Goal: Information Seeking & Learning: Learn about a topic

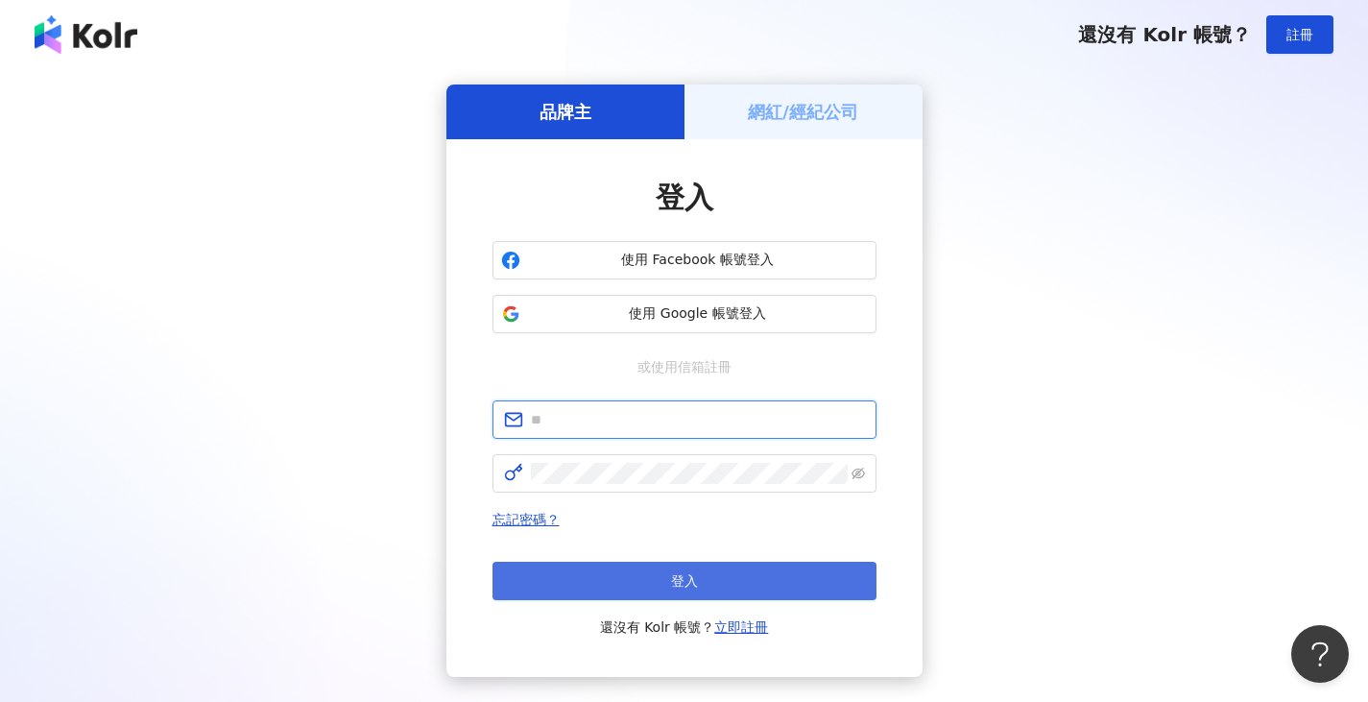
type input "**********"
click at [739, 590] on button "登入" at bounding box center [685, 581] width 384 height 38
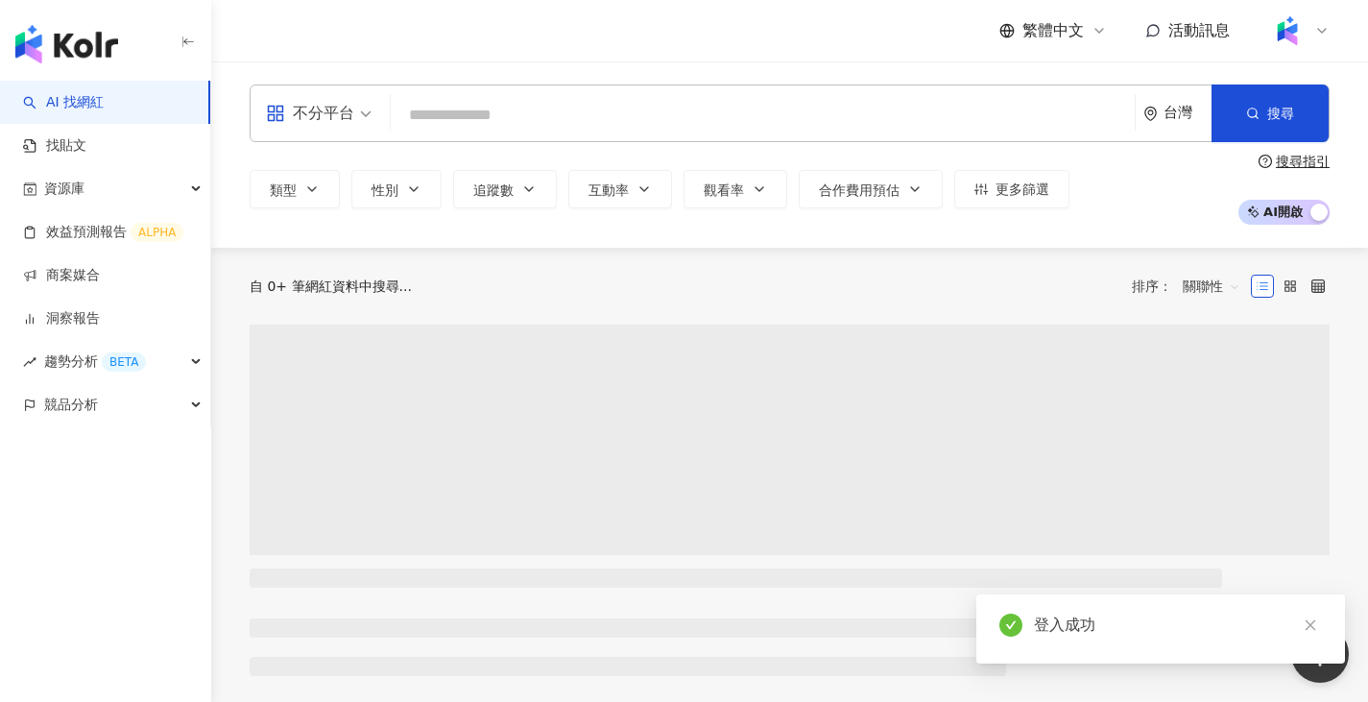
click at [365, 109] on span "不分平台" at bounding box center [319, 113] width 106 height 31
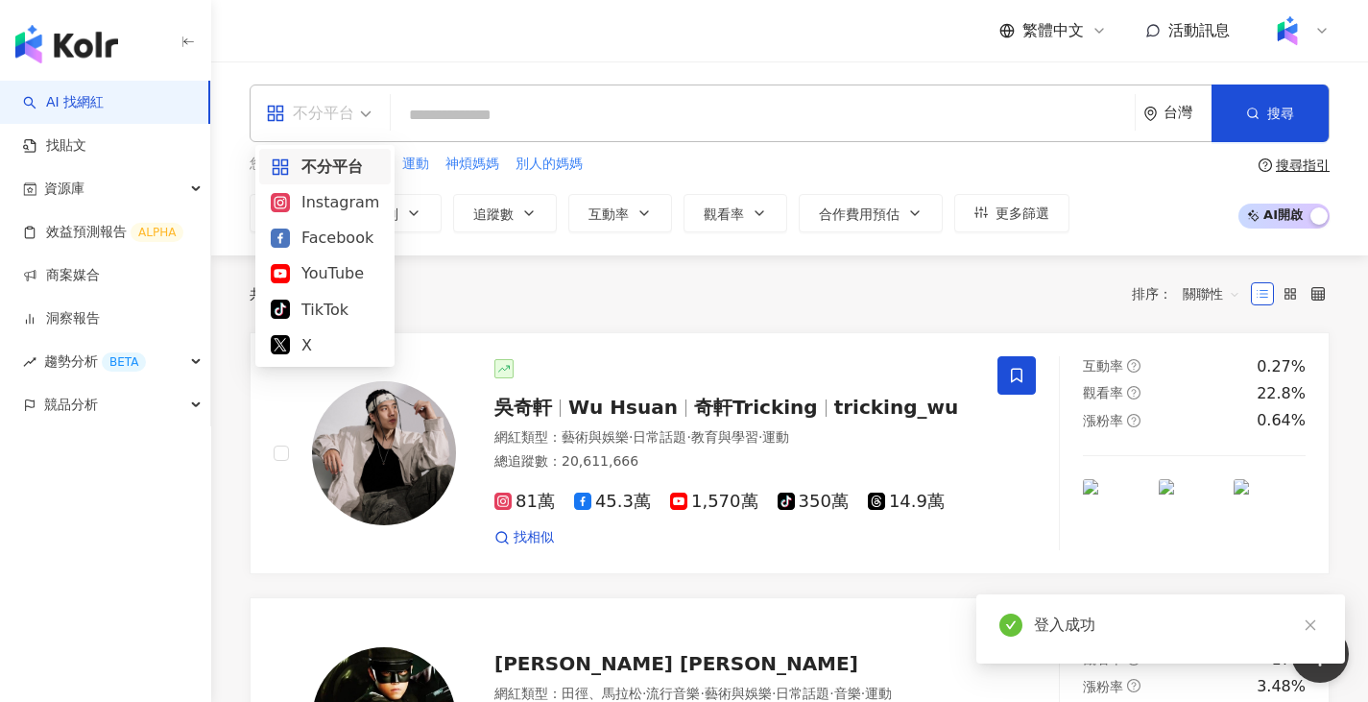
click at [352, 200] on div "Instagram" at bounding box center [325, 202] width 108 height 24
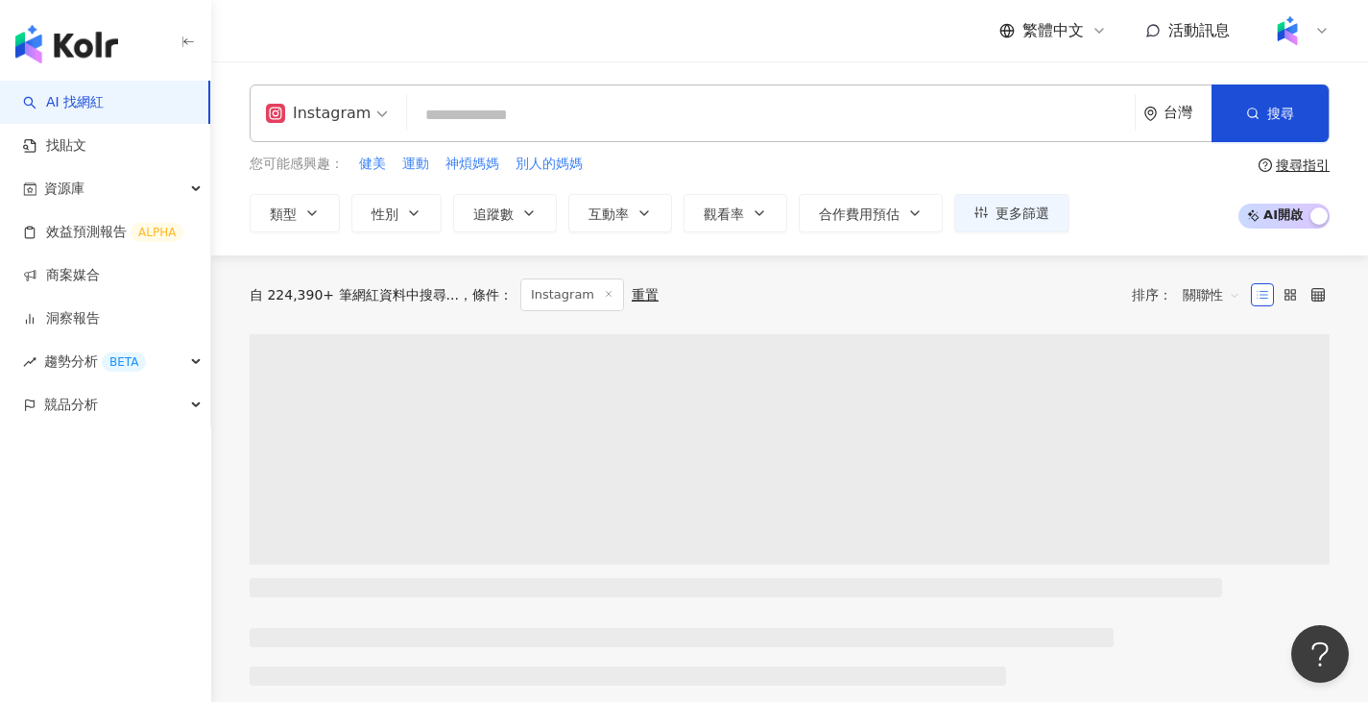
click at [498, 112] on input "search" at bounding box center [771, 115] width 712 height 36
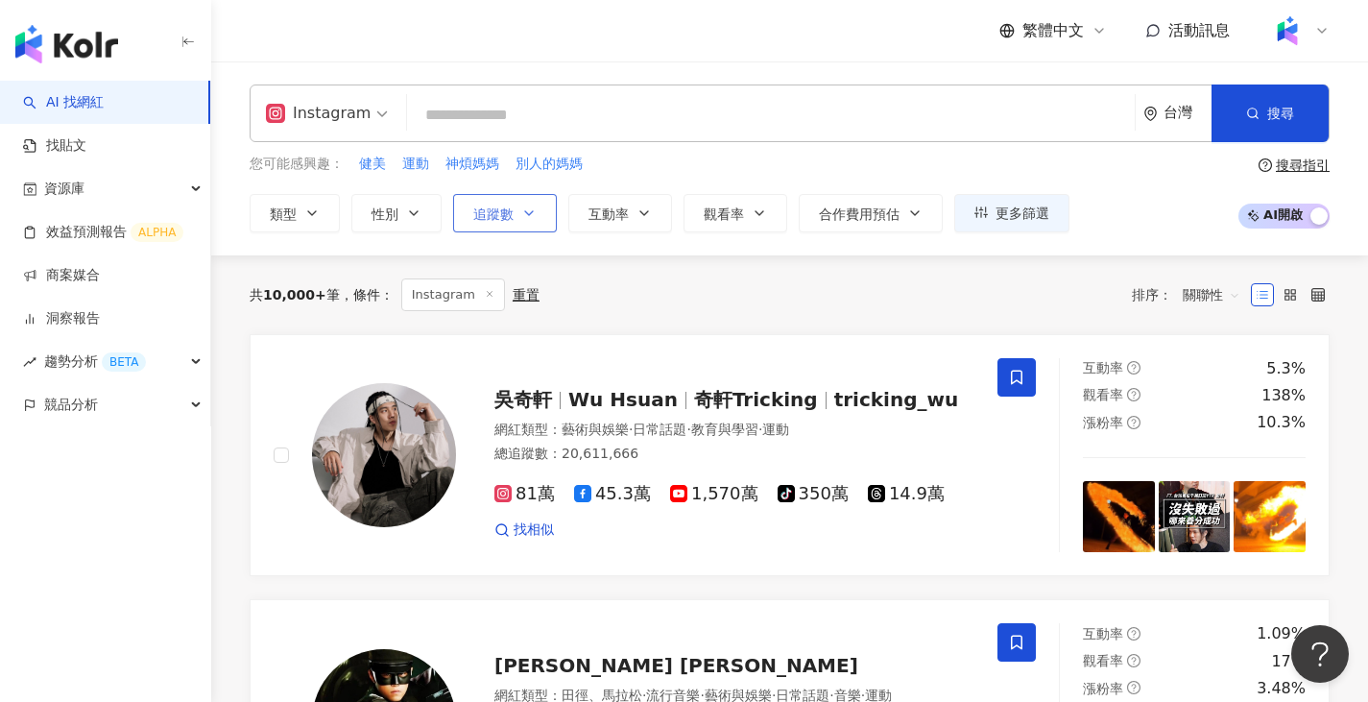
click at [503, 203] on button "追蹤數" at bounding box center [505, 213] width 104 height 38
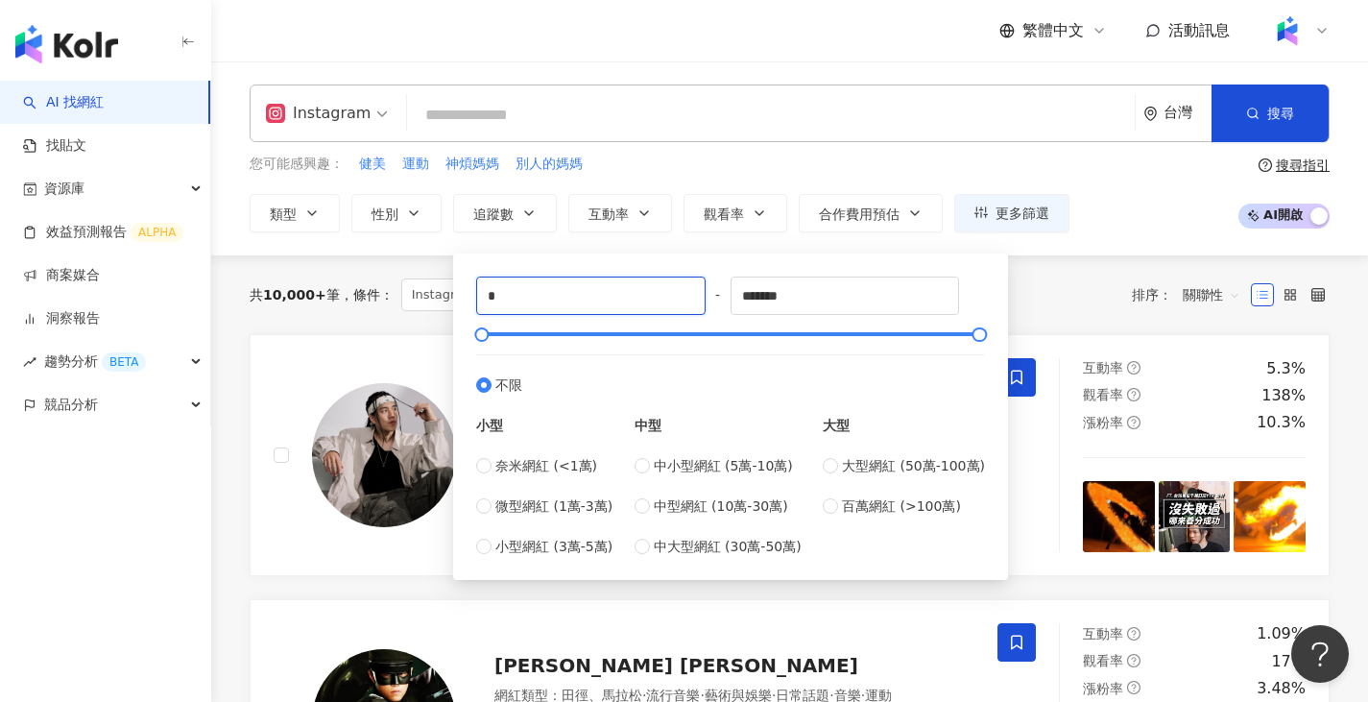
drag, startPoint x: 572, startPoint y: 292, endPoint x: 458, endPoint y: 302, distance: 114.7
click at [458, 302] on div "* - ******* 不限 小型 奈米網紅 (<1萬) 微型網紅 (1萬-3萬) 小型網紅 (3萬-5萬) 中型 中小型網紅 (5萬-10萬) 中型網紅 (…" at bounding box center [730, 416] width 555 height 326
type input "*"
type input "*****"
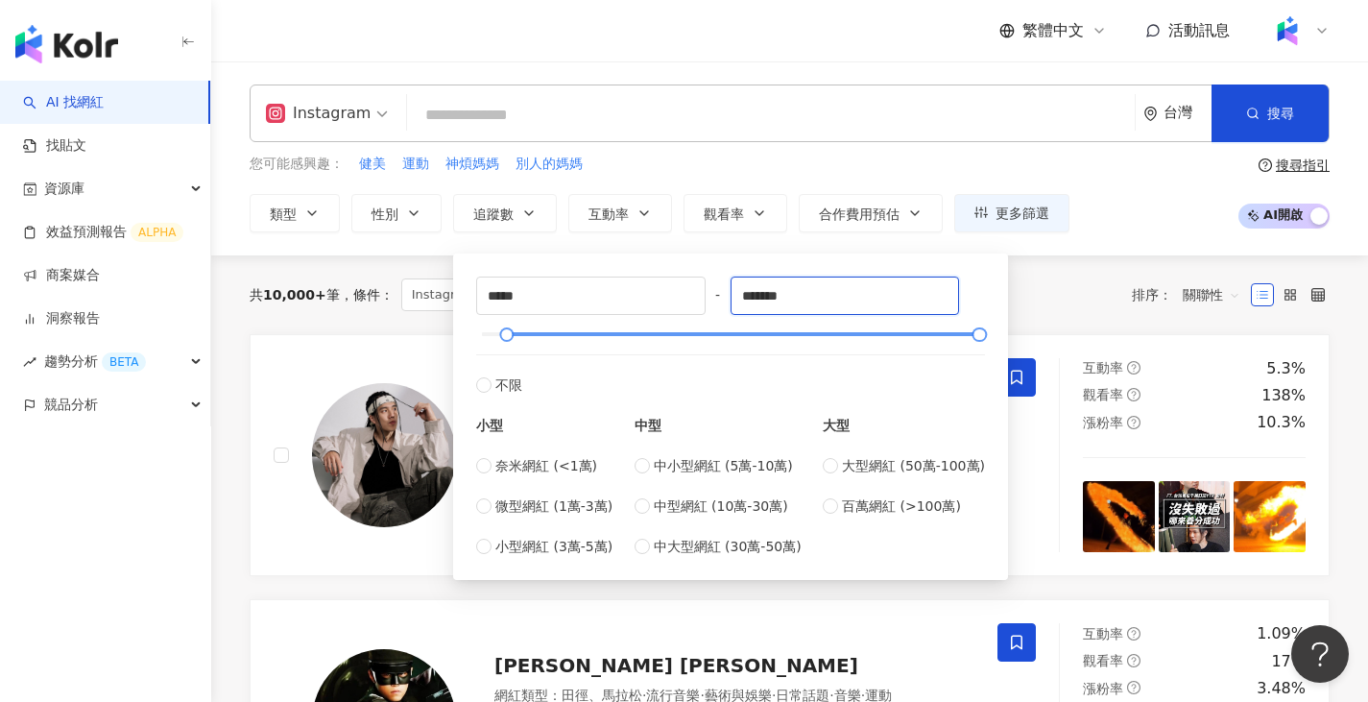
drag, startPoint x: 846, startPoint y: 302, endPoint x: 575, endPoint y: 332, distance: 272.4
click at [575, 332] on div "***** - ******* 不限 小型 奈米網紅 (<1萬) 微型網紅 (1萬-3萬) 小型網紅 (3萬-5萬) 中型 中小型網紅 (5萬-10萬) 中型…" at bounding box center [730, 417] width 509 height 280
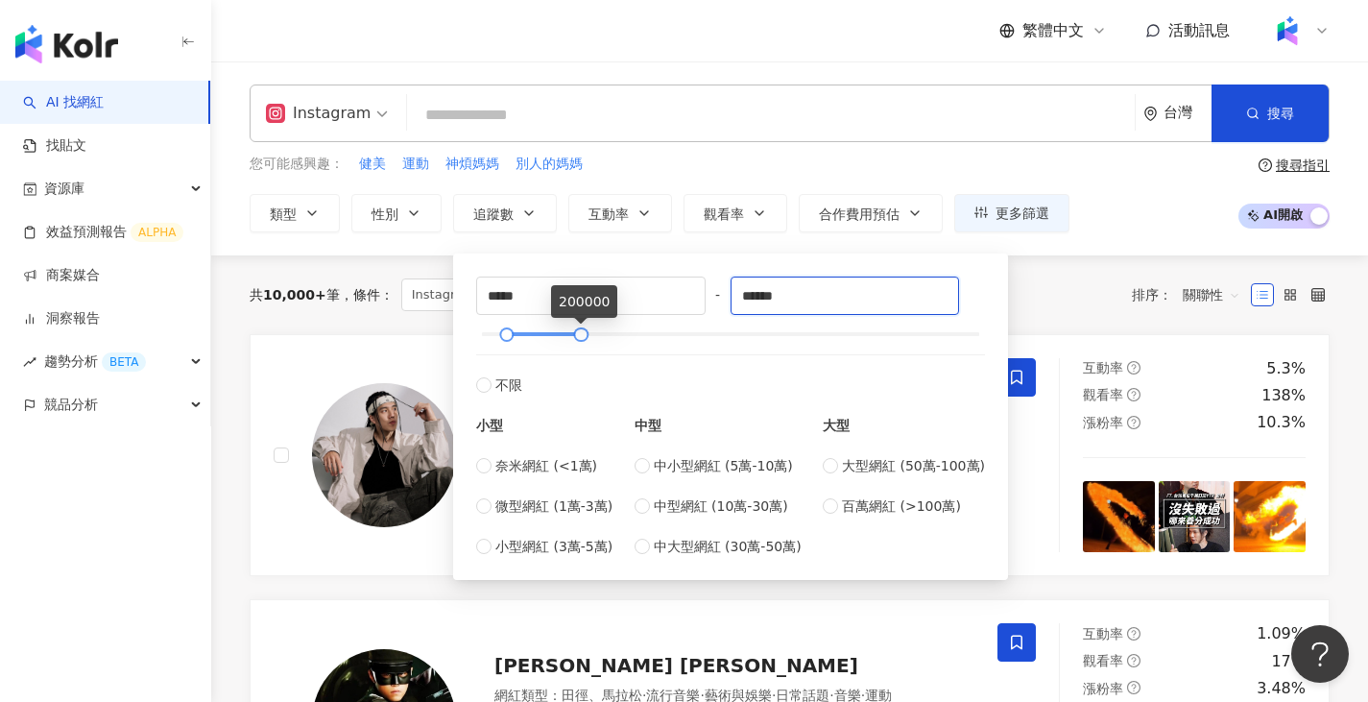
type input "******"
click at [843, 120] on input "search" at bounding box center [771, 115] width 712 height 36
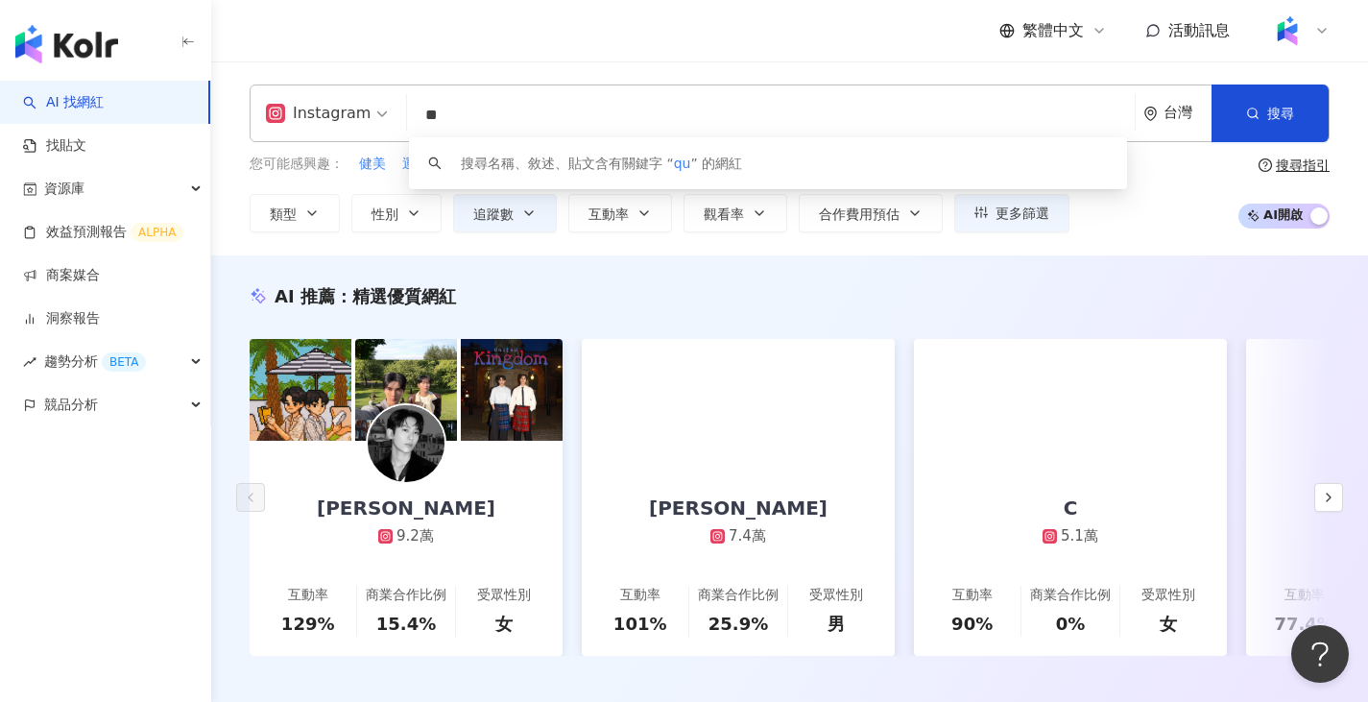
type input "*"
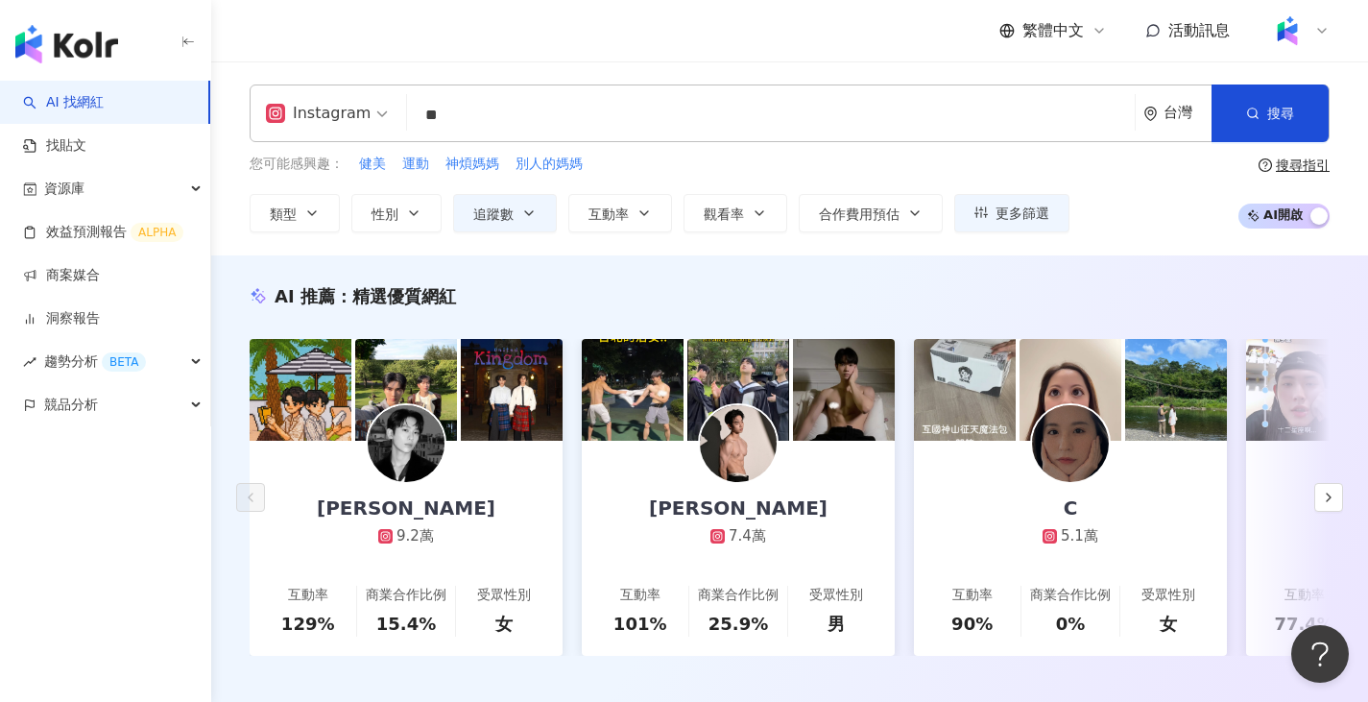
type input "*"
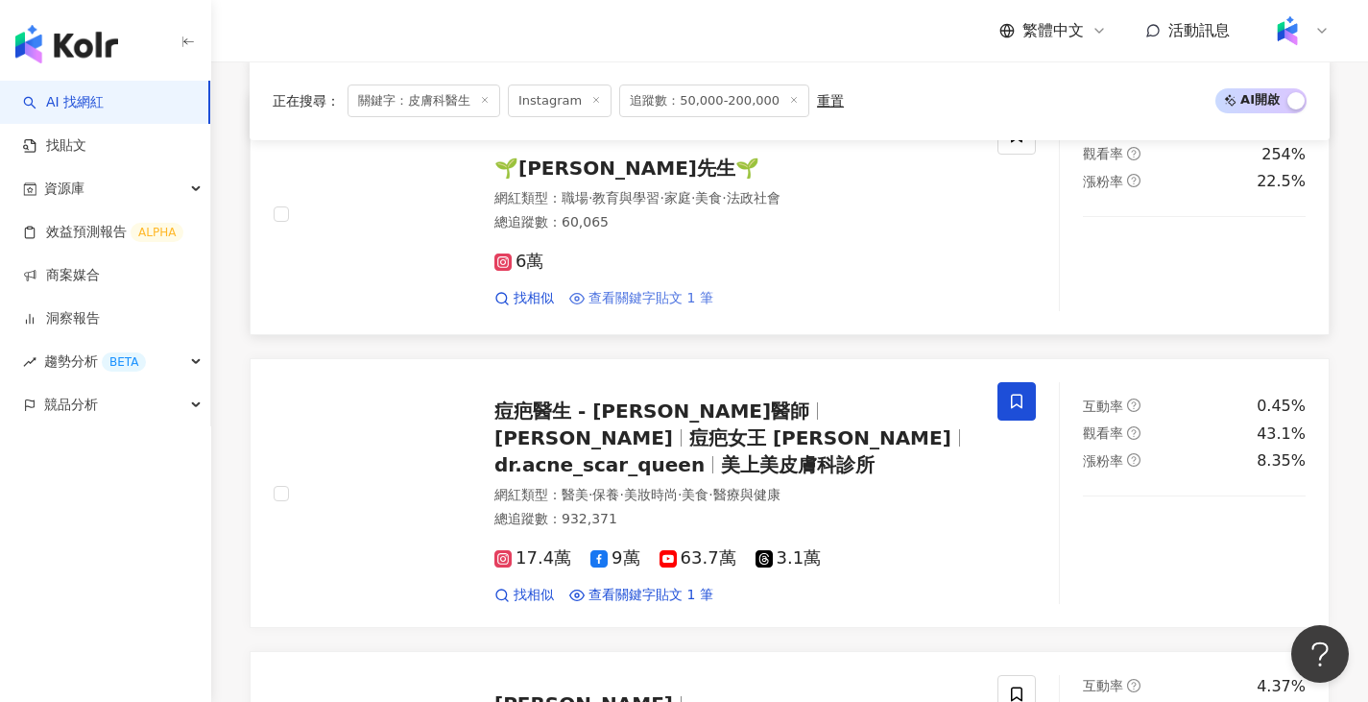
scroll to position [2688, 0]
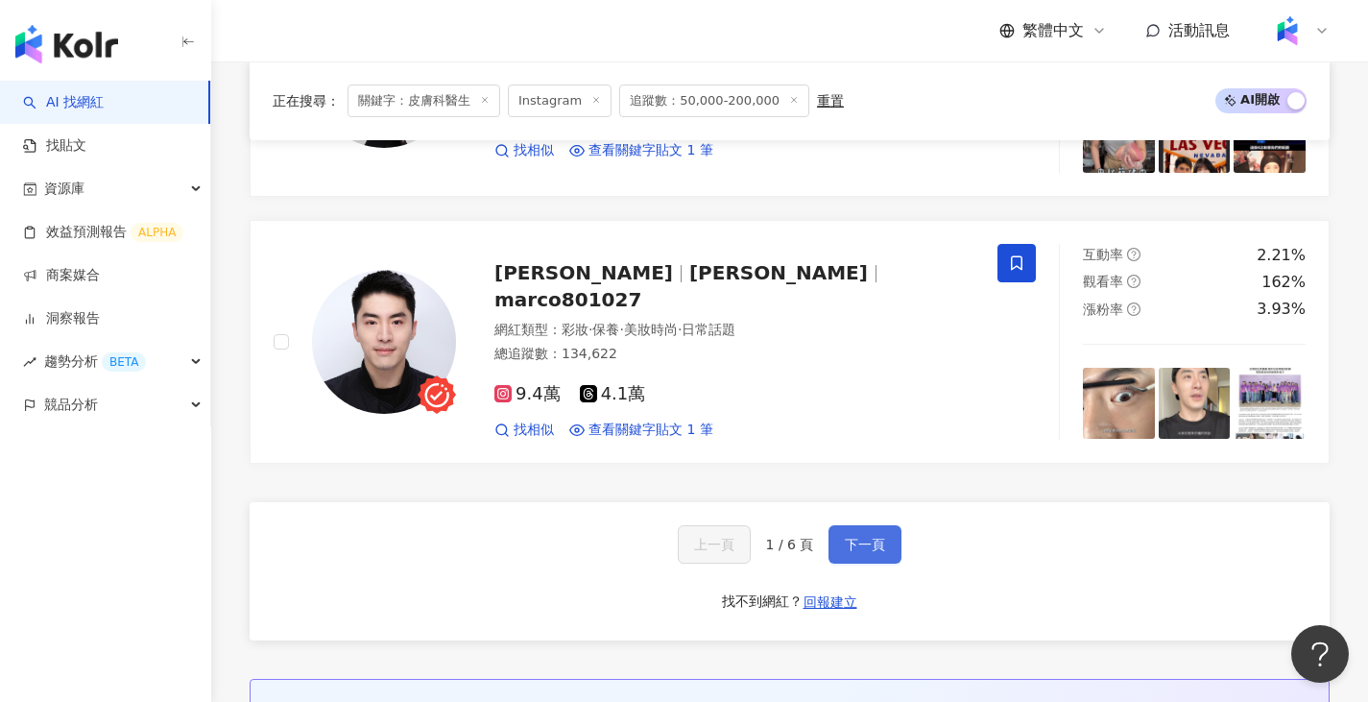
click at [856, 537] on span "下一頁" at bounding box center [865, 544] width 40 height 15
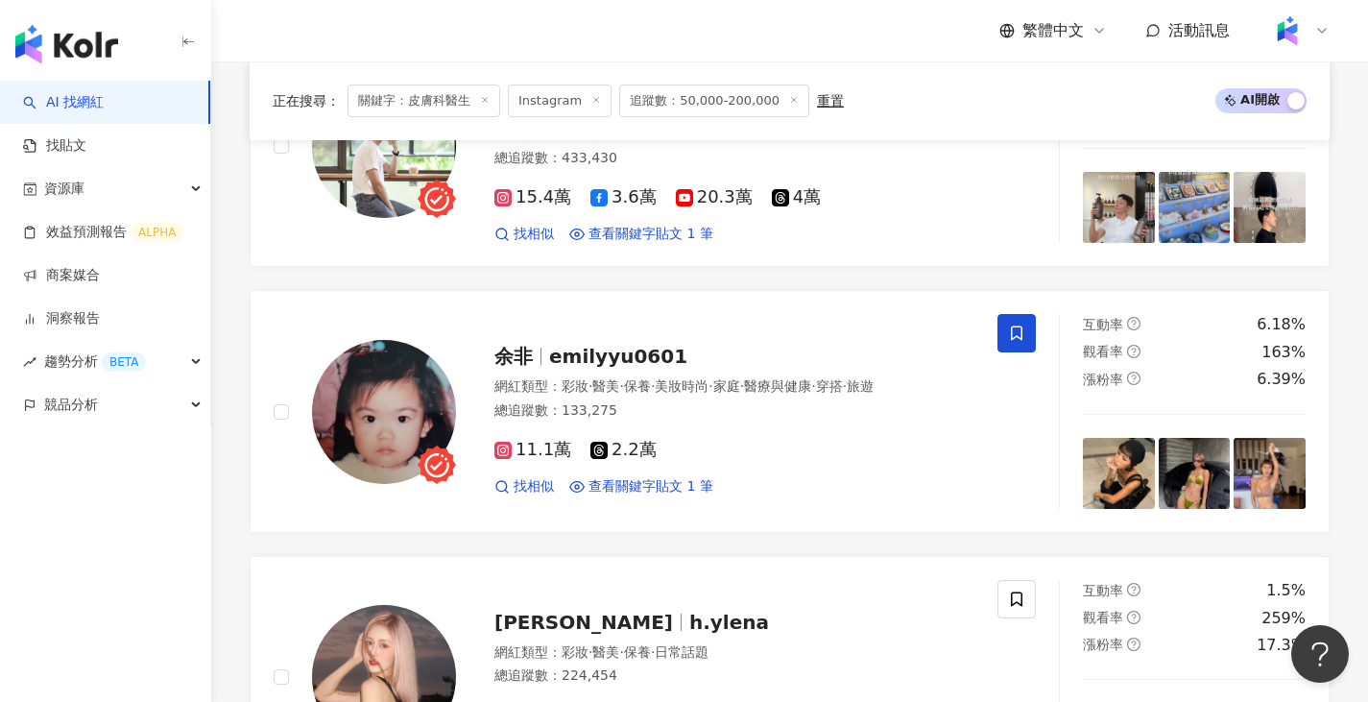
scroll to position [3539, 0]
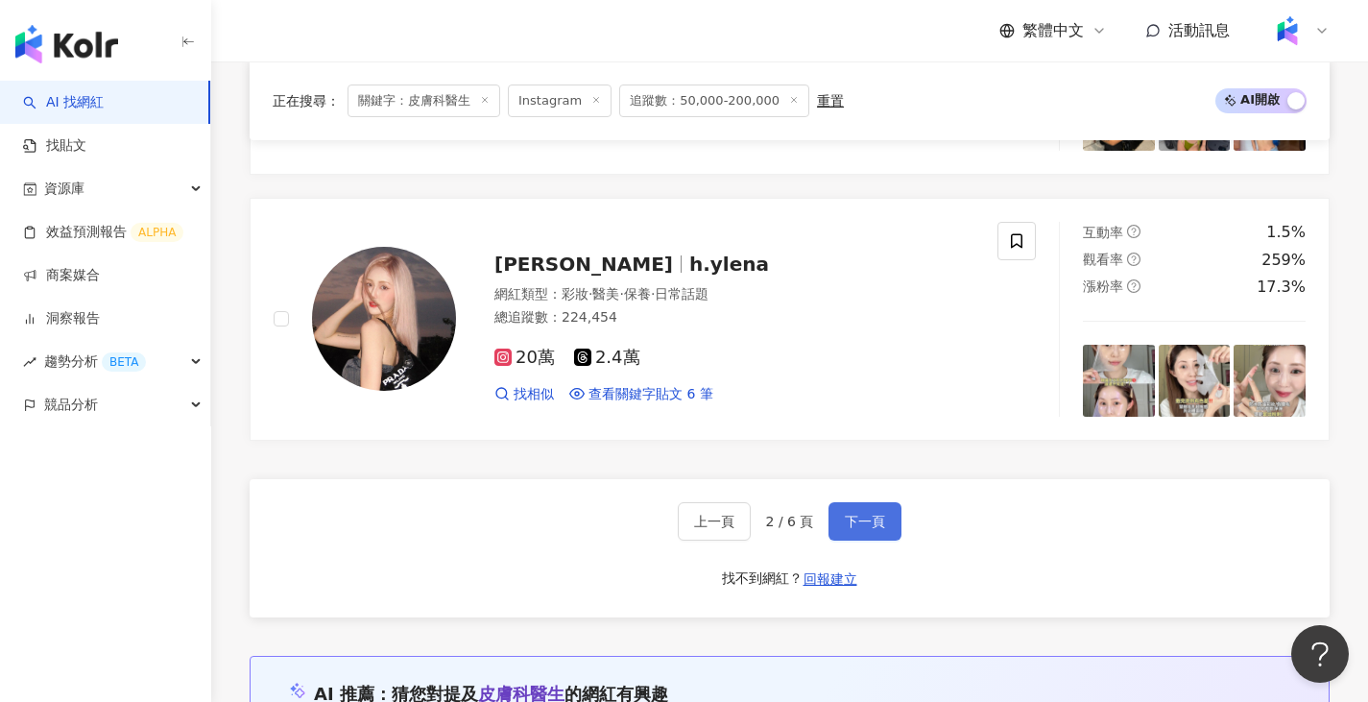
click at [873, 514] on span "下一頁" at bounding box center [865, 521] width 40 height 15
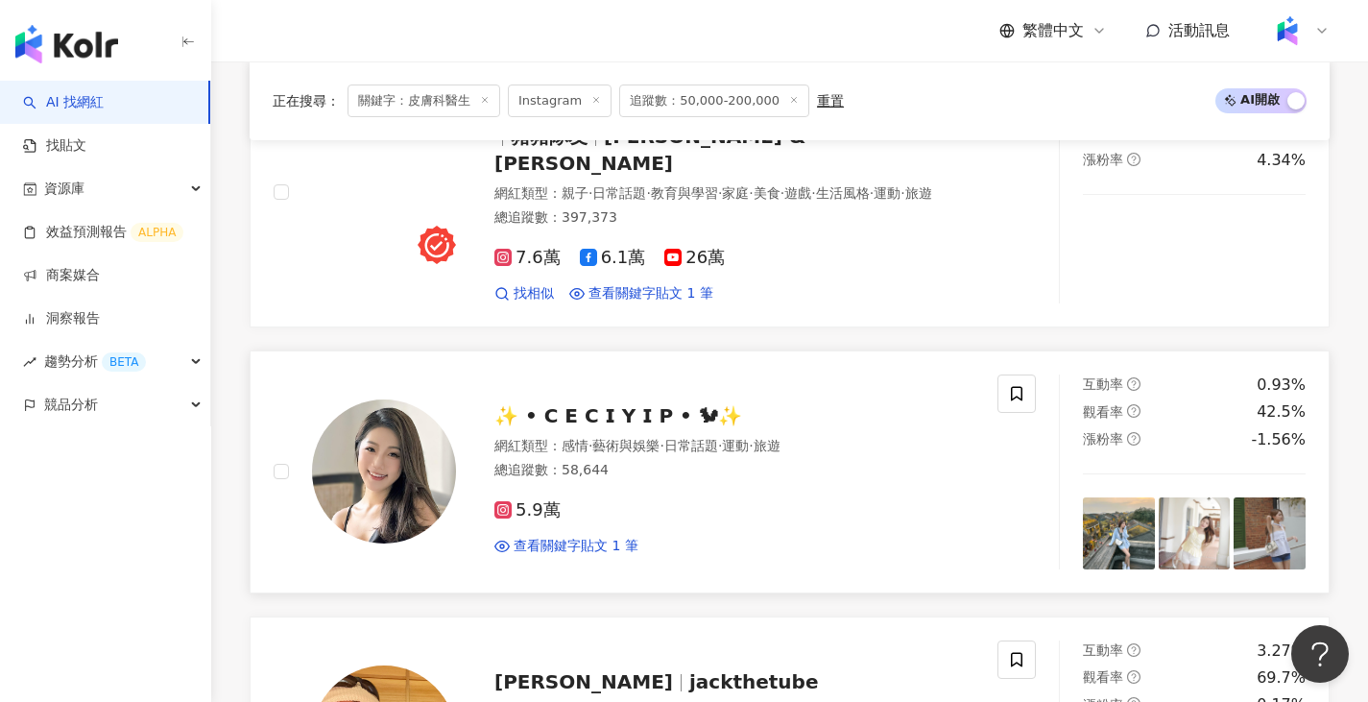
scroll to position [3648, 0]
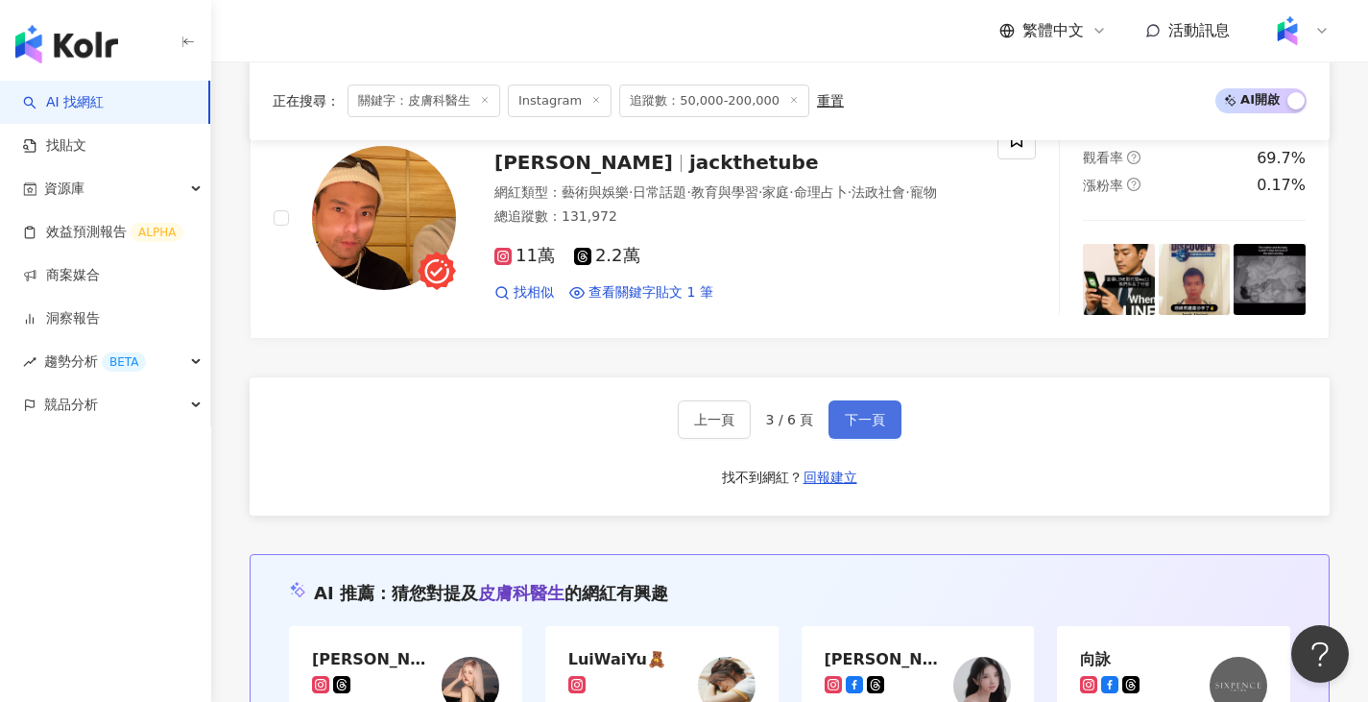
click at [866, 412] on span "下一頁" at bounding box center [865, 419] width 40 height 15
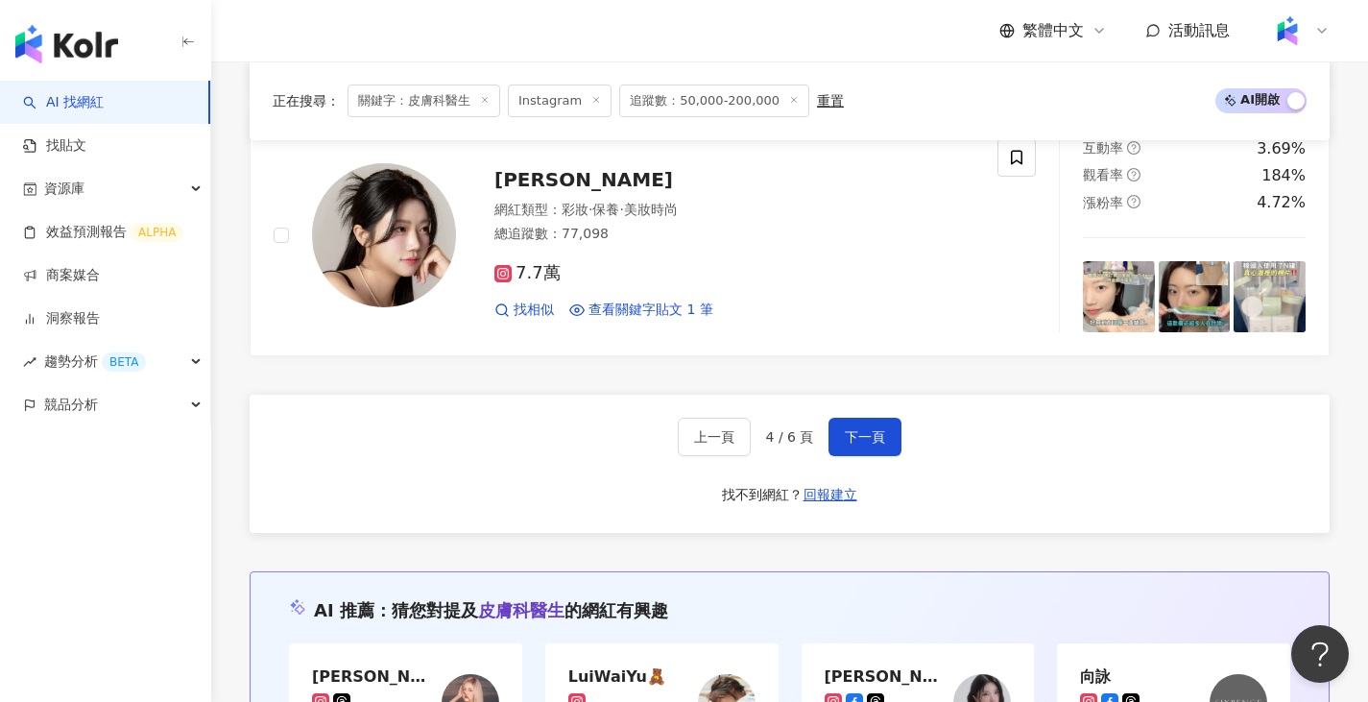
scroll to position [3623, 0]
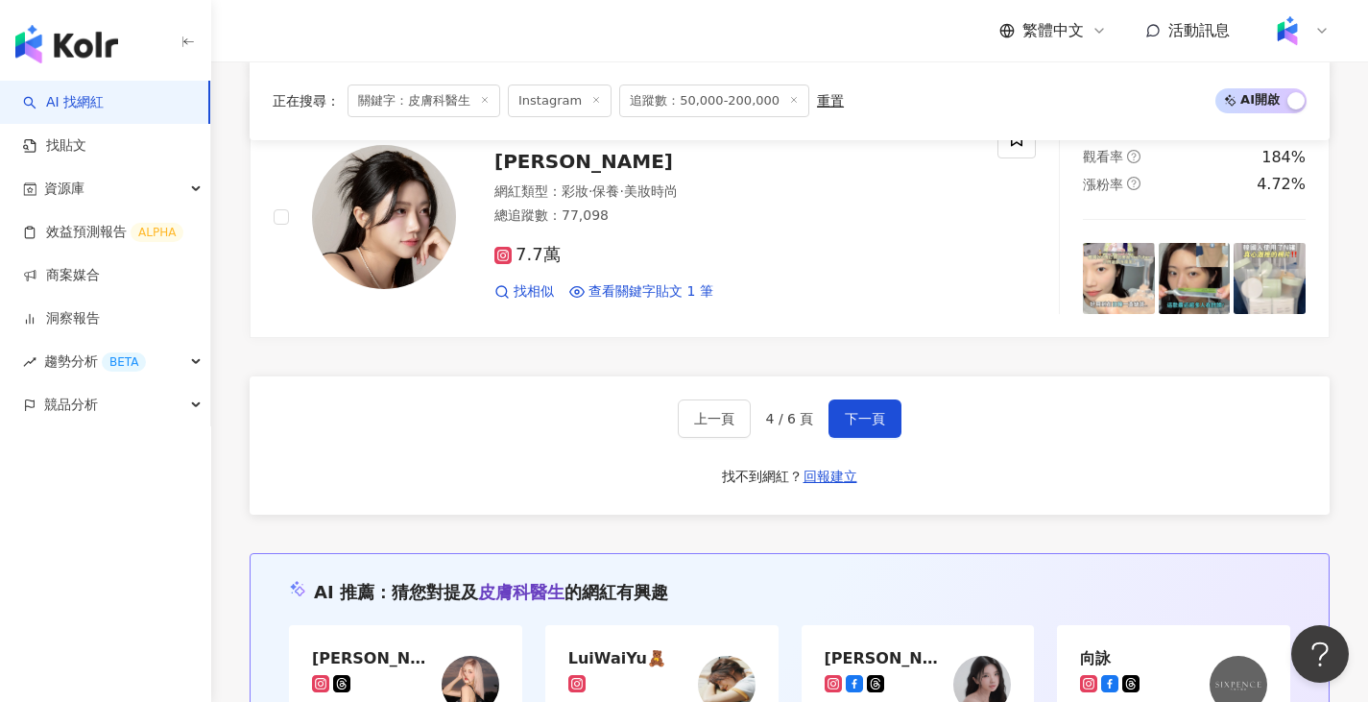
click at [889, 463] on div "上一頁 4 / 6 頁 下一頁 找不到網紅？ 回報建立" at bounding box center [790, 445] width 1080 height 138
click at [887, 438] on button "下一頁" at bounding box center [865, 418] width 73 height 38
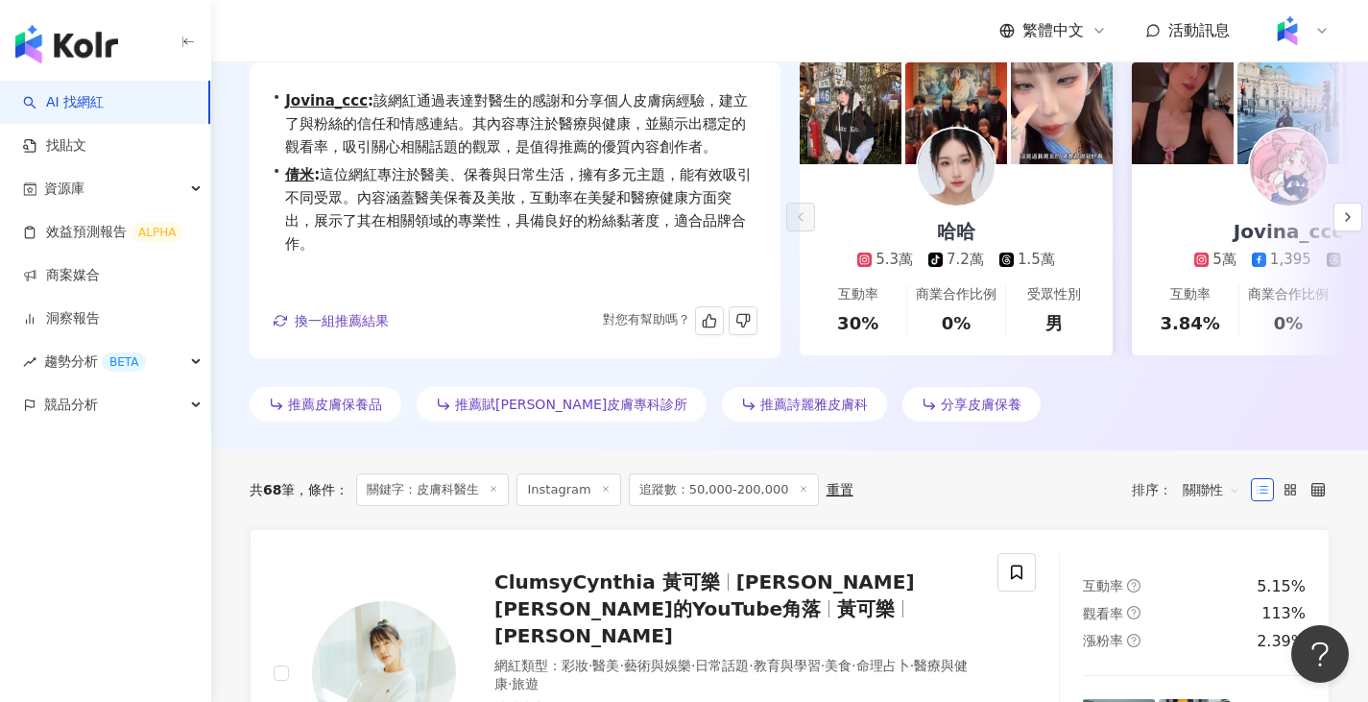
scroll to position [0, 0]
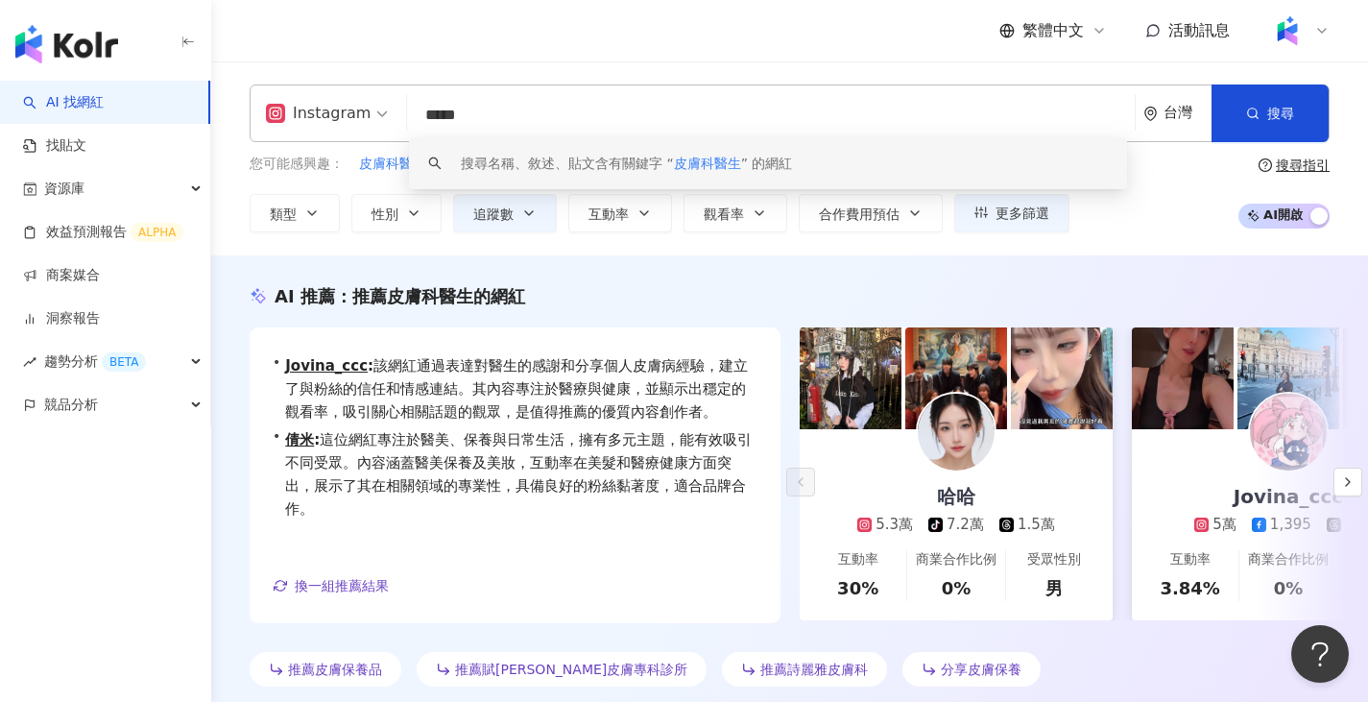
drag, startPoint x: 589, startPoint y: 117, endPoint x: 267, endPoint y: 78, distance: 324.0
click at [267, 78] on div "Instagram ***** 台灣 搜尋 keyword 搜尋名稱、敘述、貼文含有關鍵字 “ 皮膚科醫生 ” 的網紅 您可能感興趣： 皮膚科醫生推薦 肌膚不…" at bounding box center [789, 158] width 1157 height 194
paste input "**********"
type input "**********"
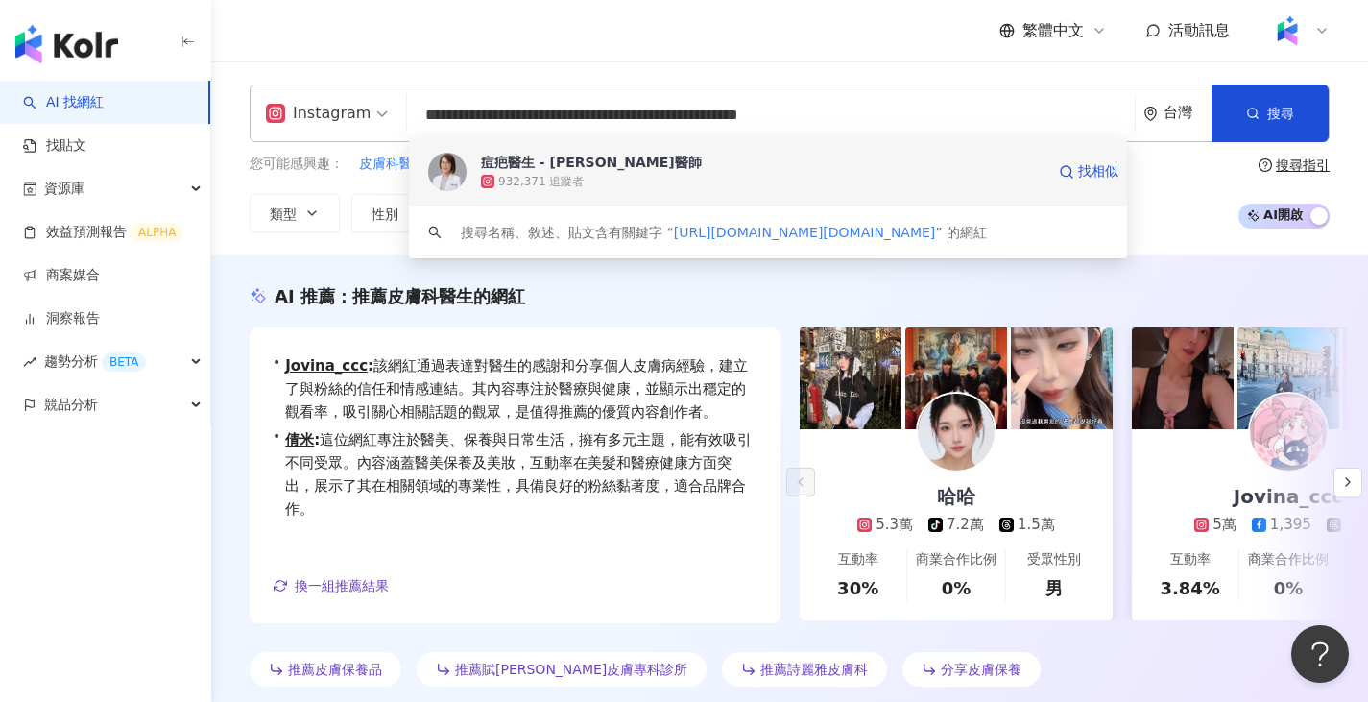
click at [490, 167] on div "痘疤醫生 - 莊盈彥醫師" at bounding box center [591, 162] width 221 height 19
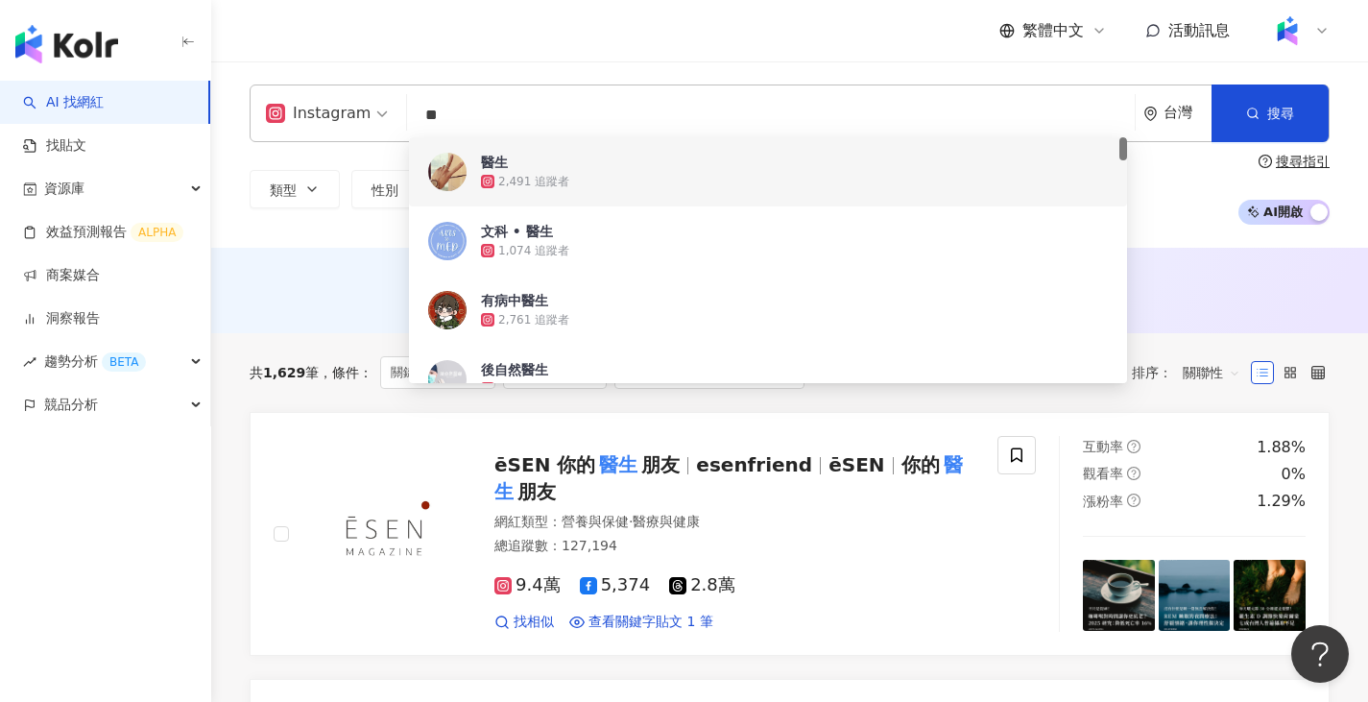
type input "**"
click at [321, 219] on div "類型 性別 追蹤數 互動率 觀看率 合作費用預估 更多篩選 ***** - ****** 不限 小型 奈米網紅 (<1萬) 微型網紅 (1萬-3萬) 小型網紅…" at bounding box center [790, 189] width 1080 height 71
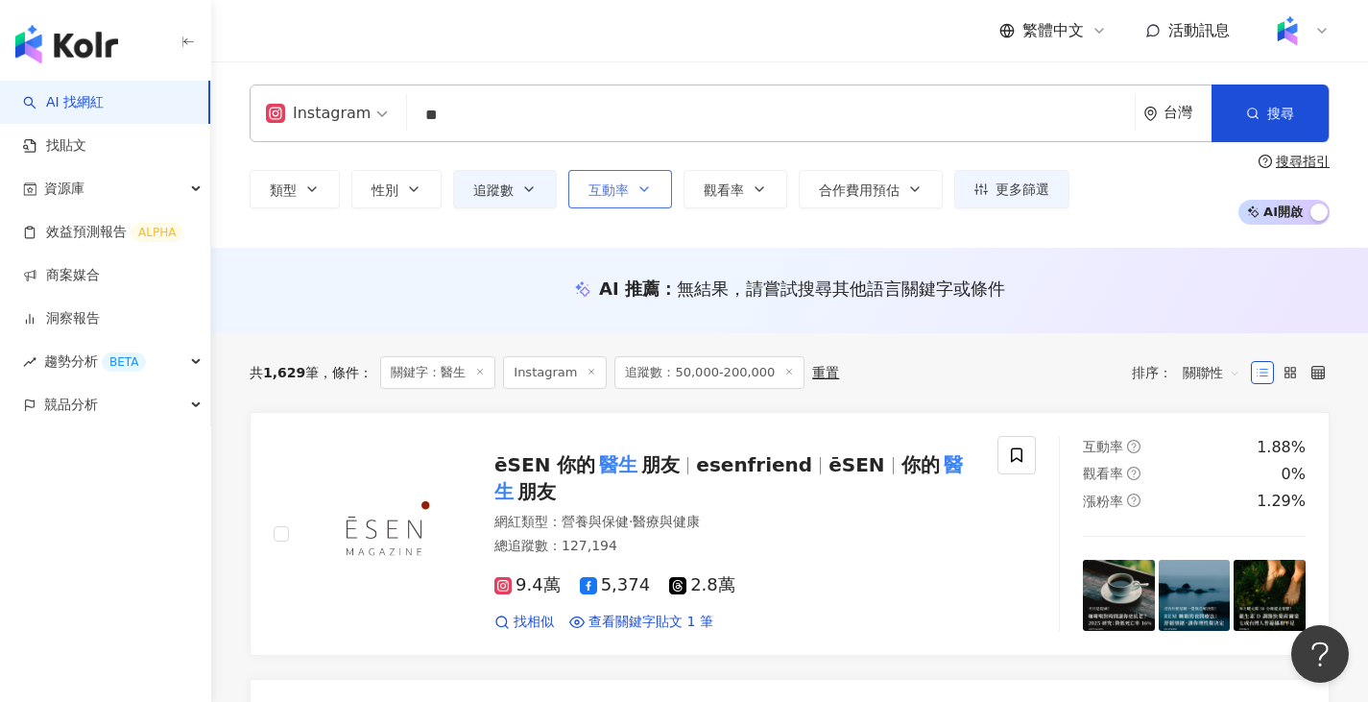
click at [662, 187] on button "互動率" at bounding box center [620, 189] width 104 height 38
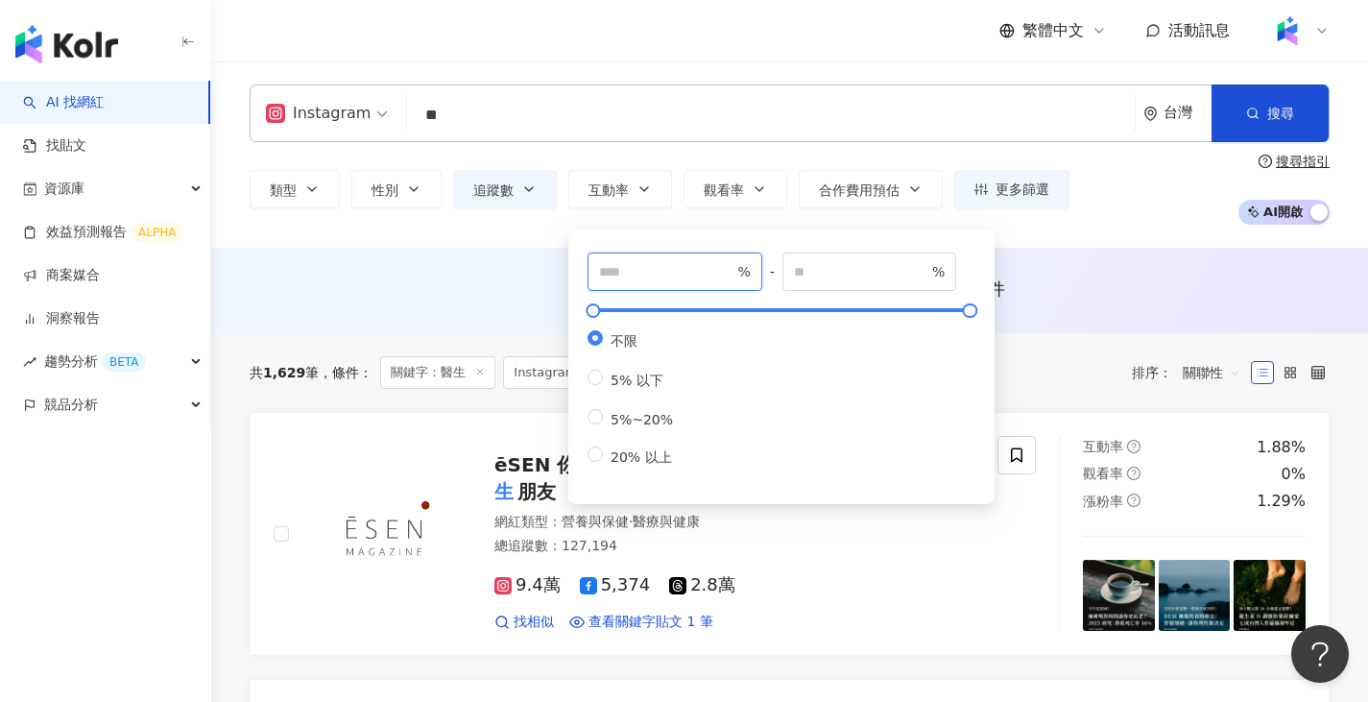
click at [678, 278] on input "number" at bounding box center [666, 271] width 134 height 21
type input "*"
click at [1072, 236] on div "Instagram ** 台灣 搜尋 c36a792b-944d-4a75-bbbc-03bd09398bd3 2365b16d-8094-415f-90ea…" at bounding box center [789, 154] width 1157 height 186
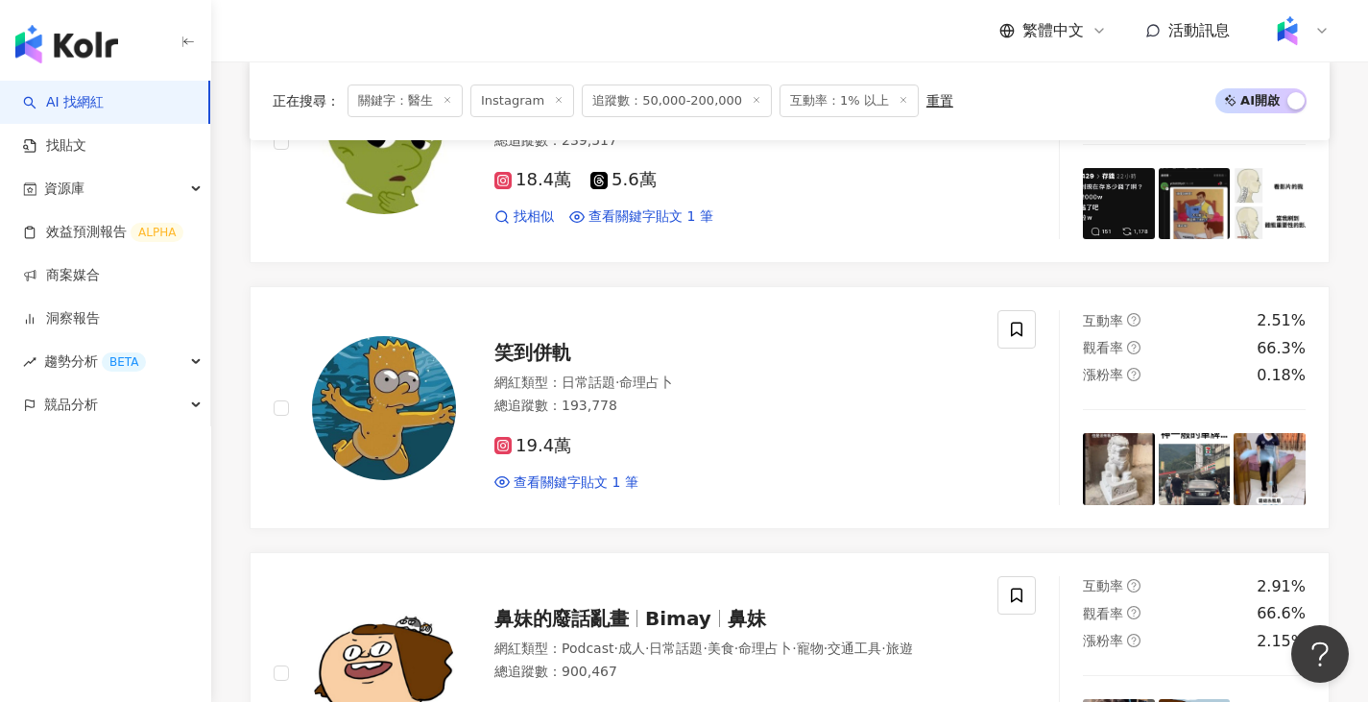
scroll to position [3264, 0]
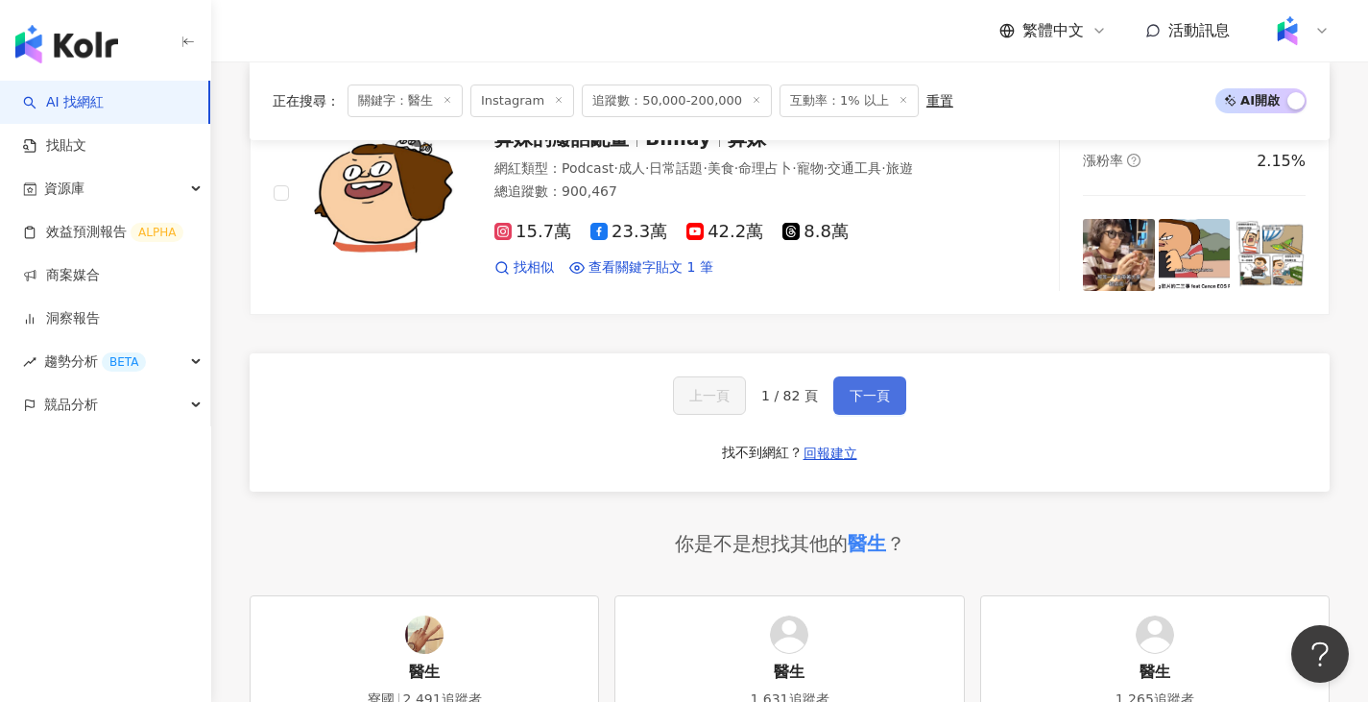
click at [885, 394] on span "下一頁" at bounding box center [870, 395] width 40 height 15
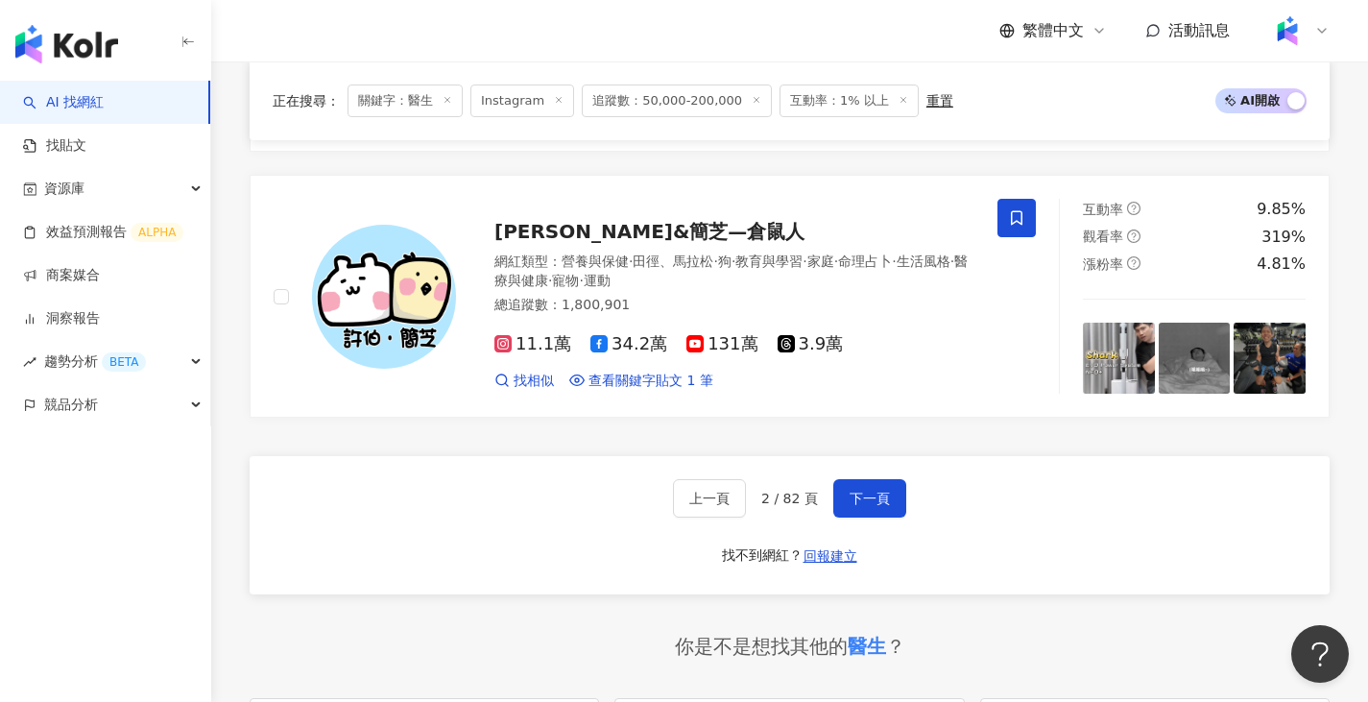
scroll to position [3183, 0]
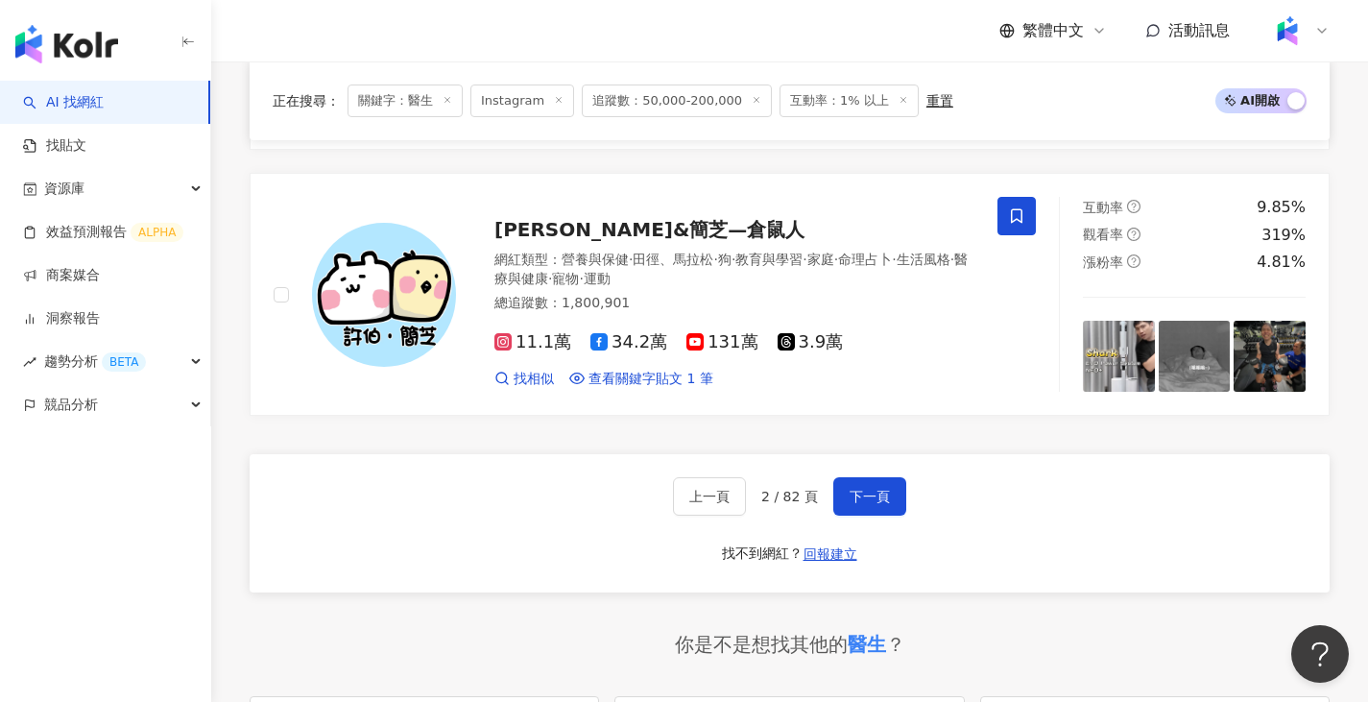
click at [910, 464] on div "上一頁 2 / 82 頁 下一頁 找不到網紅？ 回報建立" at bounding box center [790, 523] width 1080 height 138
click at [870, 489] on span "下一頁" at bounding box center [870, 496] width 40 height 15
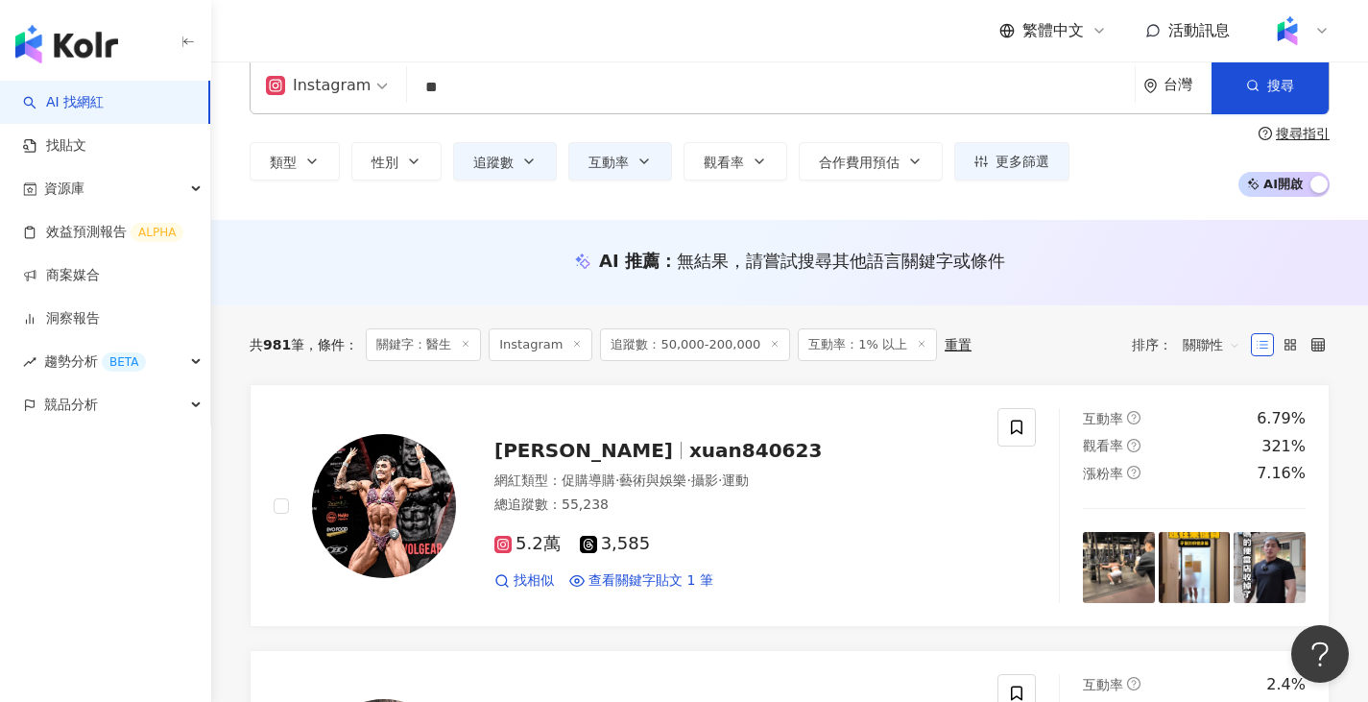
scroll to position [0, 0]
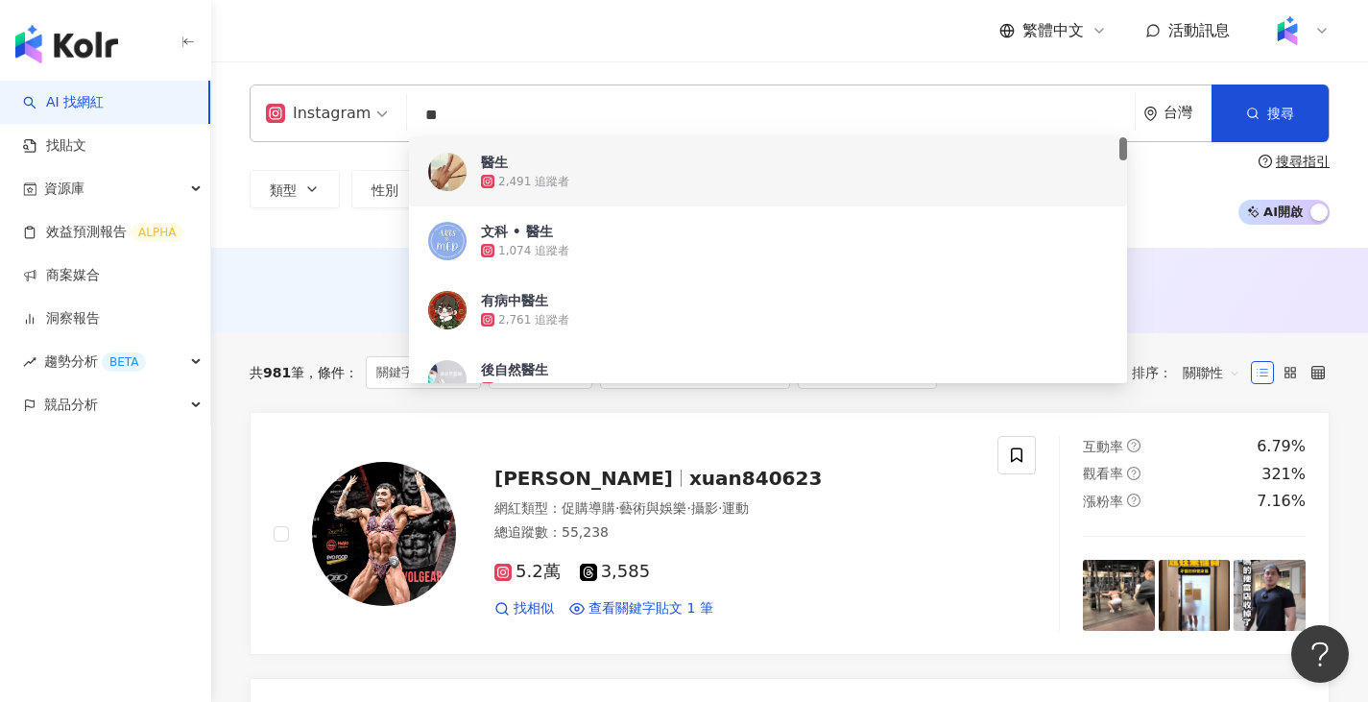
drag, startPoint x: 687, startPoint y: 111, endPoint x: 421, endPoint y: 116, distance: 266.0
click at [421, 116] on input "**" at bounding box center [771, 115] width 712 height 36
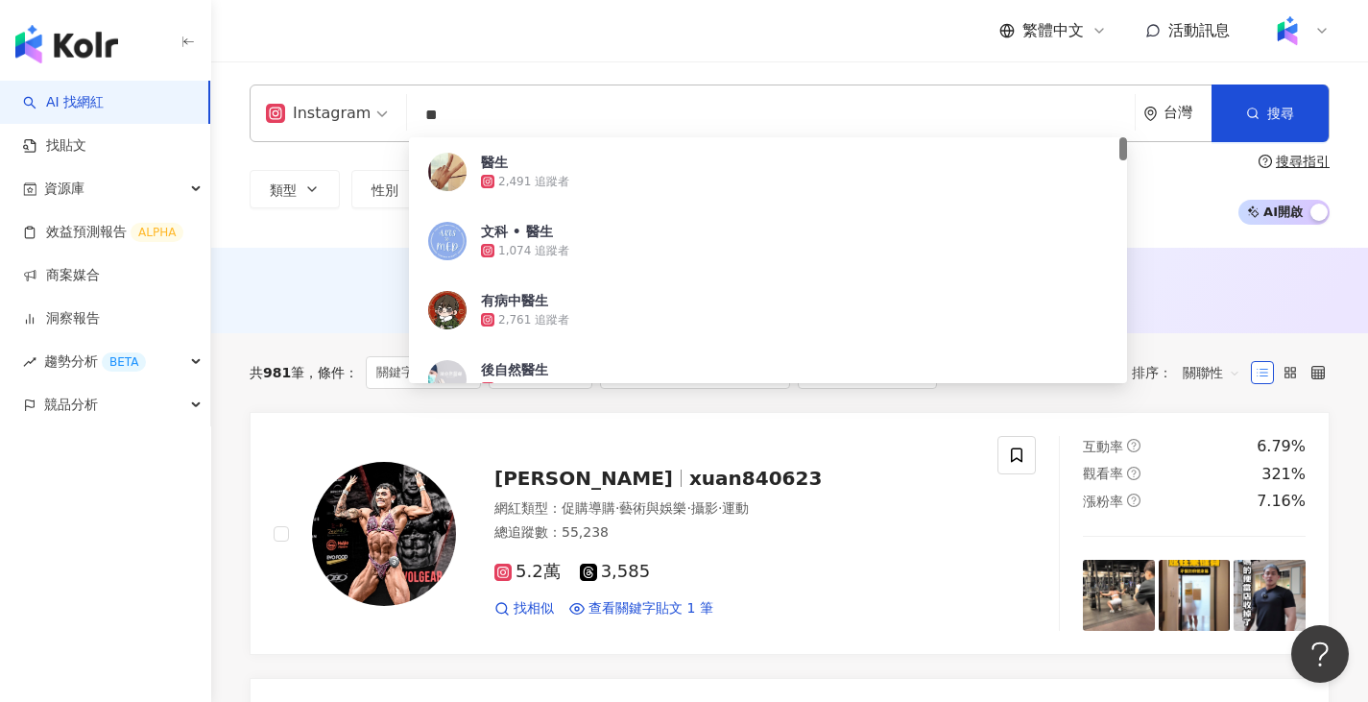
type input "*"
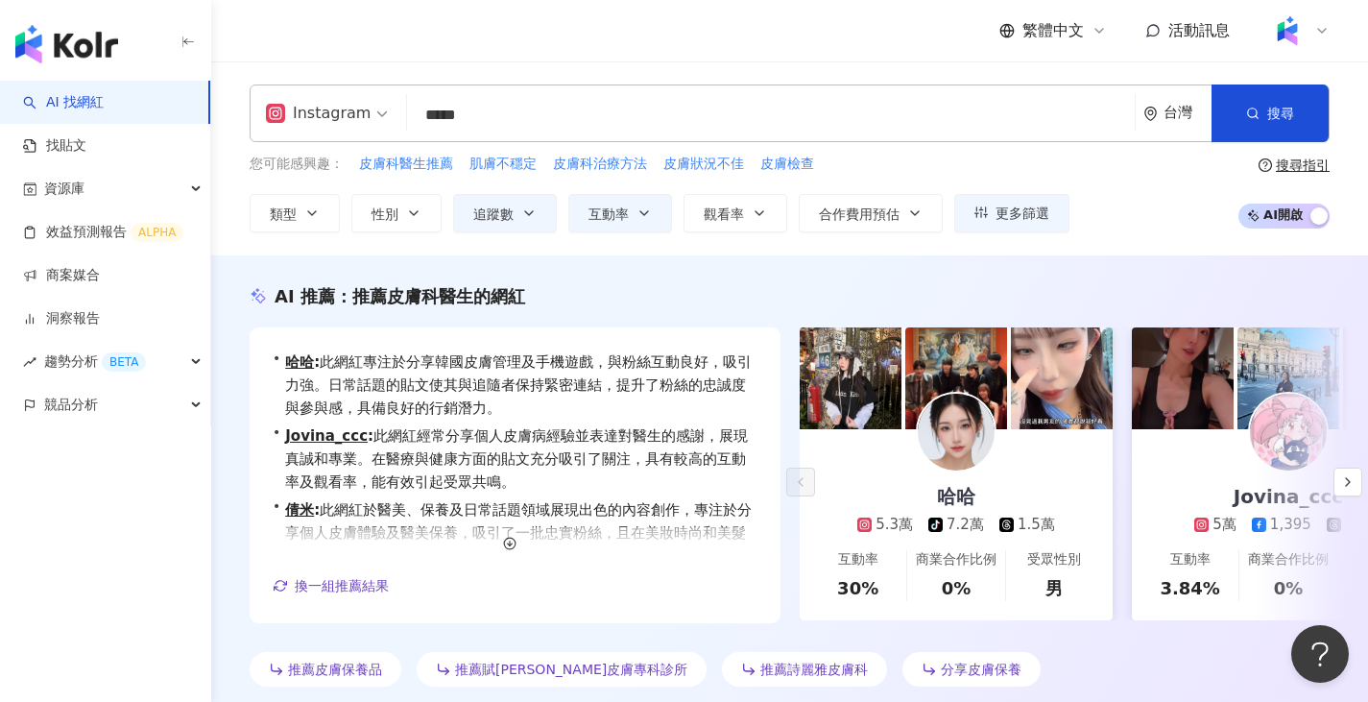
click at [1262, 290] on div "AI 推薦 ： 推薦皮膚科醫生的網紅" at bounding box center [790, 296] width 1080 height 24
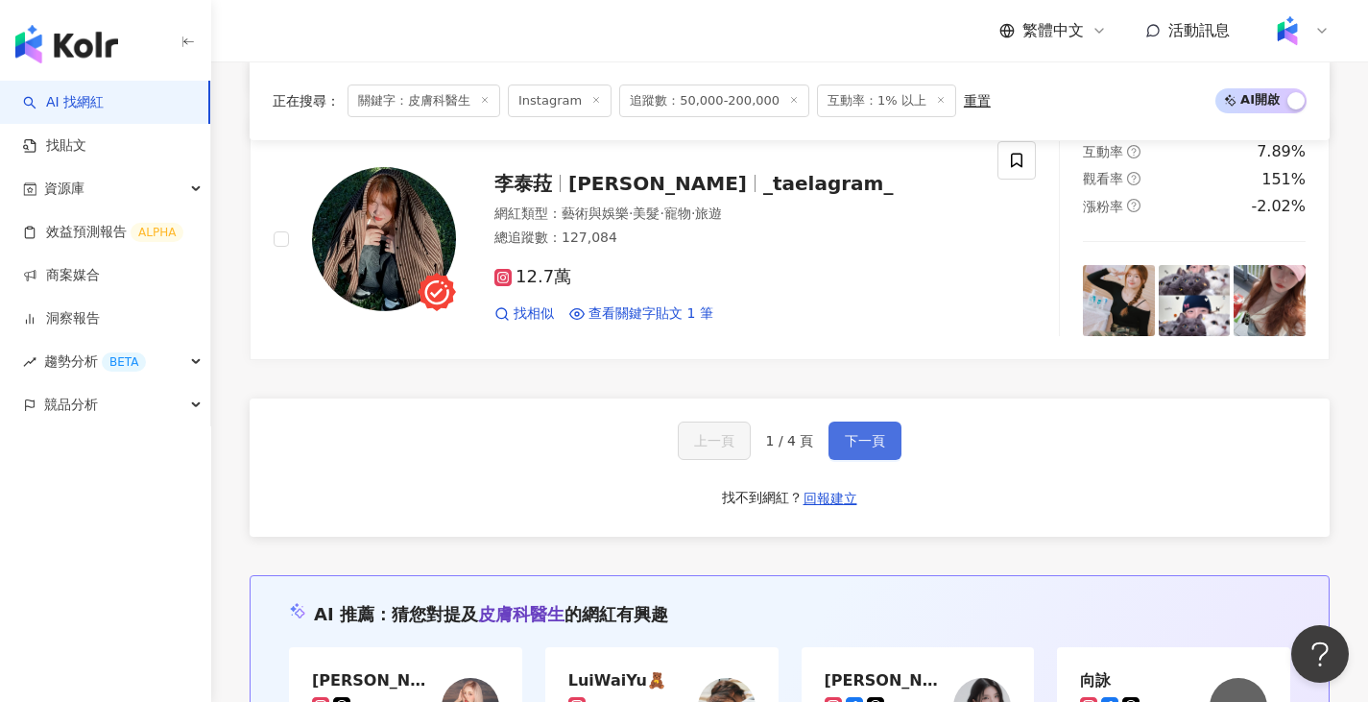
scroll to position [3648, 0]
click at [875, 432] on span "下一頁" at bounding box center [865, 439] width 40 height 15
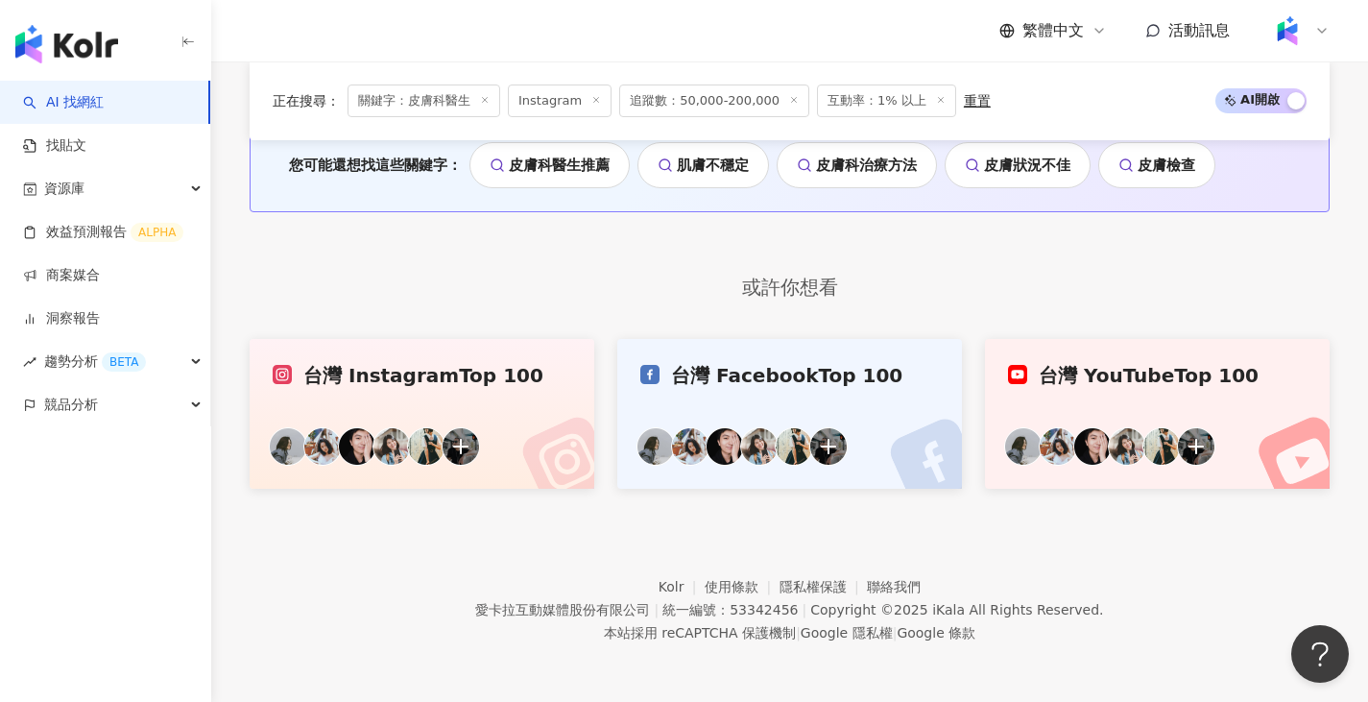
scroll to position [1604, 0]
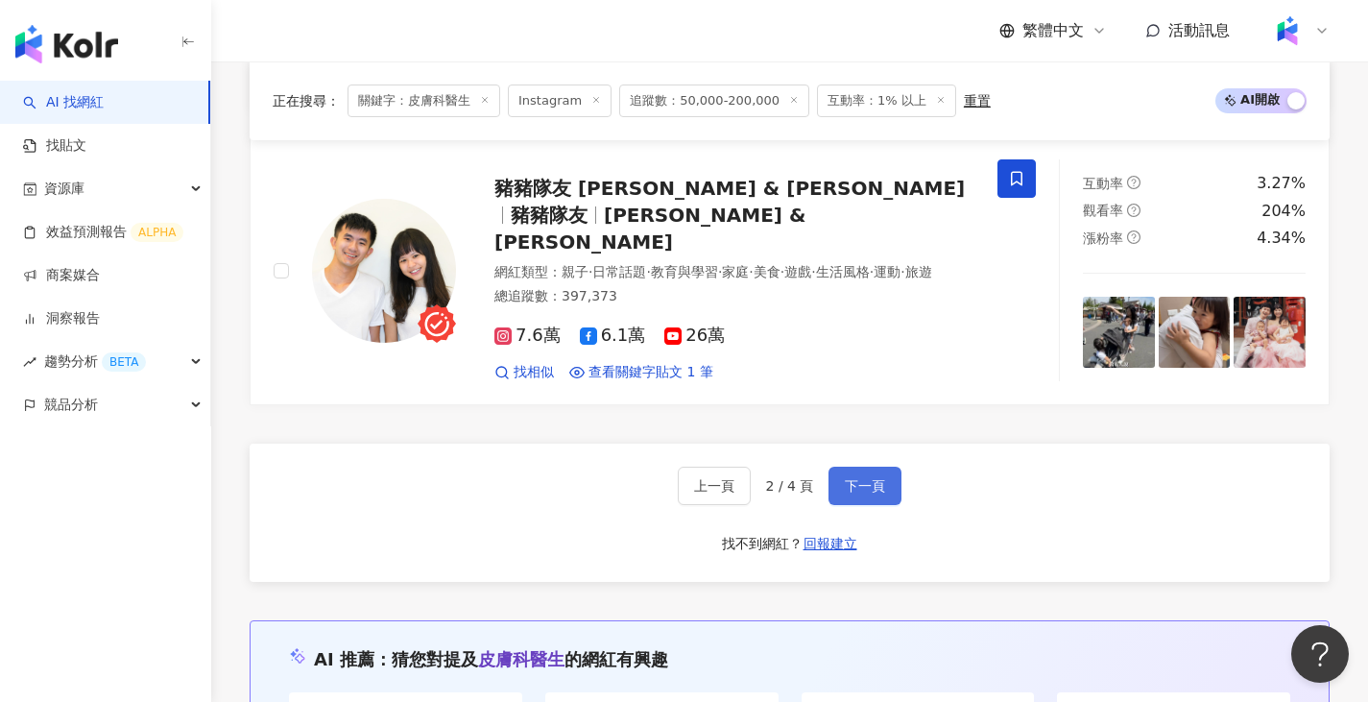
click at [871, 467] on button "下一頁" at bounding box center [865, 486] width 73 height 38
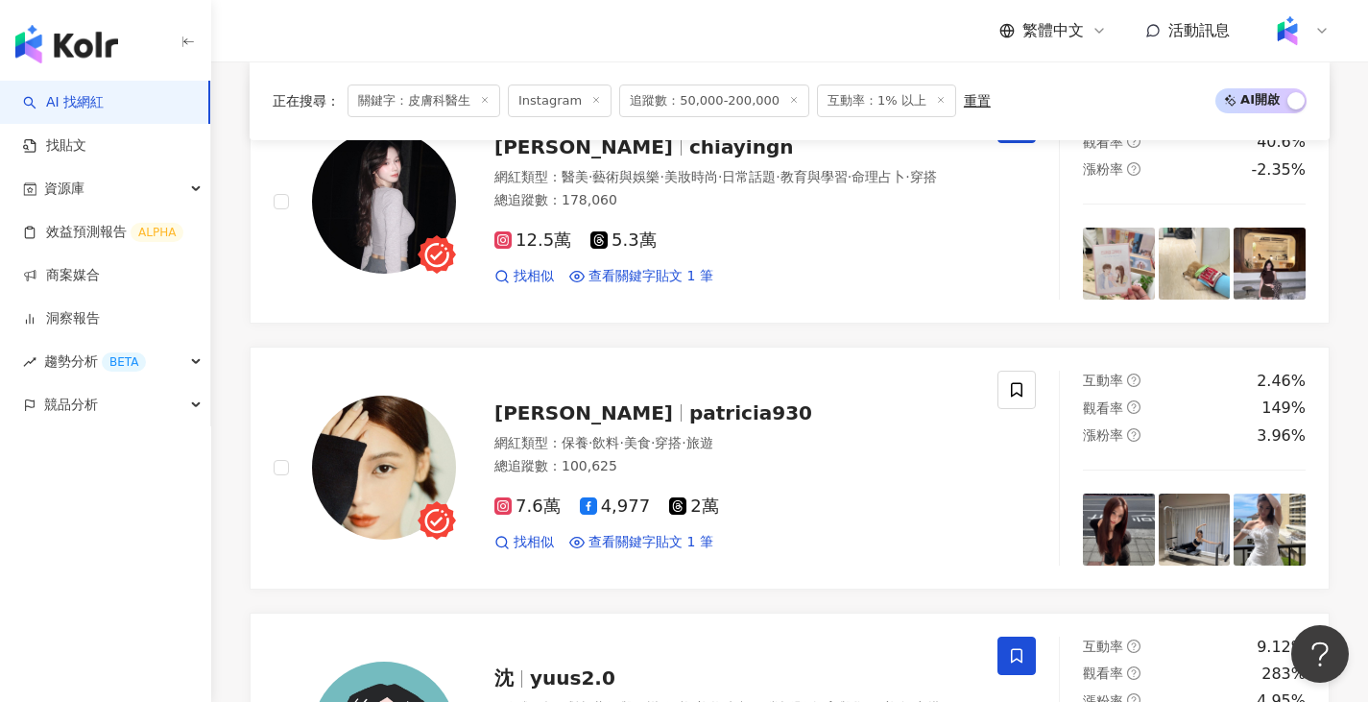
scroll to position [3536, 0]
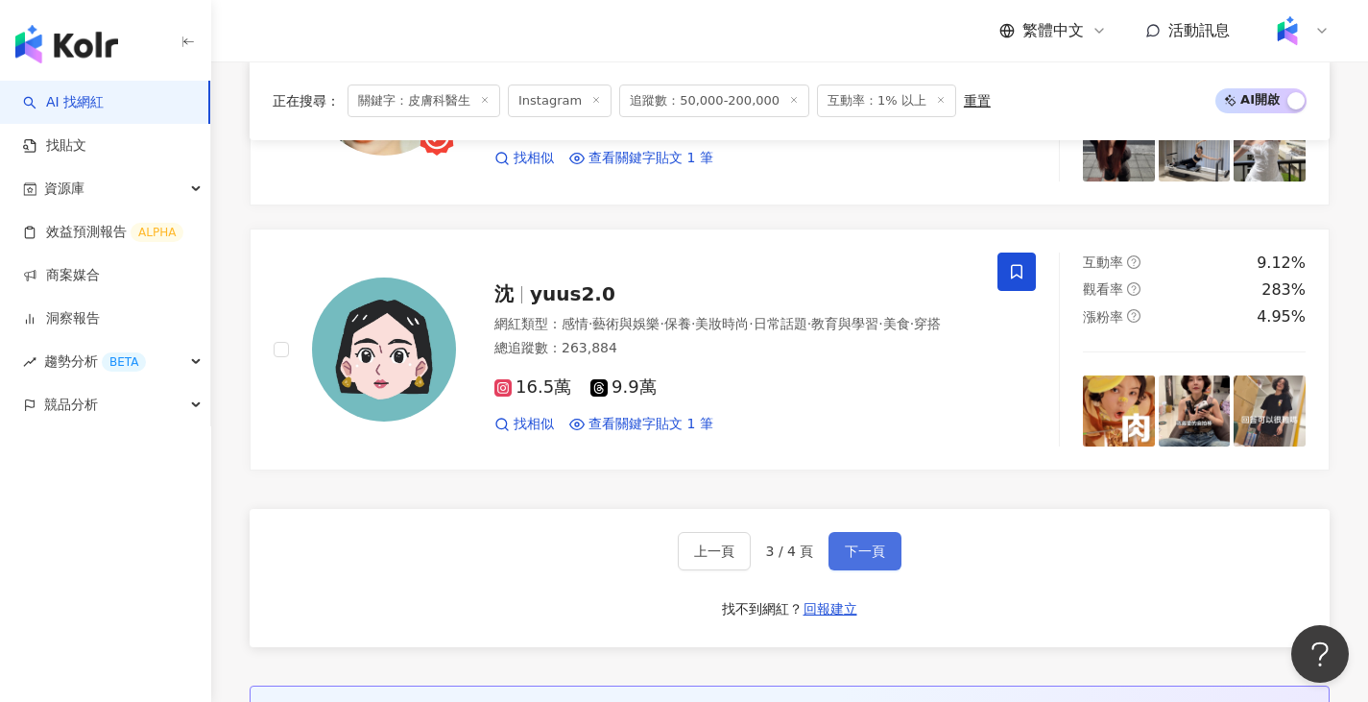
click at [862, 544] on span "下一頁" at bounding box center [865, 550] width 40 height 15
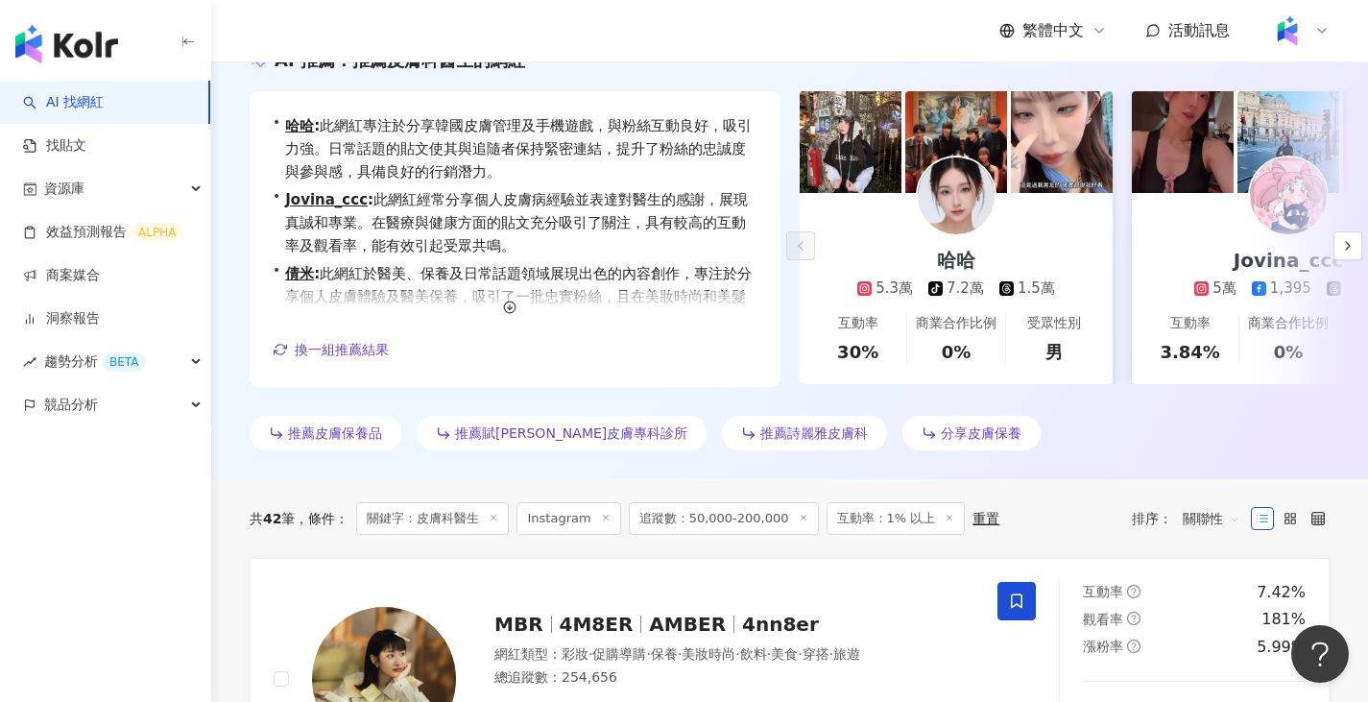
scroll to position [0, 0]
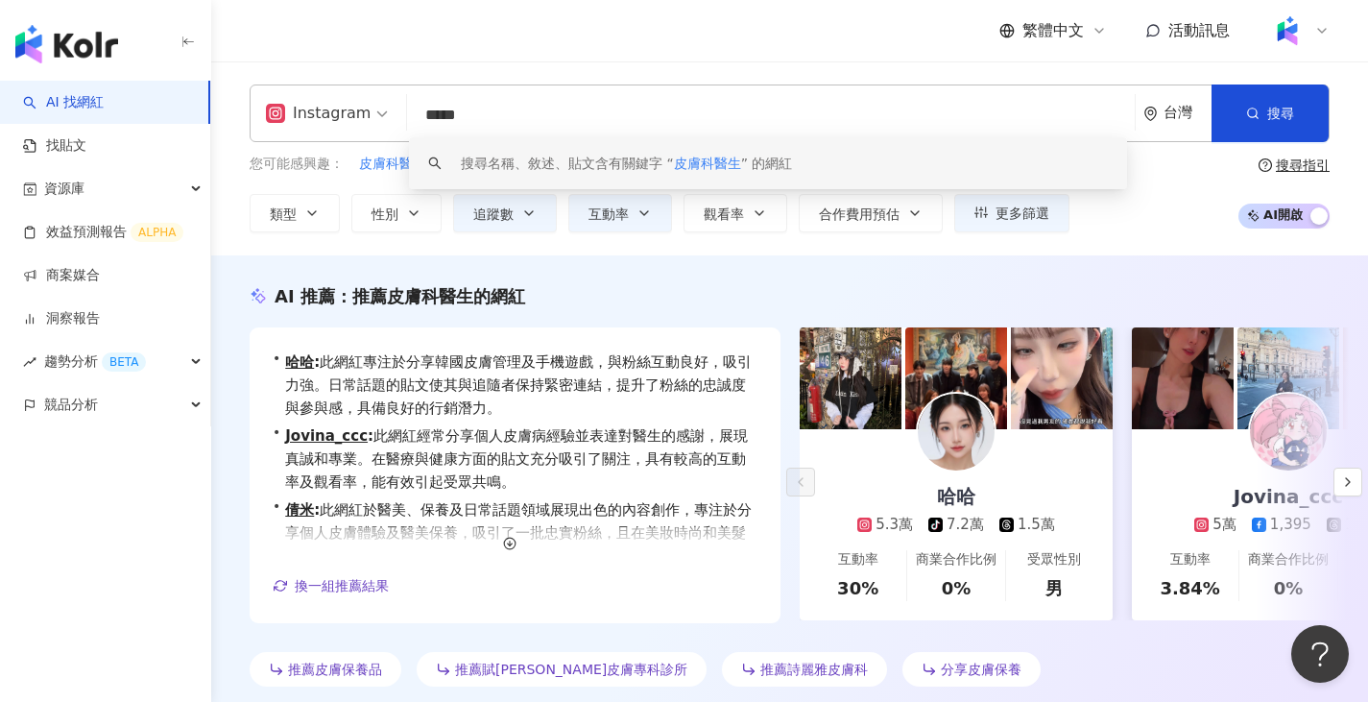
drag, startPoint x: 642, startPoint y: 109, endPoint x: 301, endPoint y: 57, distance: 345.9
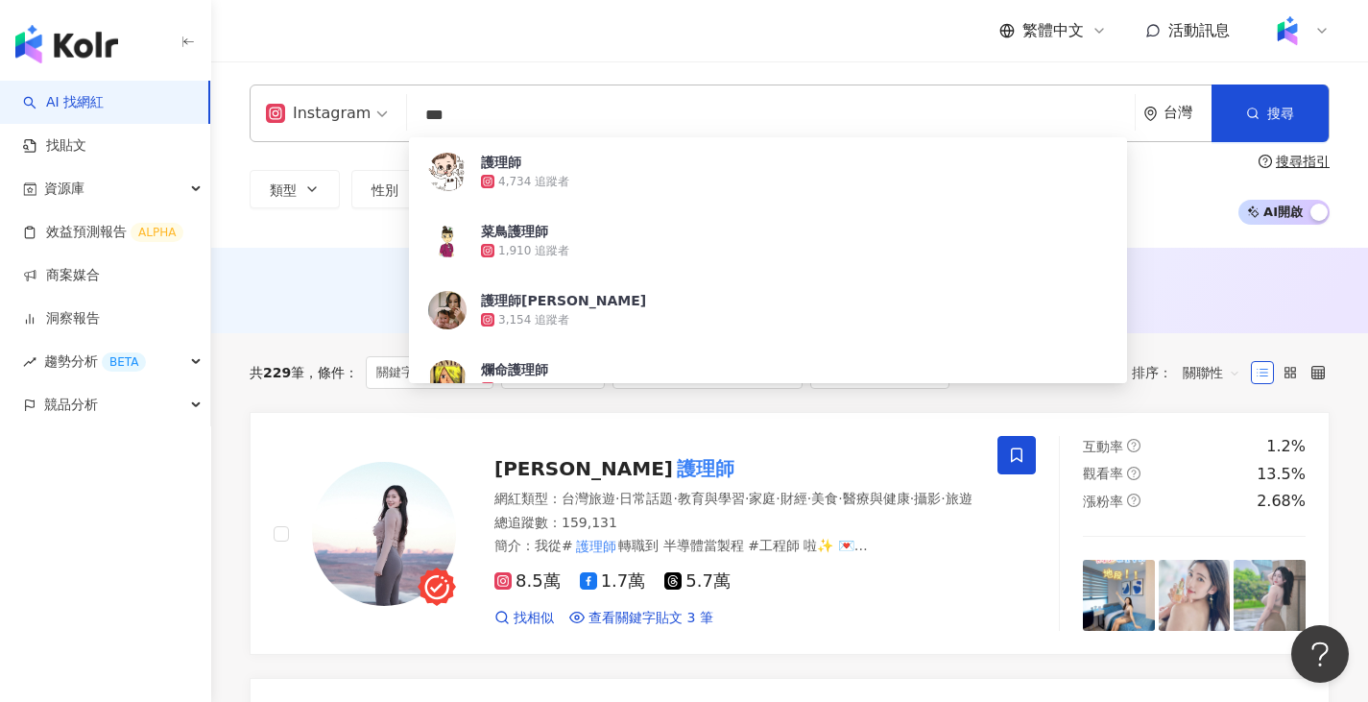
type input "***"
click at [290, 212] on div "類型 性別 追蹤數 互動率 觀看率 合作費用預估 更多篩選 ***** - ****** 不限 小型 奈米網紅 (<1萬) 微型網紅 (1萬-3萬) 小型網紅…" at bounding box center [790, 189] width 1080 height 71
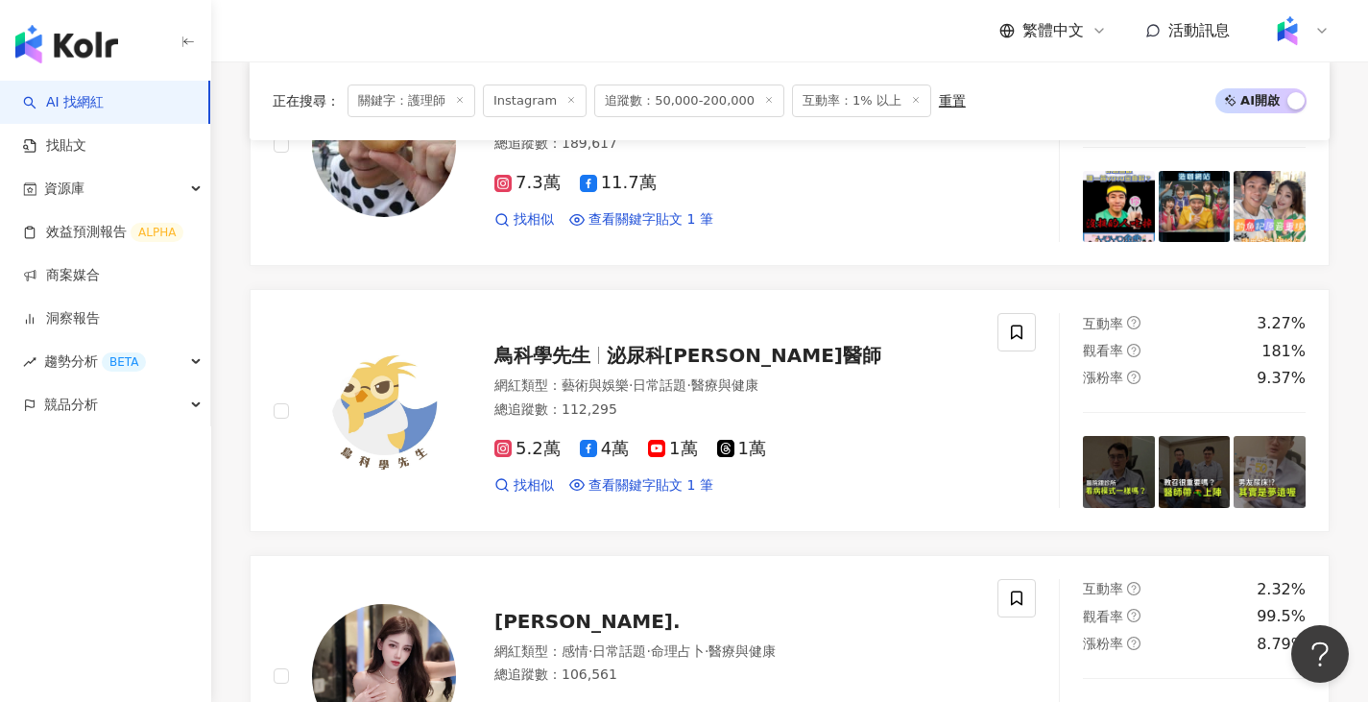
scroll to position [2806, 0]
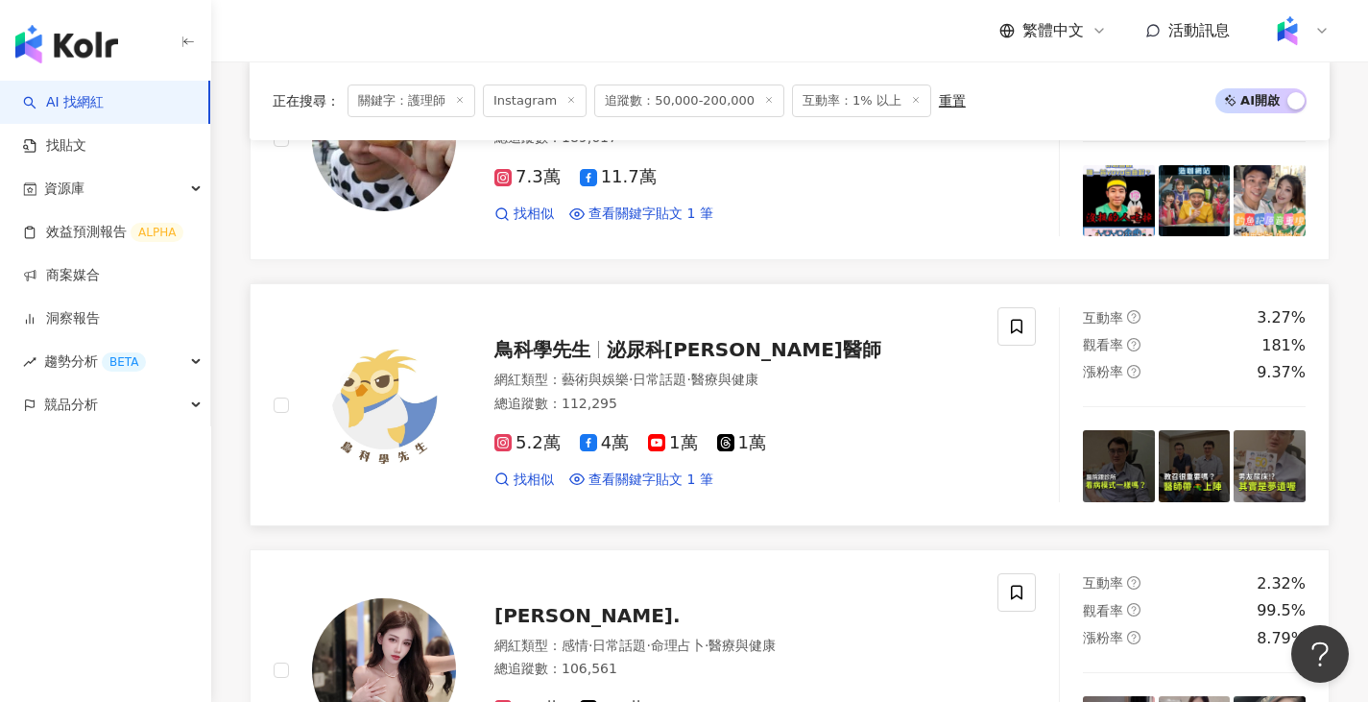
click at [634, 349] on span "泌尿科顧芳瑜醫師" at bounding box center [744, 349] width 275 height 23
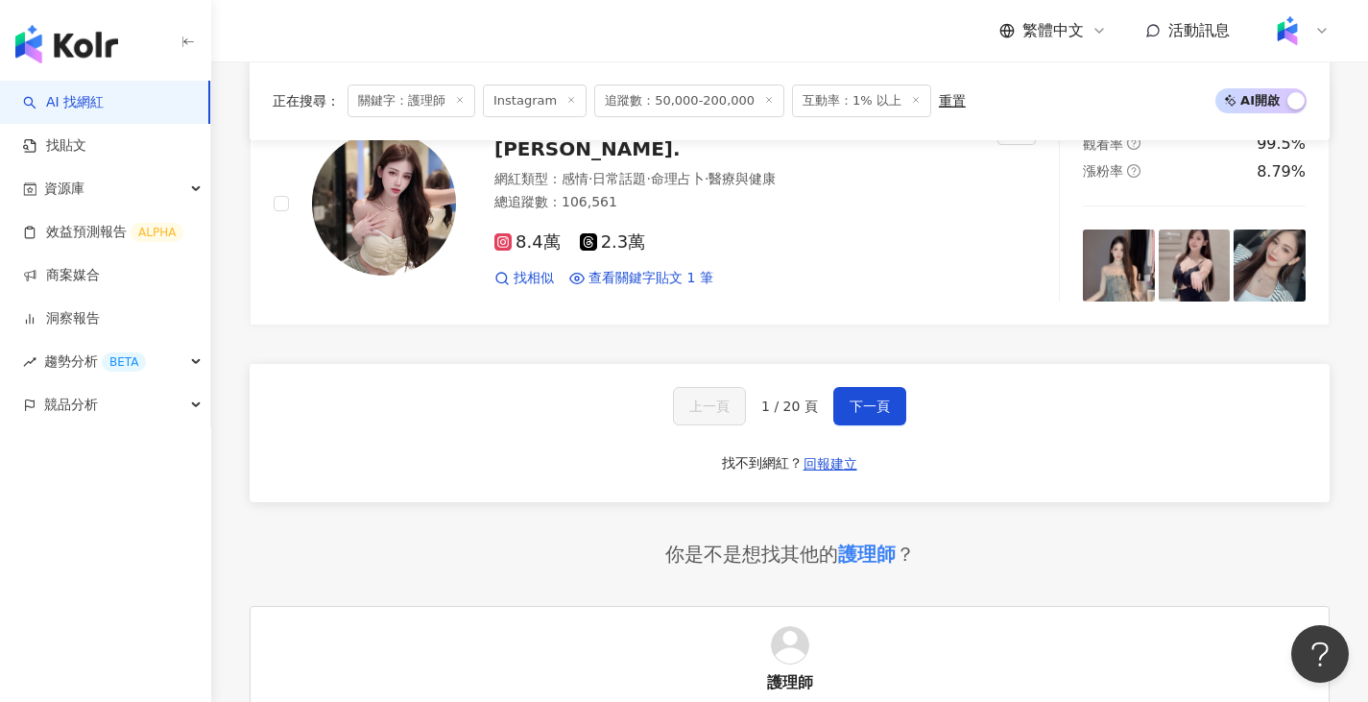
scroll to position [3287, 0]
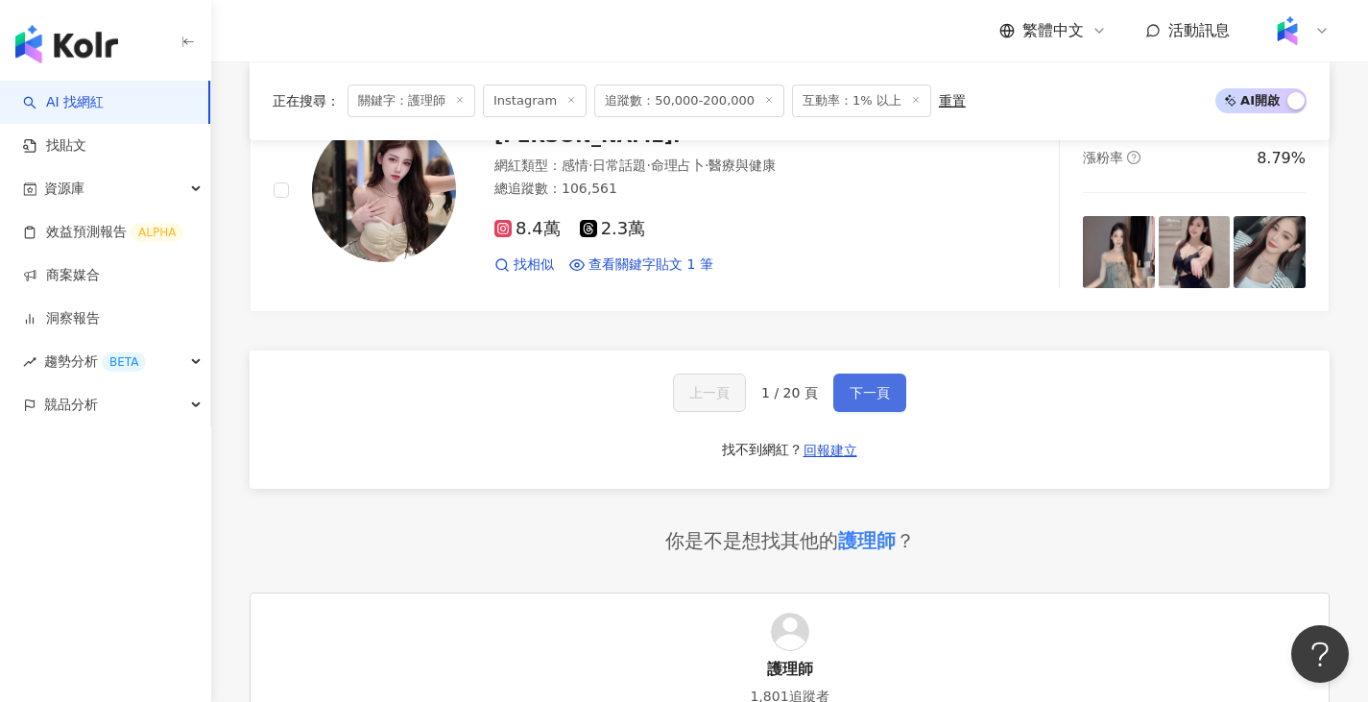
click at [859, 390] on span "下一頁" at bounding box center [870, 392] width 40 height 15
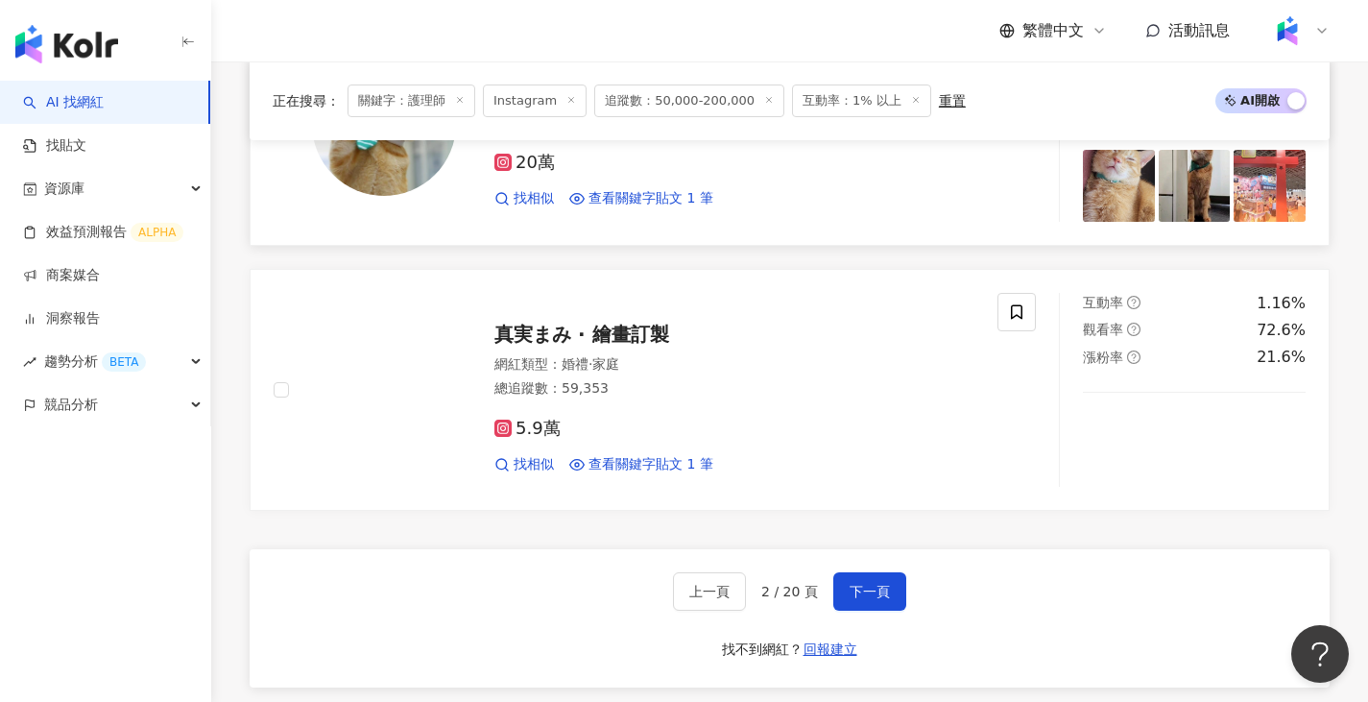
scroll to position [3456, 0]
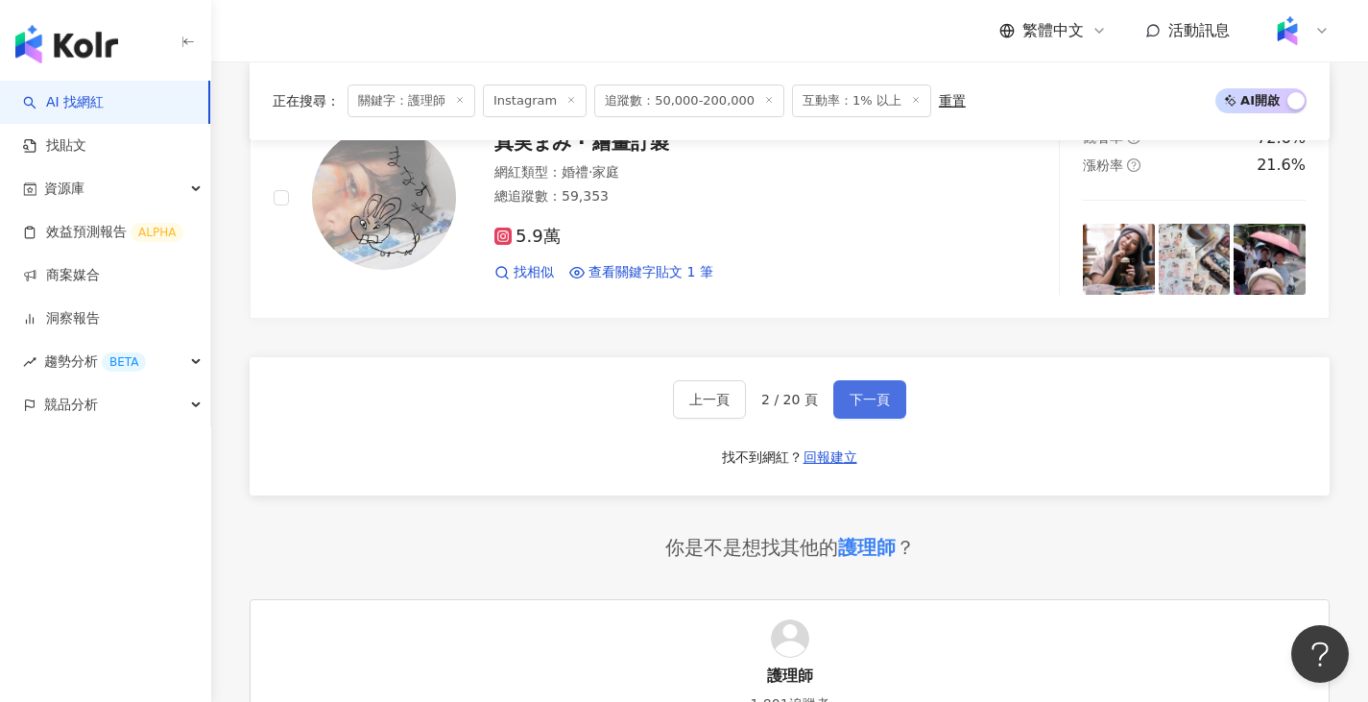
click at [859, 392] on span "下一頁" at bounding box center [870, 399] width 40 height 15
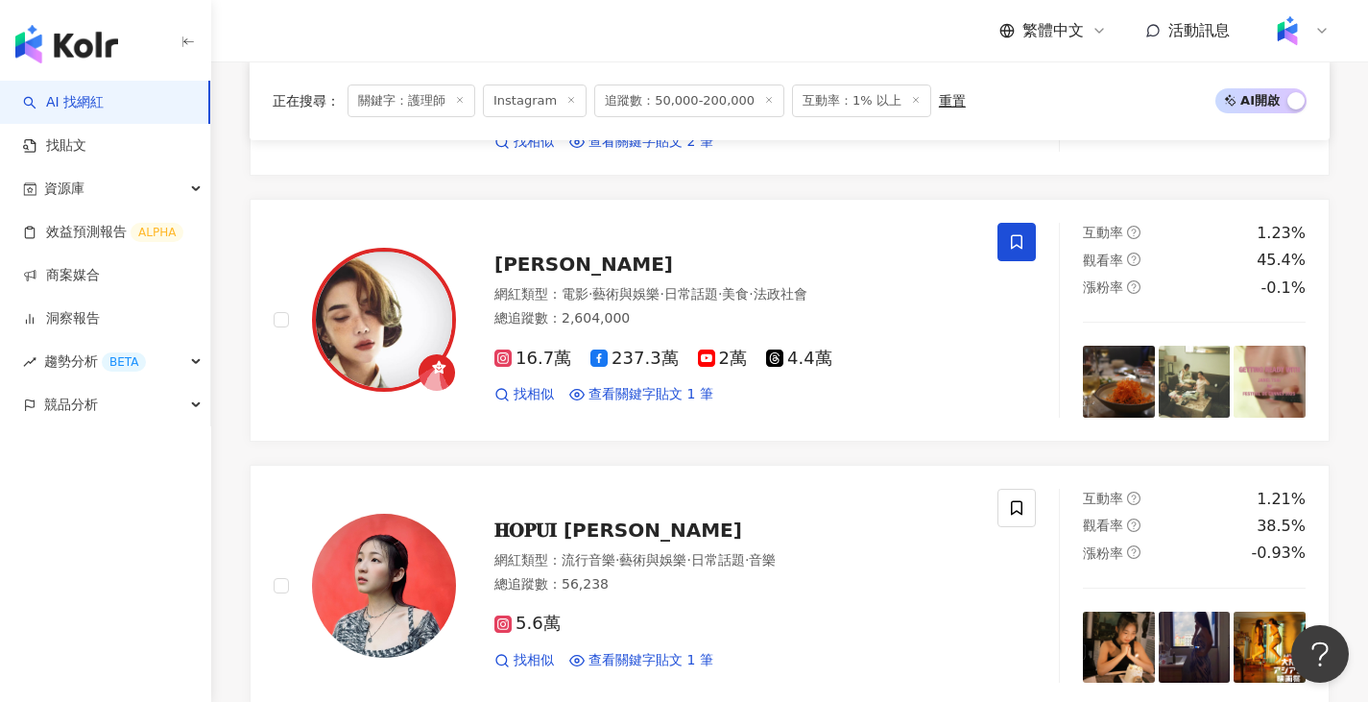
scroll to position [3102, 0]
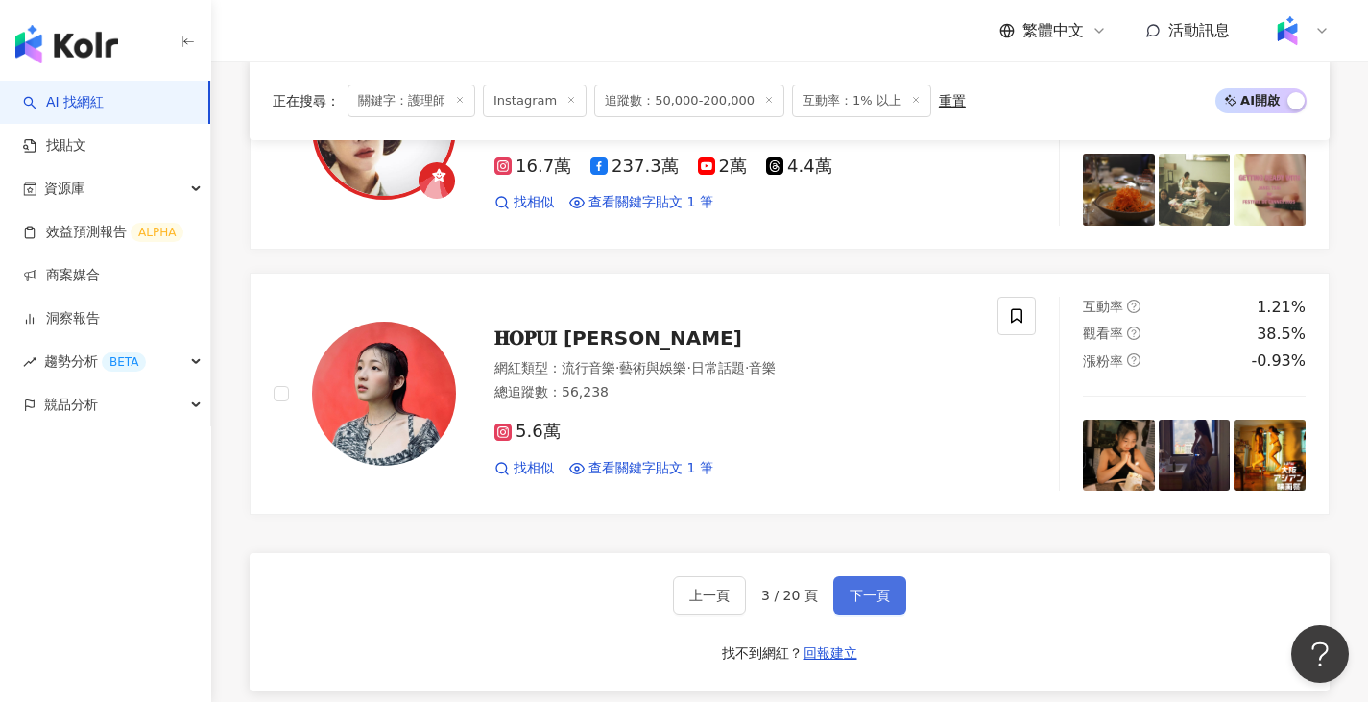
click at [873, 588] on span "下一頁" at bounding box center [870, 595] width 40 height 15
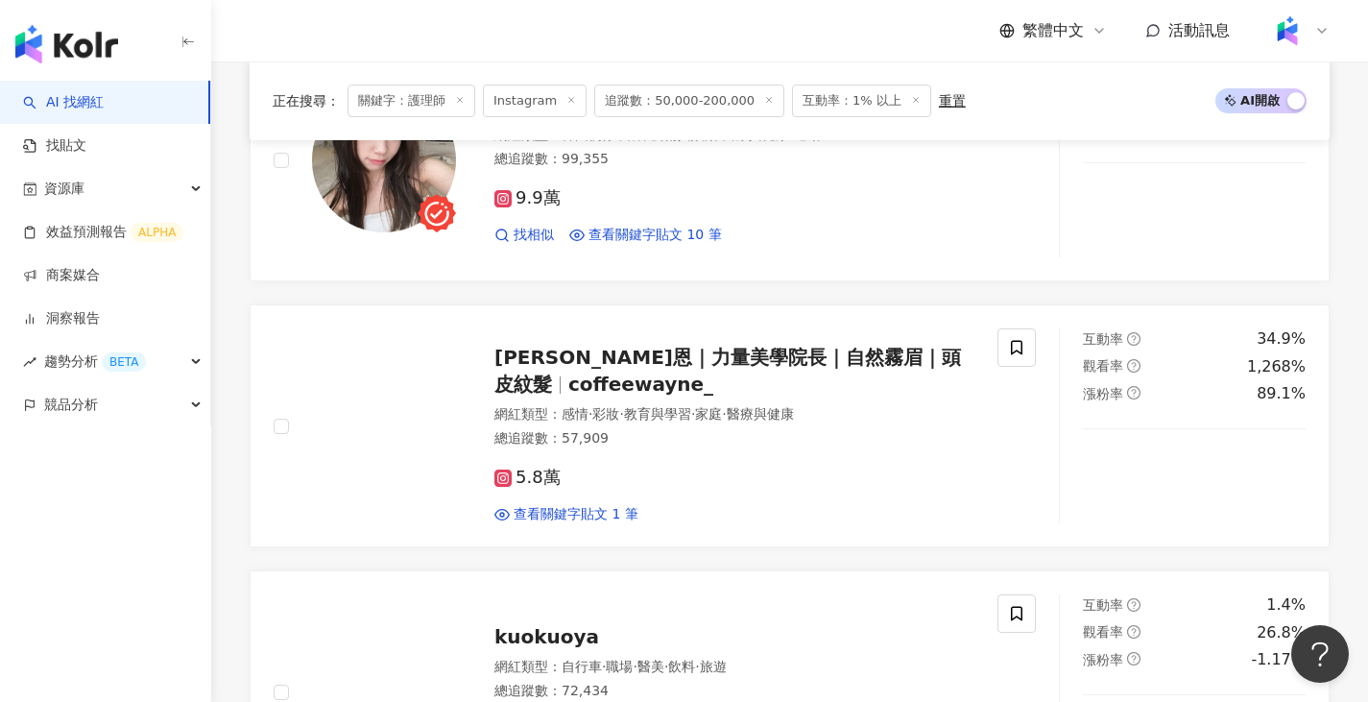
scroll to position [2814, 0]
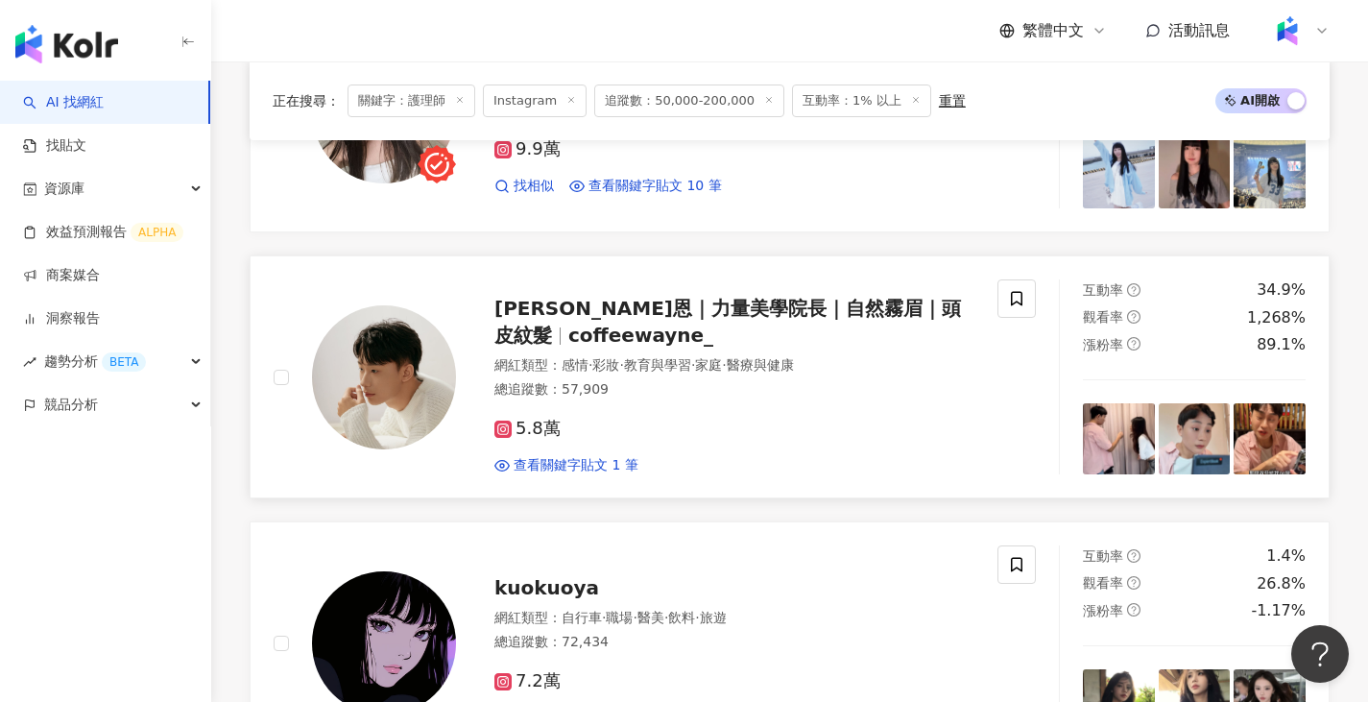
drag, startPoint x: 587, startPoint y: 326, endPoint x: 927, endPoint y: 499, distance: 381.3
click at [927, 498] on link "wayne維恩｜力量美學院長｜自然霧眉｜頭皮紋髮 coffeewayne_ 網紅類型 ： 感情 · 彩妝 · 教育與學習 · 家庭 · 醫療與健康 總追蹤數 …" at bounding box center [790, 376] width 1080 height 243
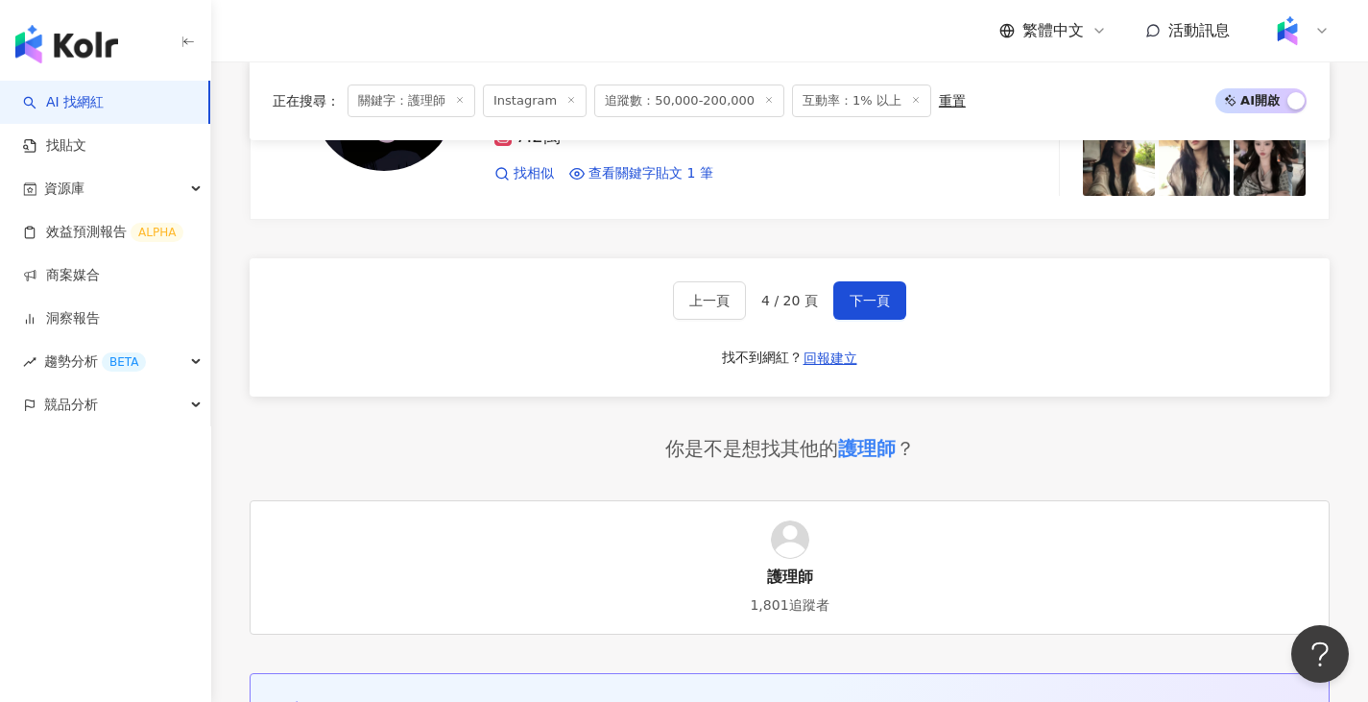
scroll to position [3390, 0]
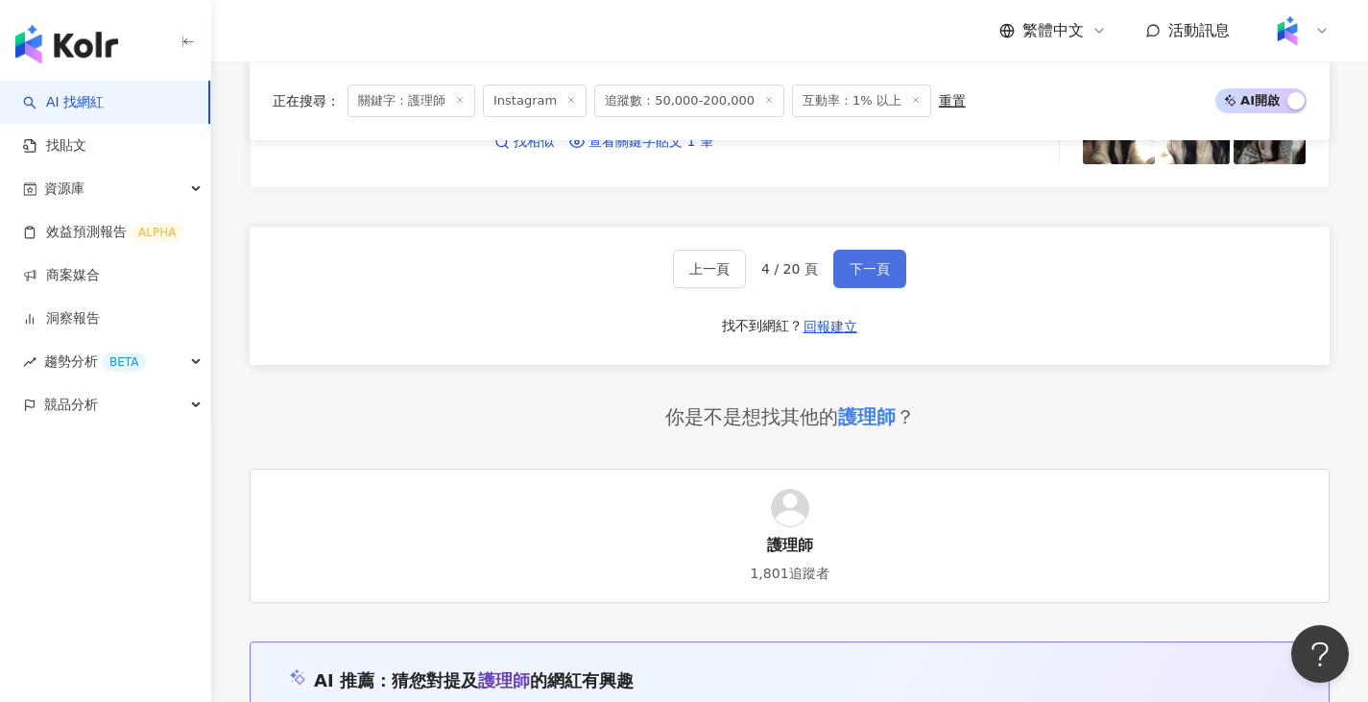
click at [876, 288] on button "下一頁" at bounding box center [869, 269] width 73 height 38
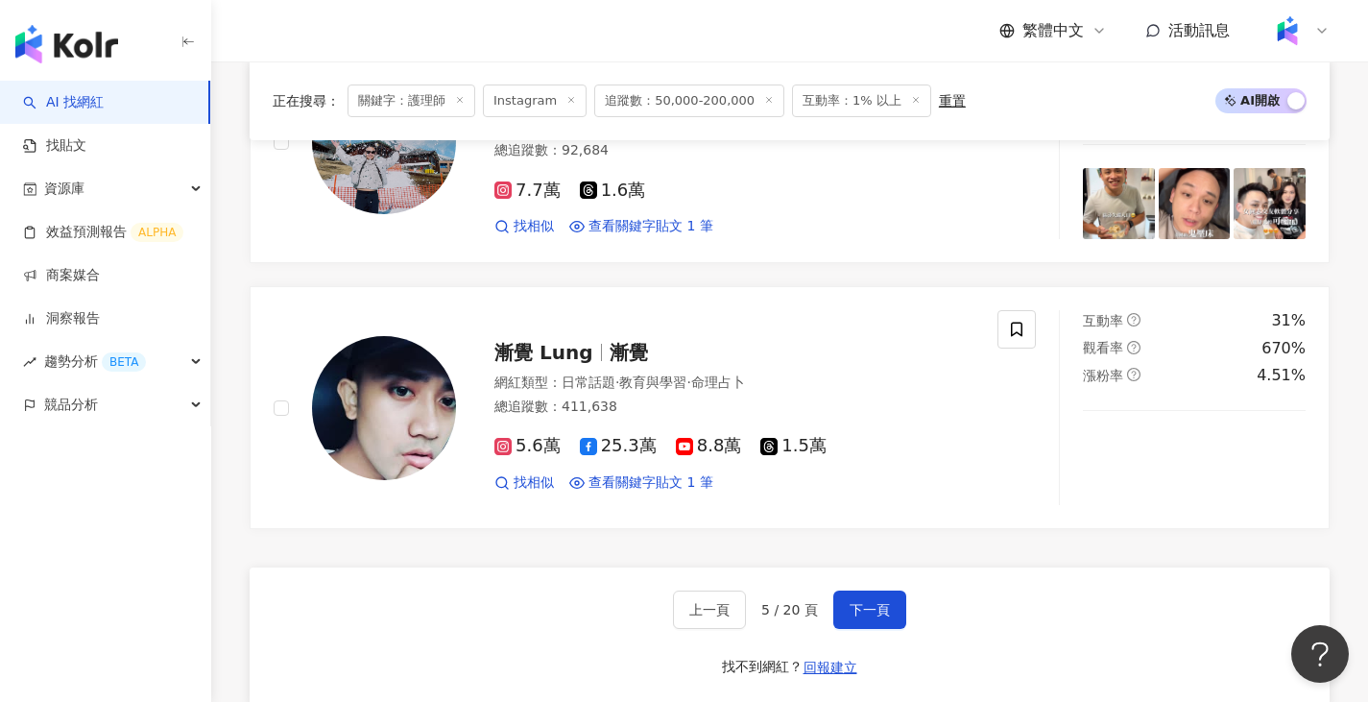
scroll to position [3072, 0]
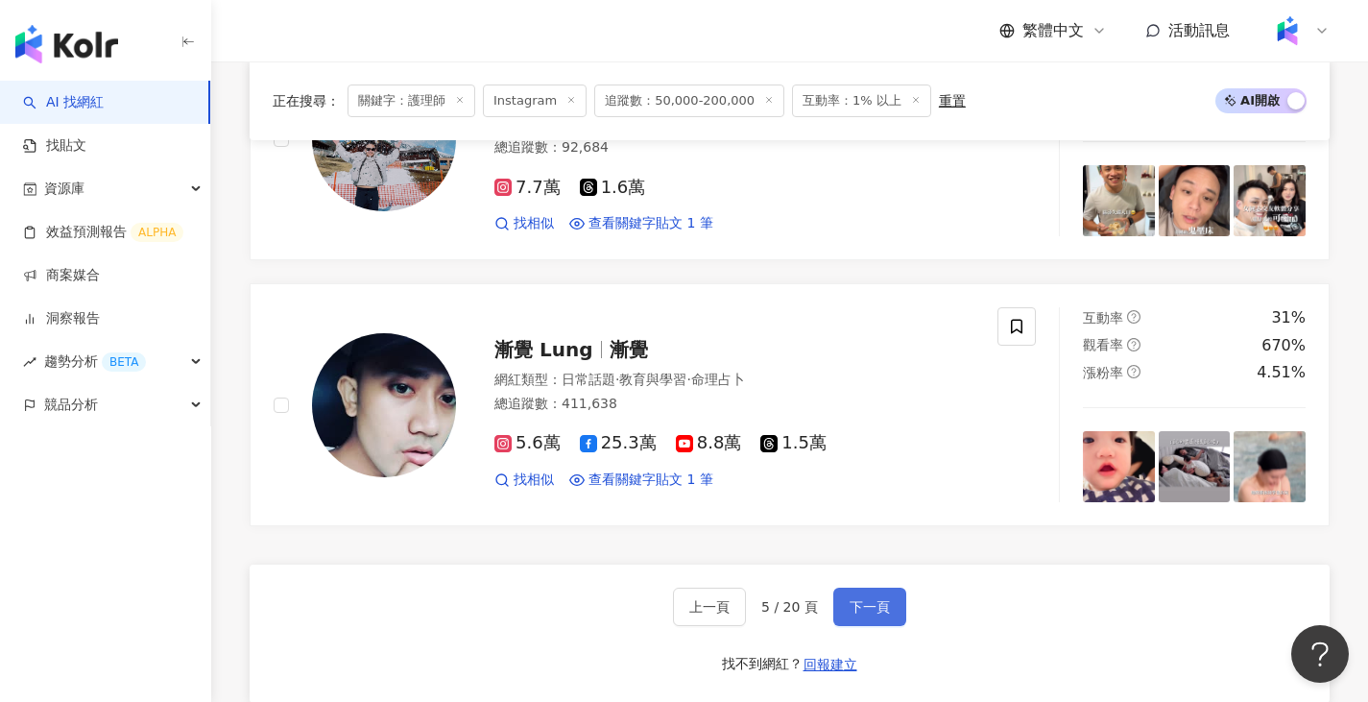
click at [879, 599] on span "下一頁" at bounding box center [870, 606] width 40 height 15
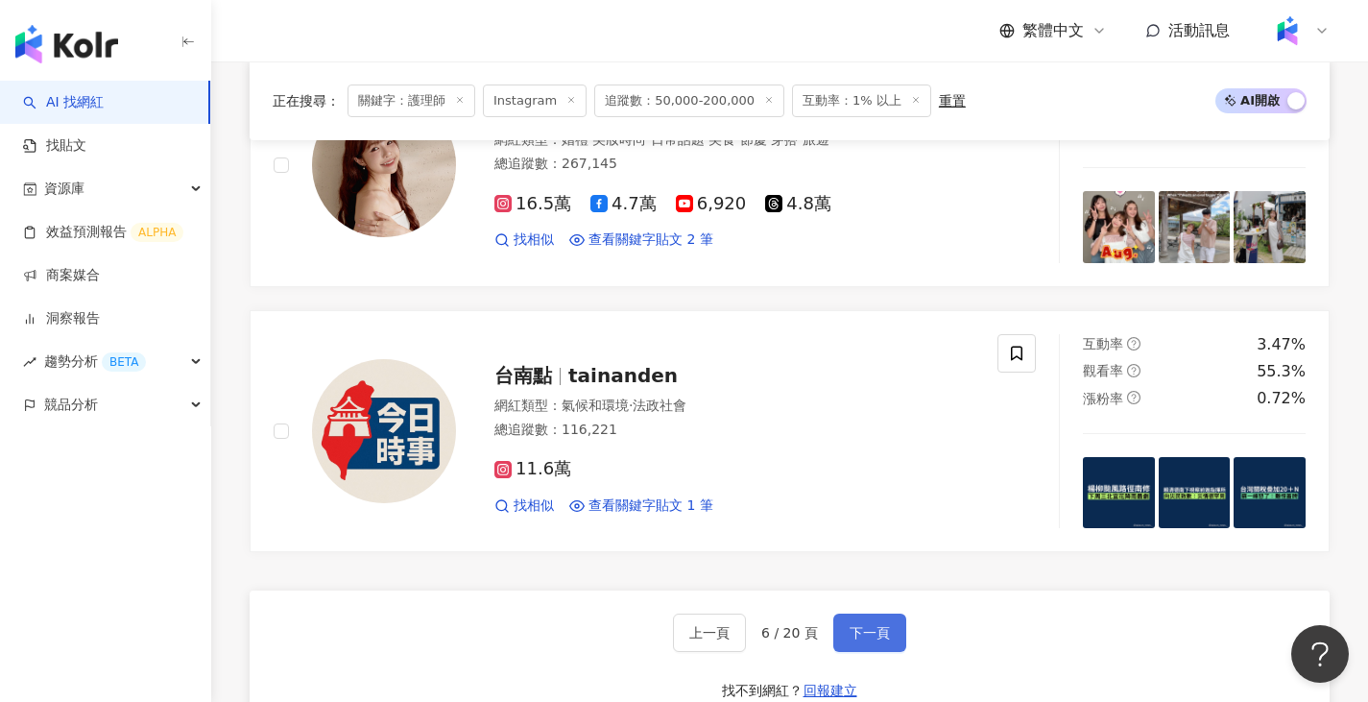
click at [880, 614] on button "下一頁" at bounding box center [869, 633] width 73 height 38
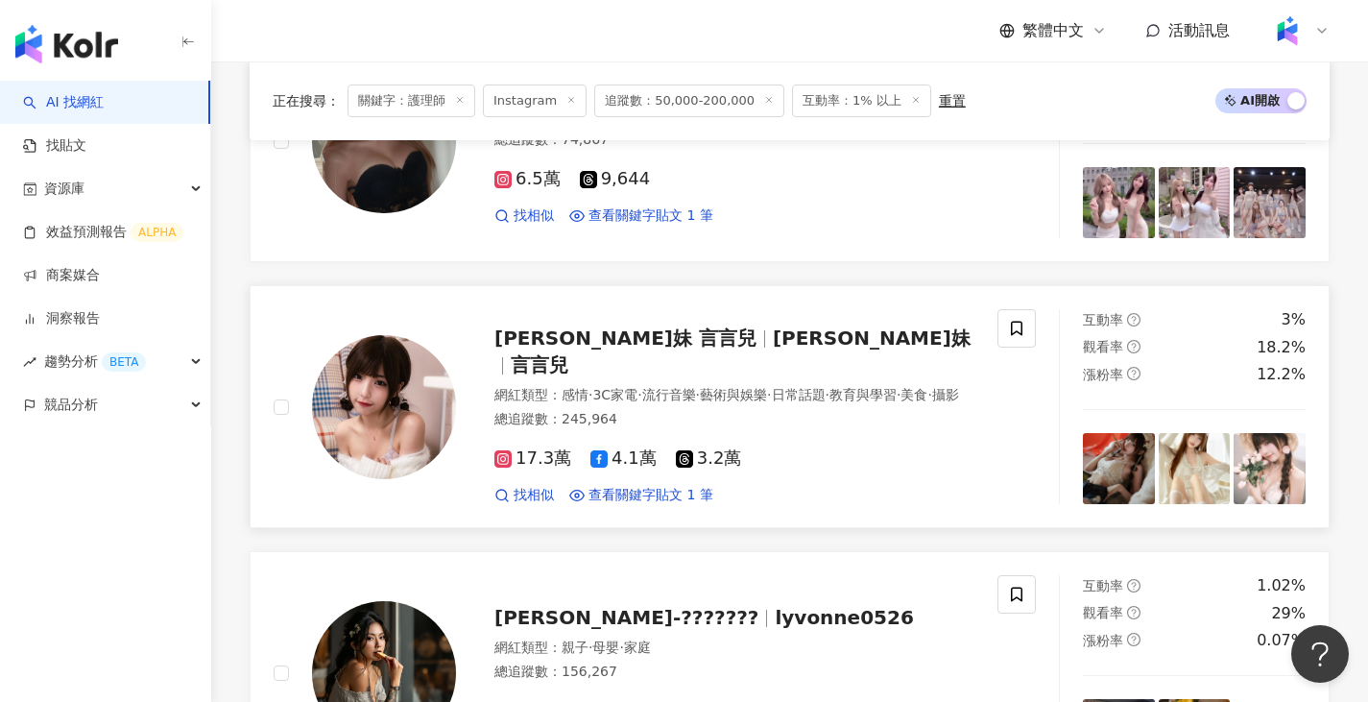
scroll to position [3168, 0]
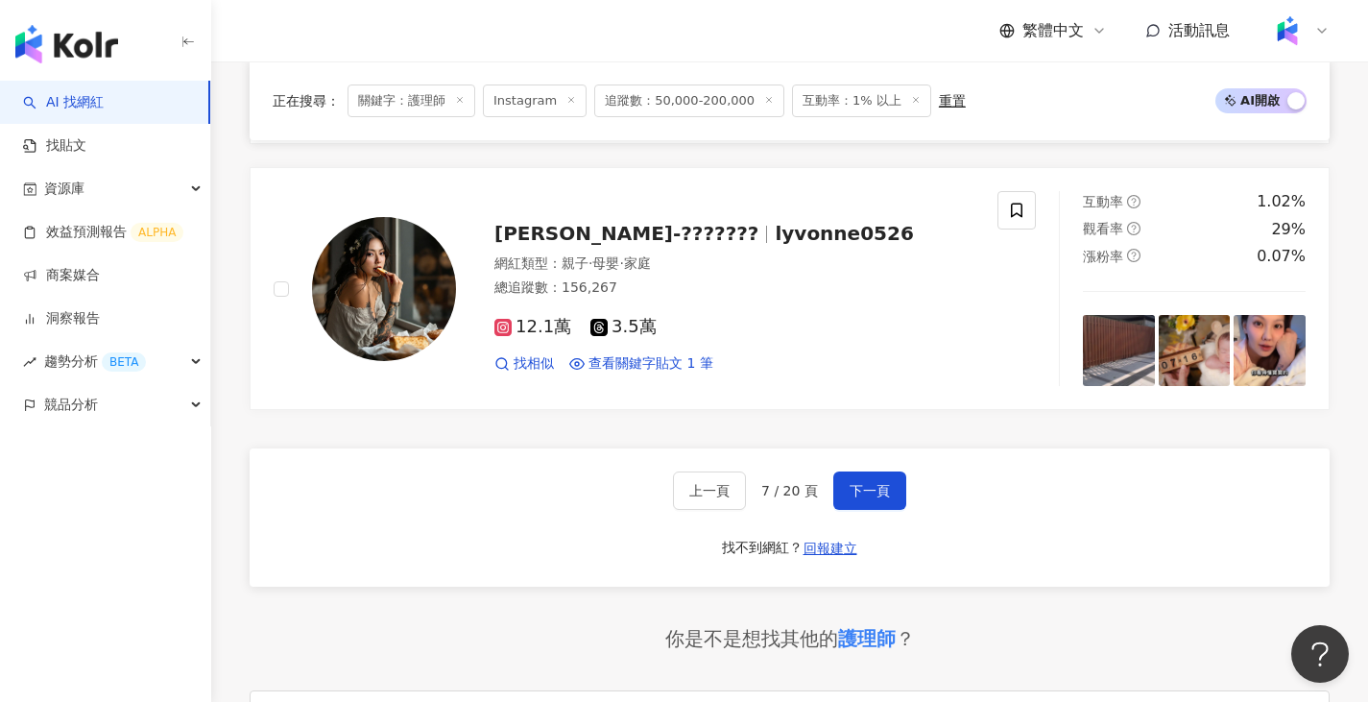
click at [876, 470] on div "上一頁 7 / 20 頁 下一頁 找不到網紅？ 回報建立" at bounding box center [790, 517] width 1080 height 138
click at [878, 486] on span "下一頁" at bounding box center [870, 490] width 40 height 15
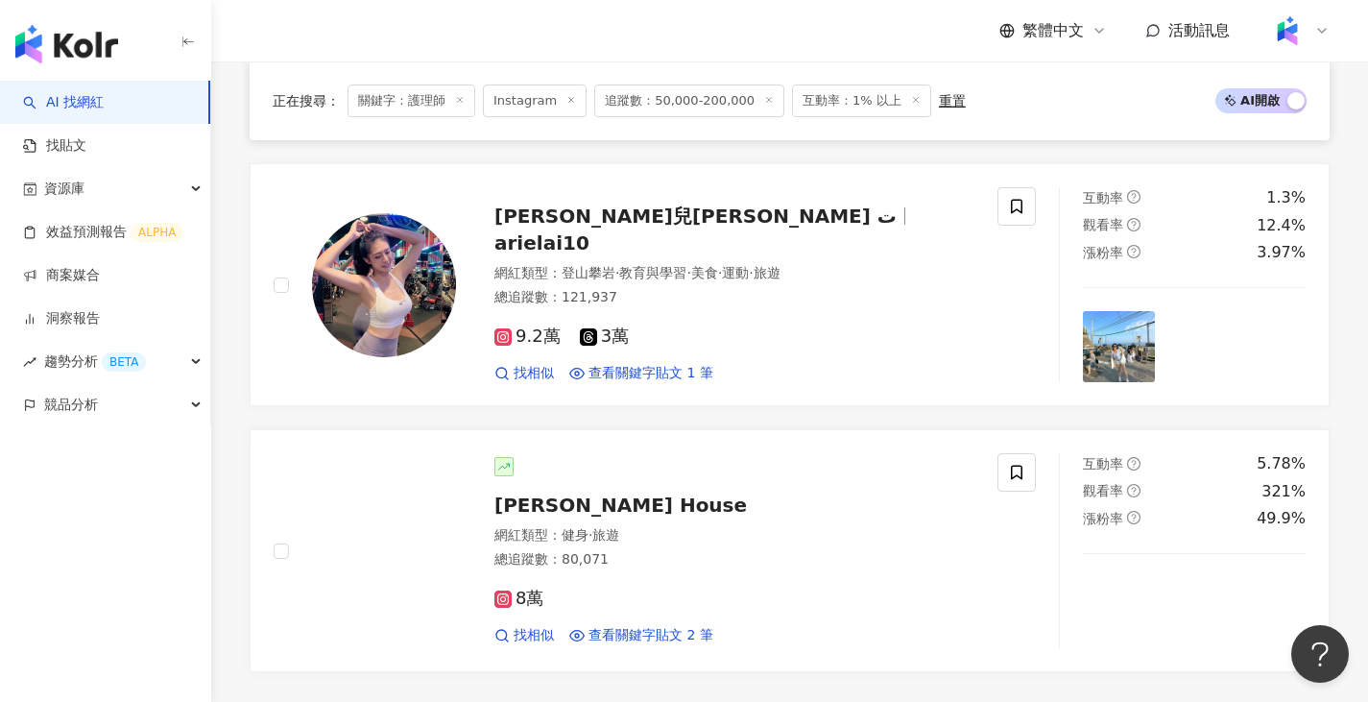
scroll to position [3081, 0]
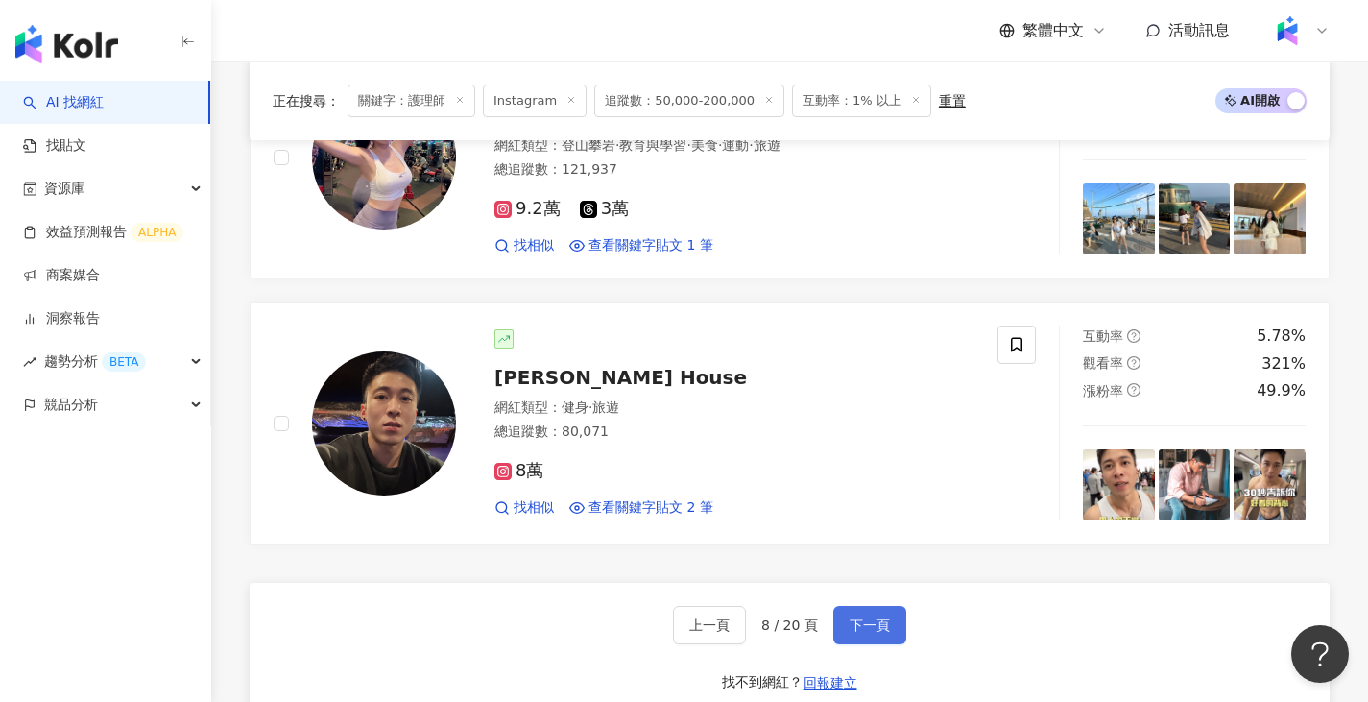
click at [872, 606] on button "下一頁" at bounding box center [869, 625] width 73 height 38
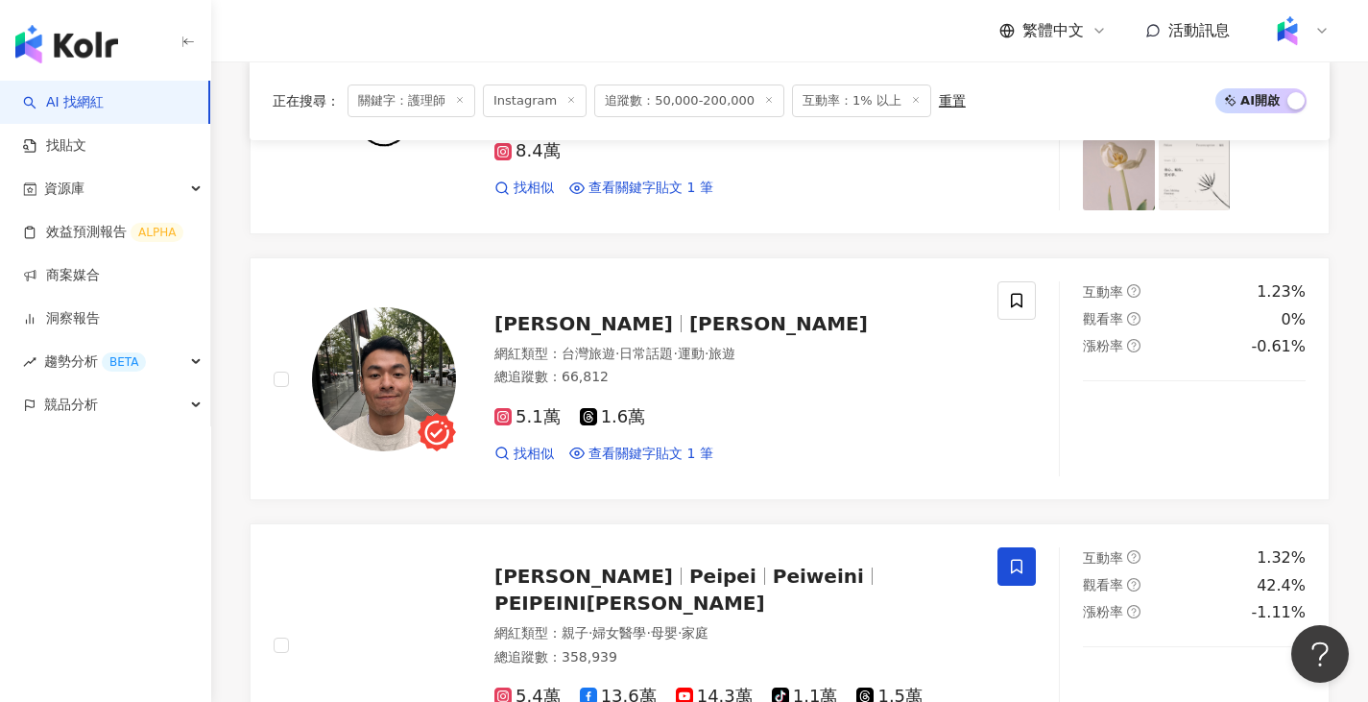
scroll to position [3072, 0]
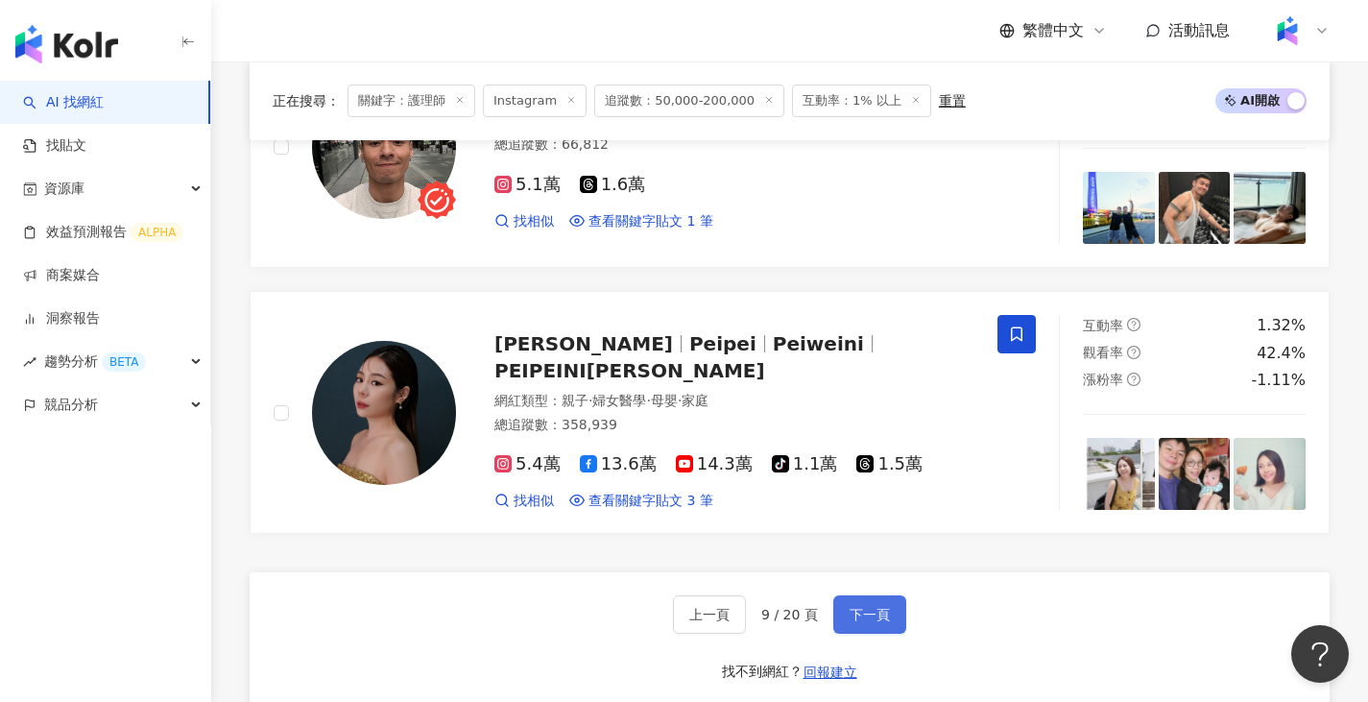
click at [884, 607] on span "下一頁" at bounding box center [870, 614] width 40 height 15
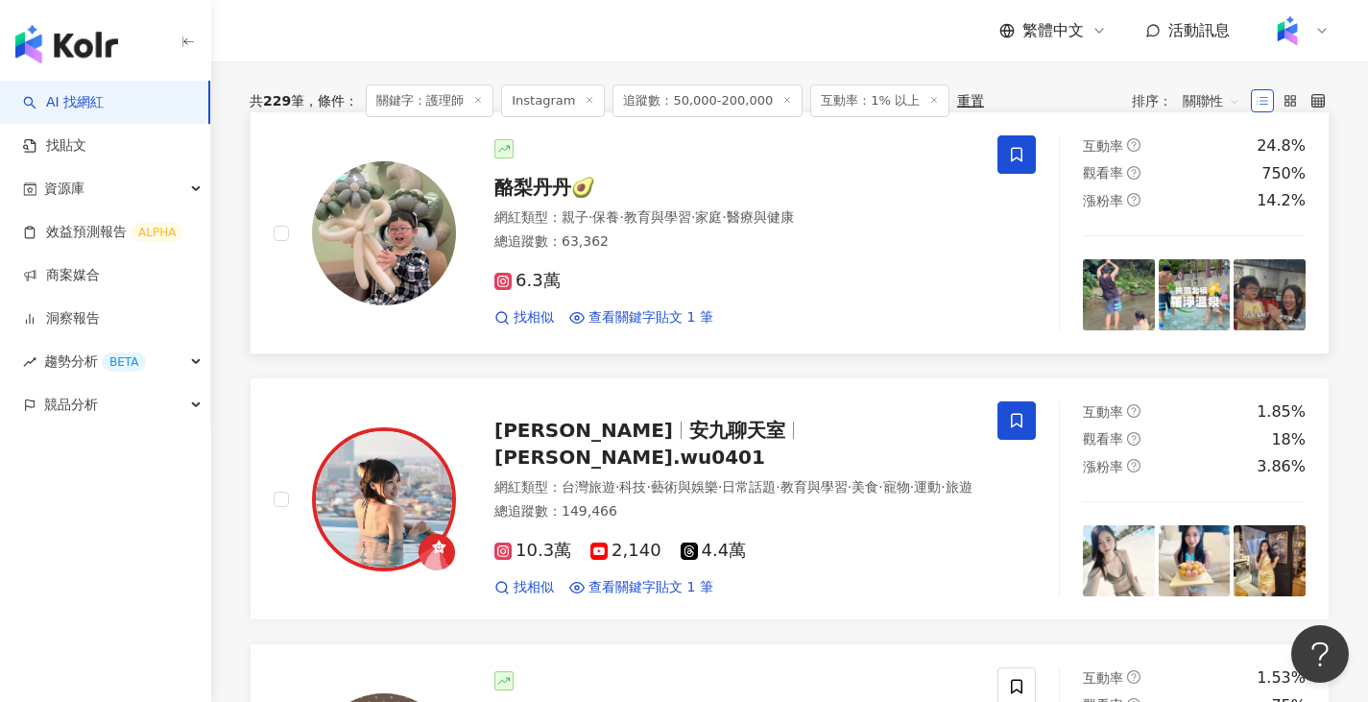
scroll to position [384, 0]
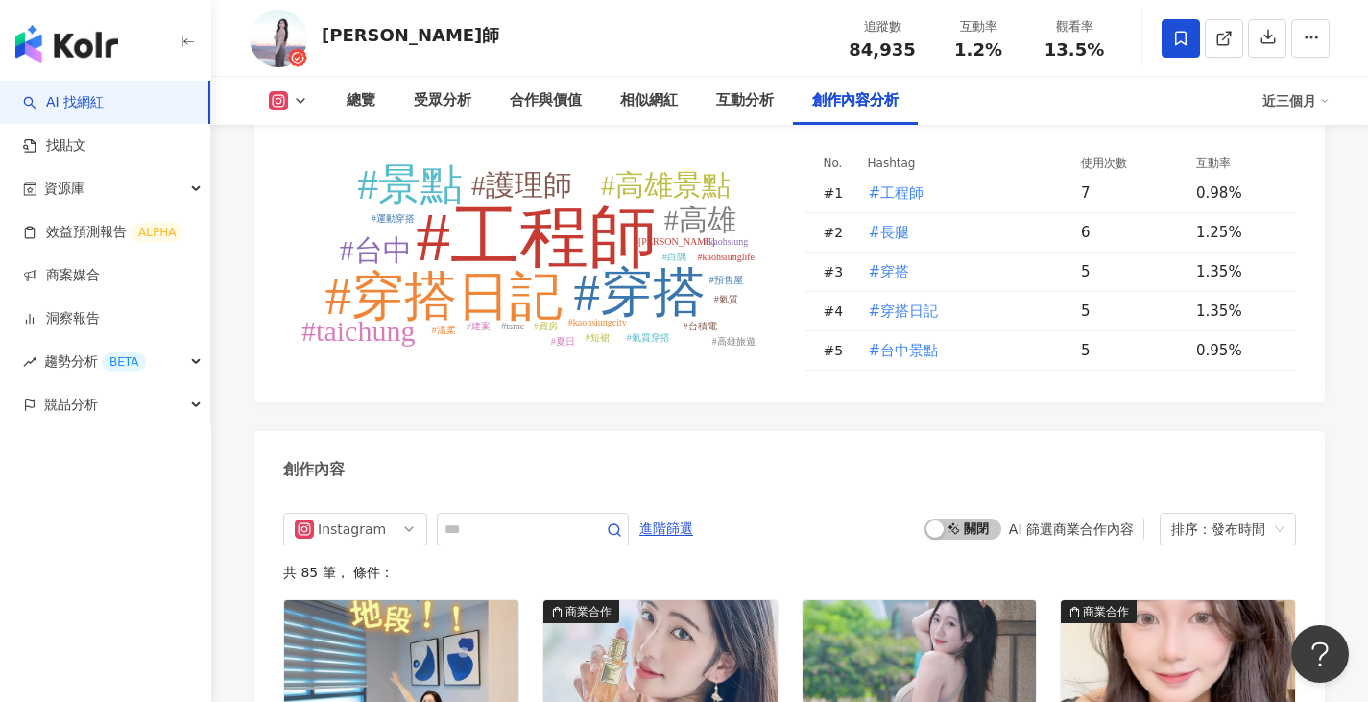
scroll to position [5540, 0]
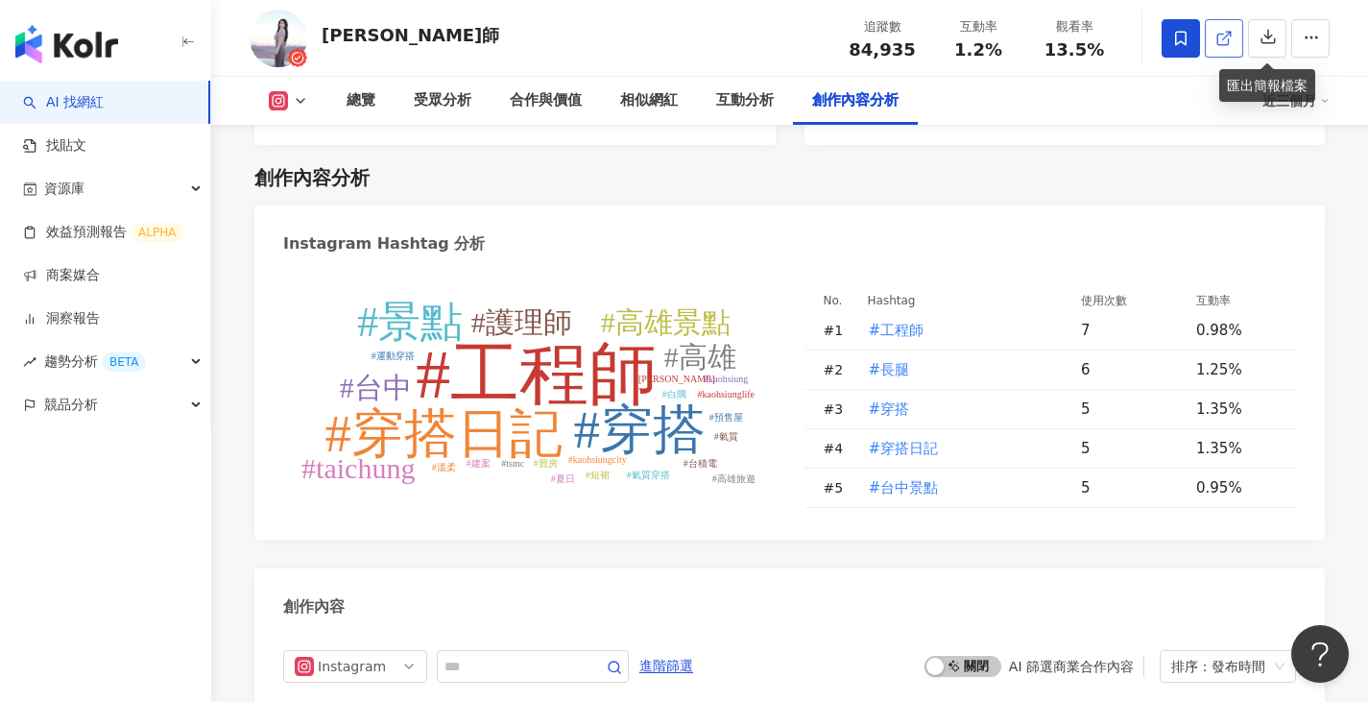
click at [1213, 43] on link at bounding box center [1224, 38] width 38 height 38
click at [714, 29] on div "張靜護理師 追蹤數 84,935 互動率 1.2% 觀看率 13.5%" at bounding box center [789, 38] width 1157 height 76
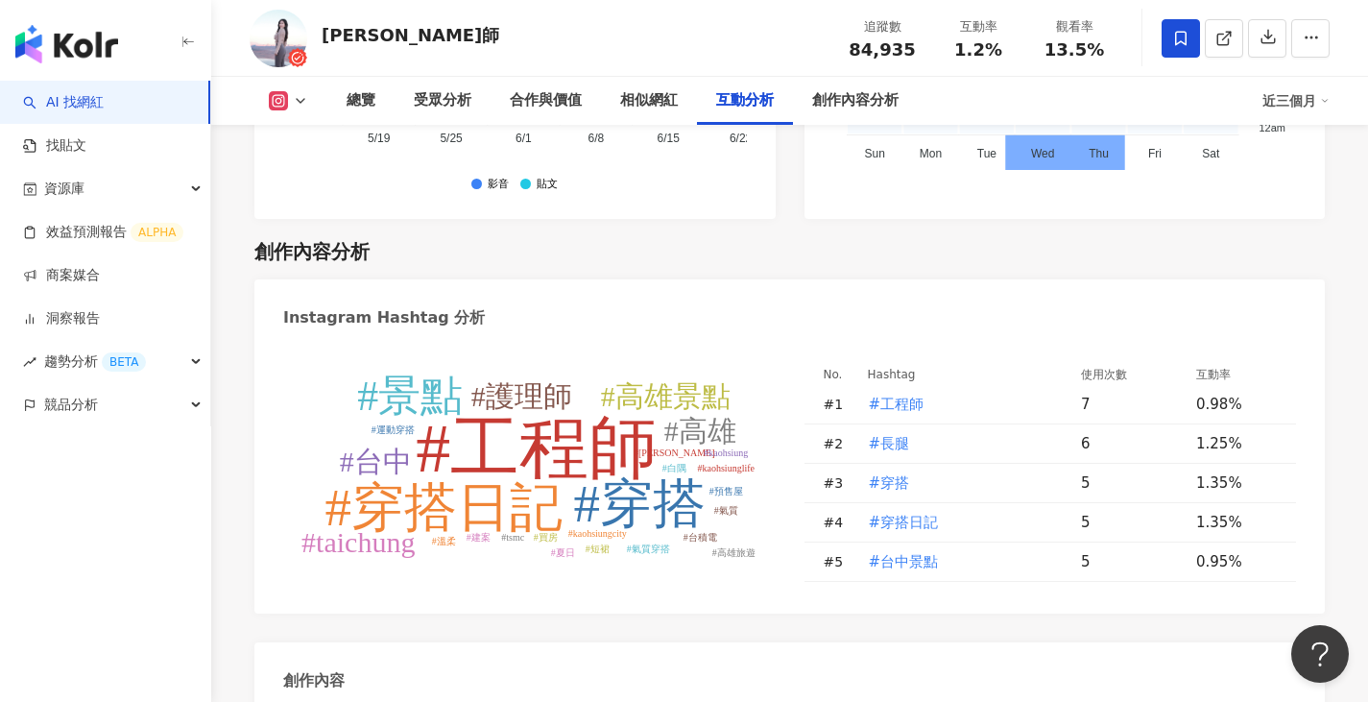
scroll to position [5444, 0]
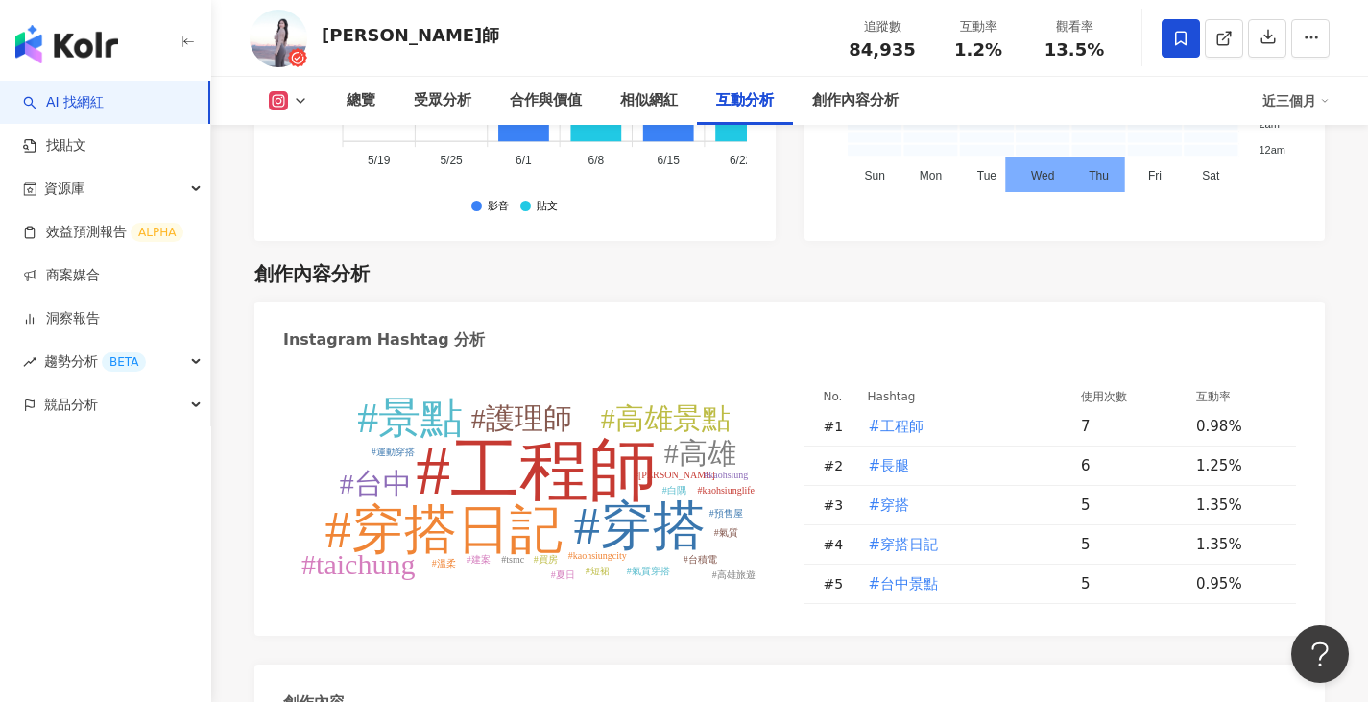
click at [519, 402] on tspan "#護理師" at bounding box center [521, 418] width 101 height 32
type input "****"
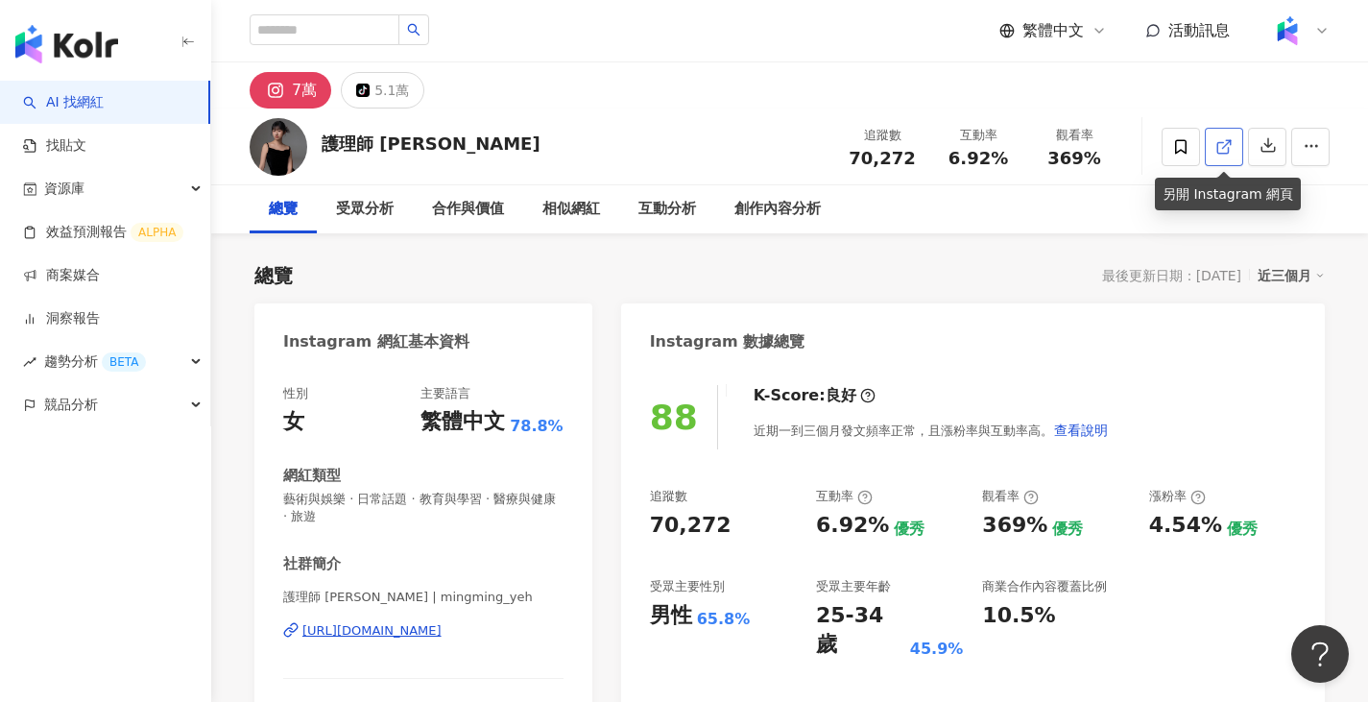
click at [1228, 141] on line at bounding box center [1227, 144] width 8 height 8
drag, startPoint x: 325, startPoint y: 140, endPoint x: 424, endPoint y: 142, distance: 98.9
click at [424, 142] on div "護理師 明明葉" at bounding box center [431, 144] width 219 height 24
copy div "護理師 明明葉"
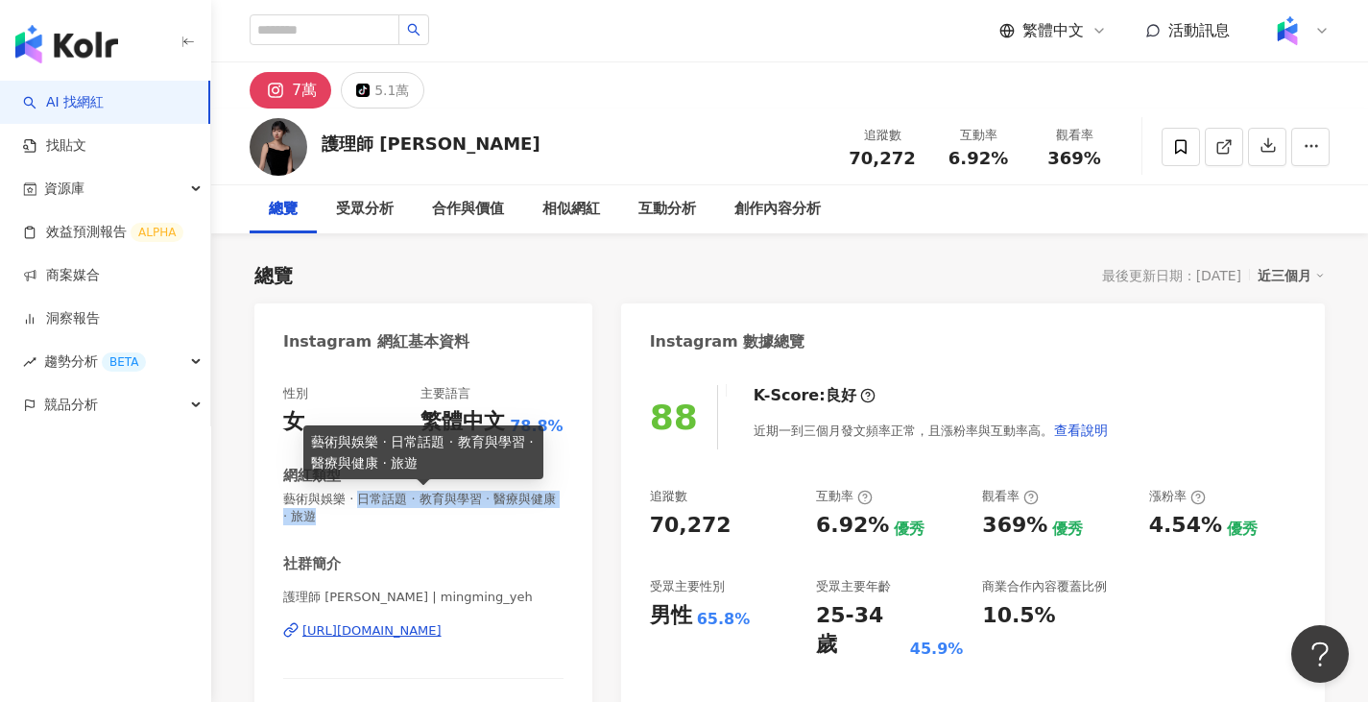
drag, startPoint x: 368, startPoint y: 503, endPoint x: 393, endPoint y: 519, distance: 29.8
click at [393, 519] on span "藝術與娛樂 · 日常話題 · 教育與學習 · 醫療與健康 · 旅遊" at bounding box center [423, 508] width 280 height 35
copy span "日常話題 · 教育與學習 · 醫療與健康 · 旅遊"
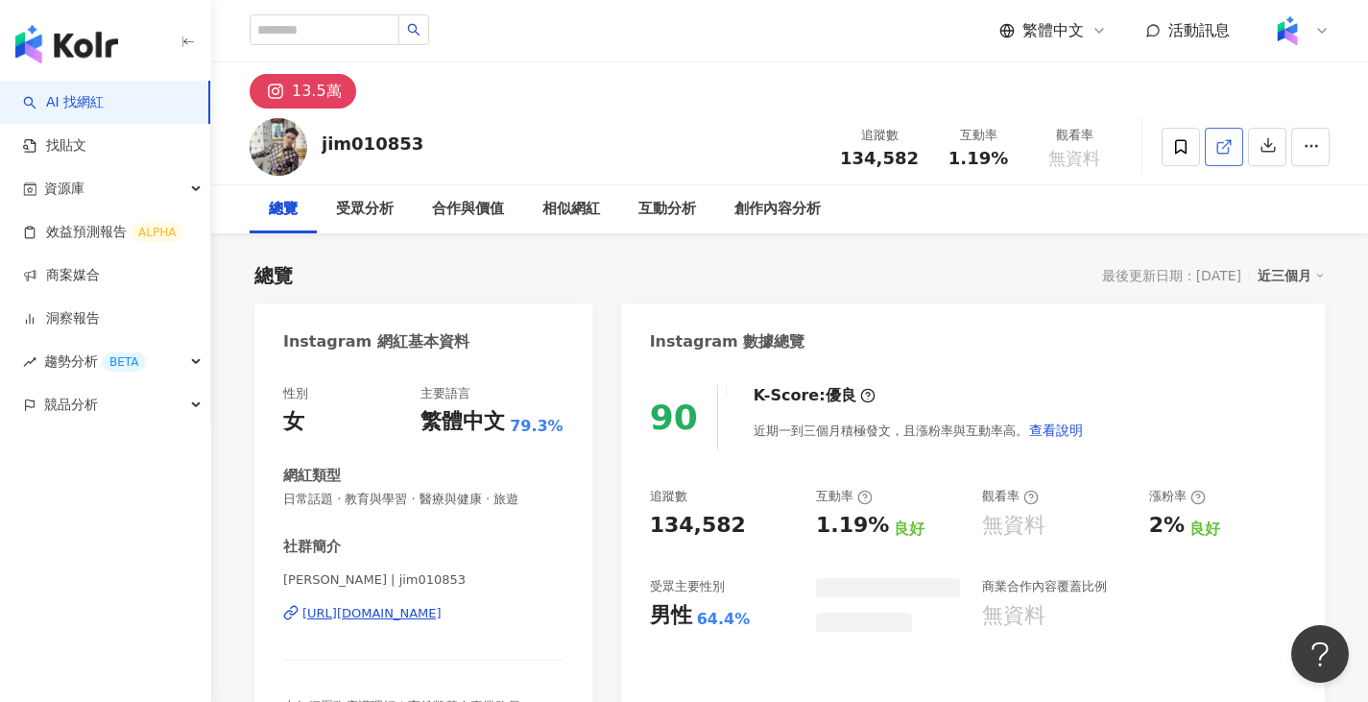
click at [1223, 149] on icon at bounding box center [1224, 146] width 17 height 17
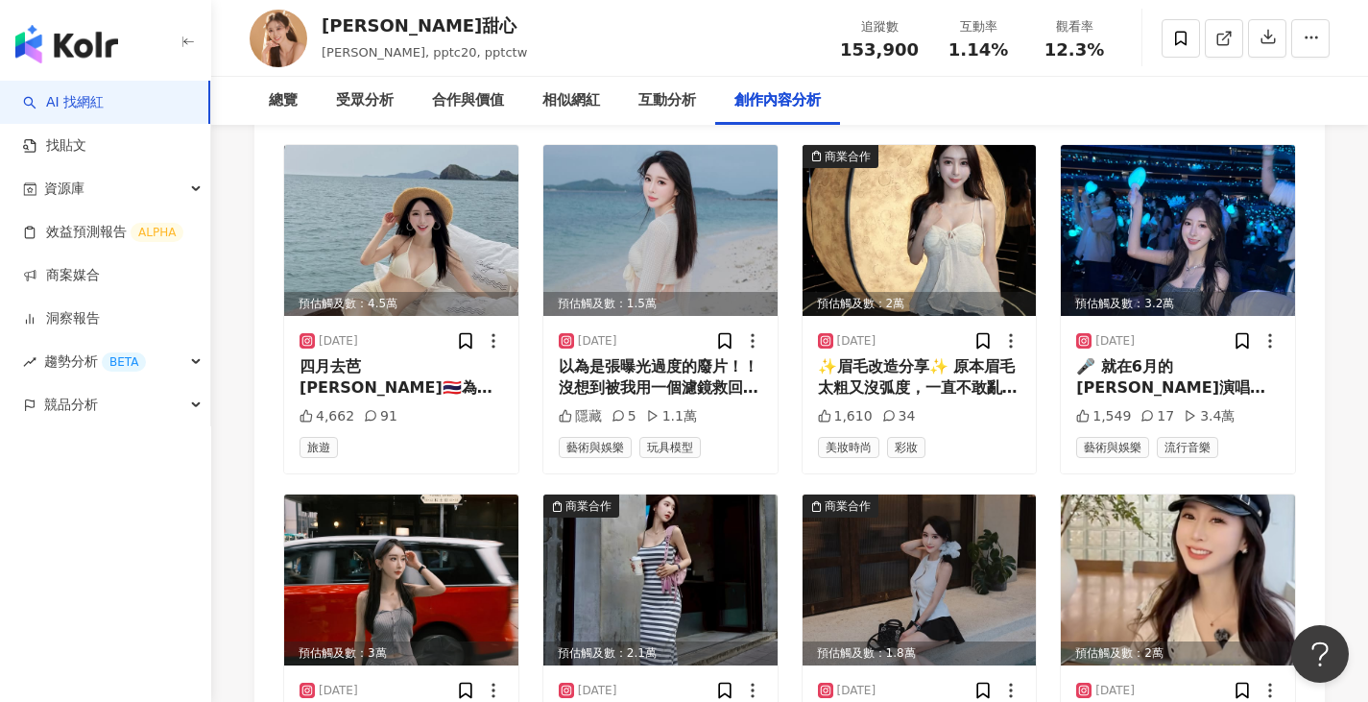
scroll to position [5953, 0]
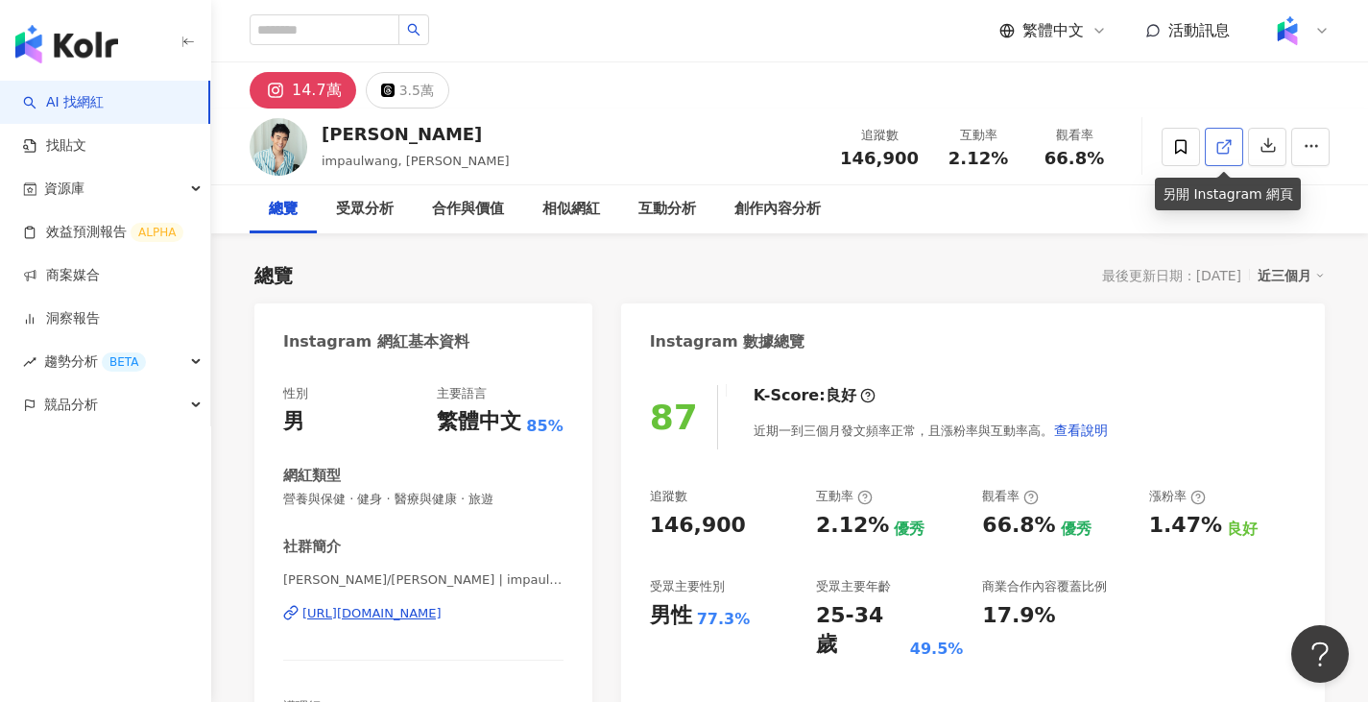
click at [1233, 135] on link at bounding box center [1224, 147] width 38 height 38
drag, startPoint x: 401, startPoint y: 159, endPoint x: 437, endPoint y: 162, distance: 35.6
click at [437, 162] on span "impaulwang, 王保羅" at bounding box center [416, 161] width 188 height 14
copy span "王保羅"
click at [771, 5] on div "繁體中文 活動訊息" at bounding box center [790, 30] width 1080 height 61
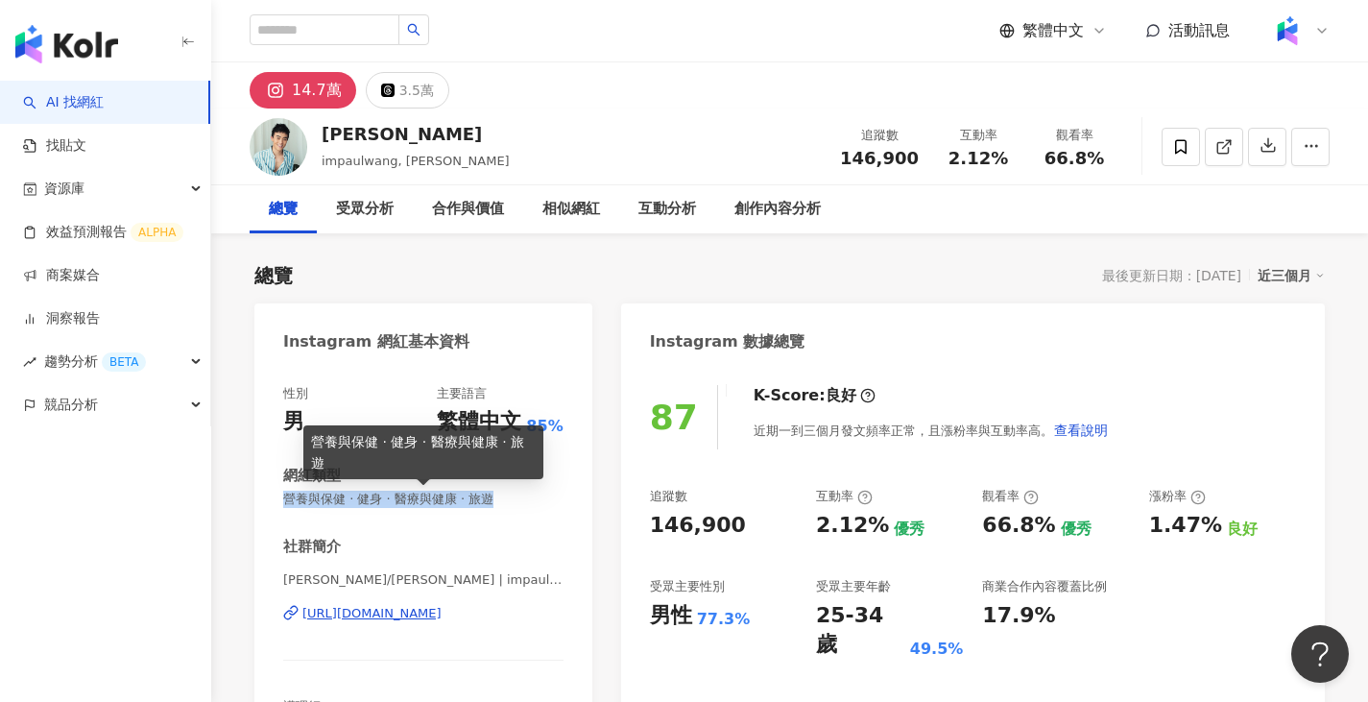
drag, startPoint x: 285, startPoint y: 503, endPoint x: 507, endPoint y: 507, distance: 221.8
click at [507, 507] on span "營養與保健 · 健身 · 醫療與健康 · 旅遊" at bounding box center [423, 499] width 280 height 17
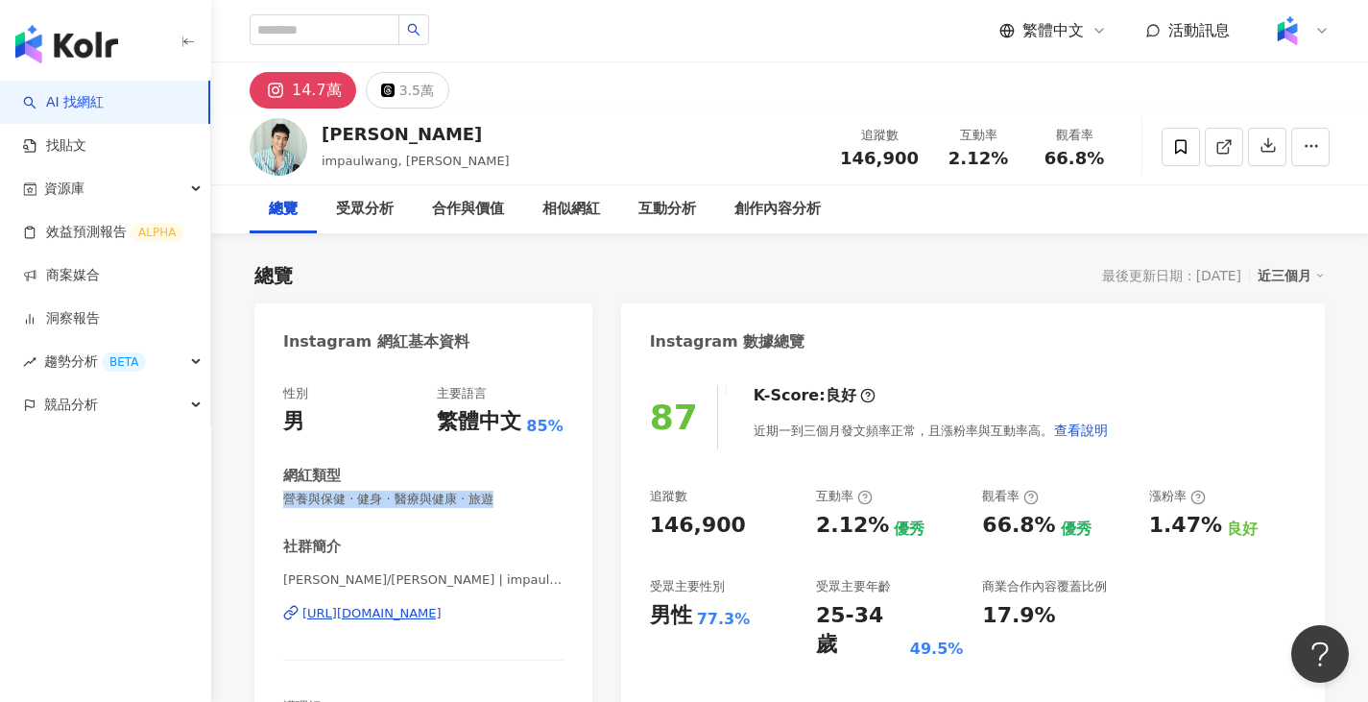
copy span "營養與保健 · 健身 · 醫療與健康 · 旅遊"
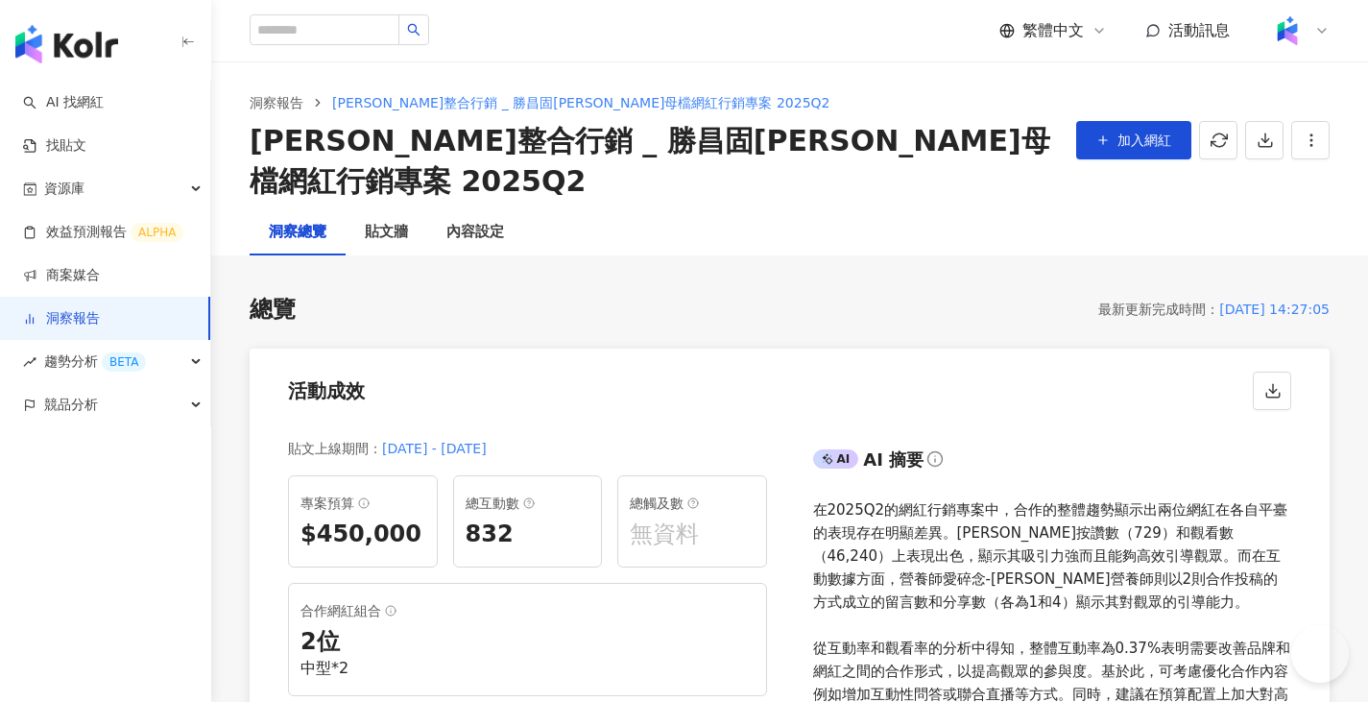
click at [529, 294] on div "總覽 最新更新完成時間 ： [DATE] 14:27:05" at bounding box center [790, 310] width 1080 height 33
click at [490, 221] on div "內容設定" at bounding box center [475, 232] width 58 height 23
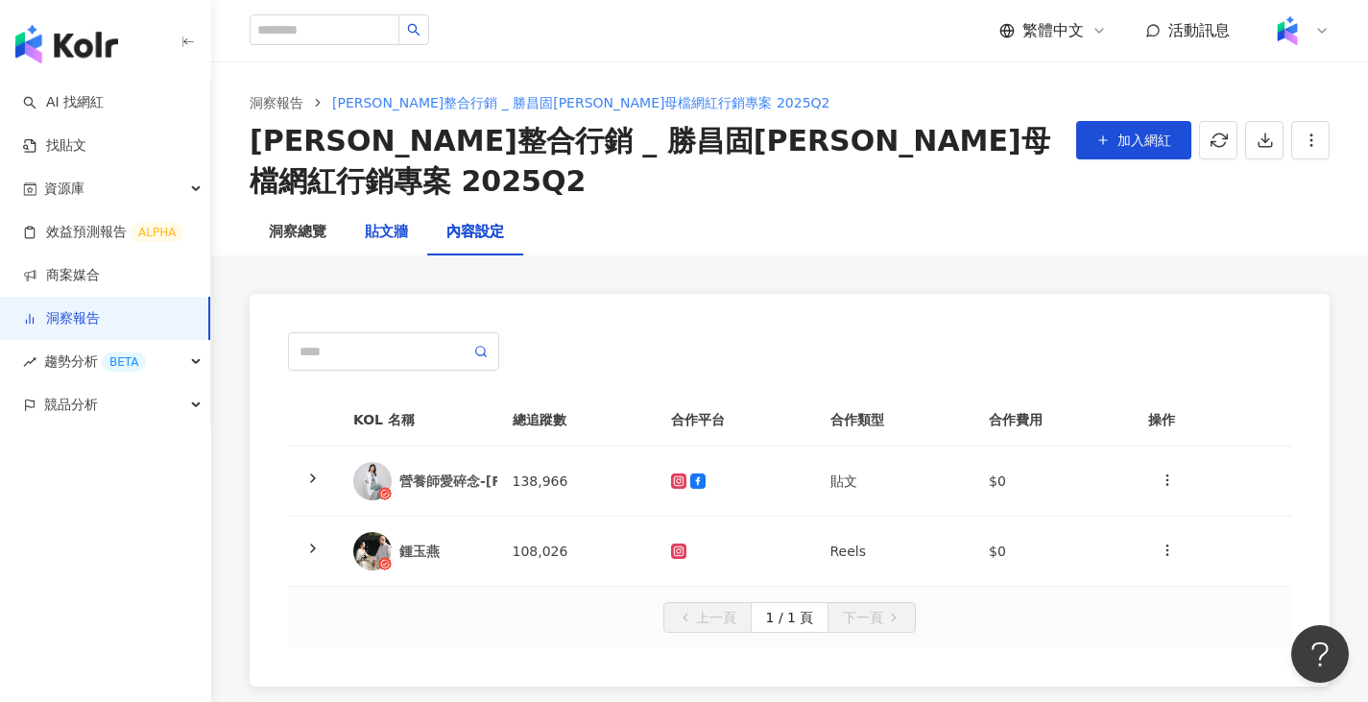
click at [397, 221] on div "貼文牆" at bounding box center [386, 232] width 43 height 23
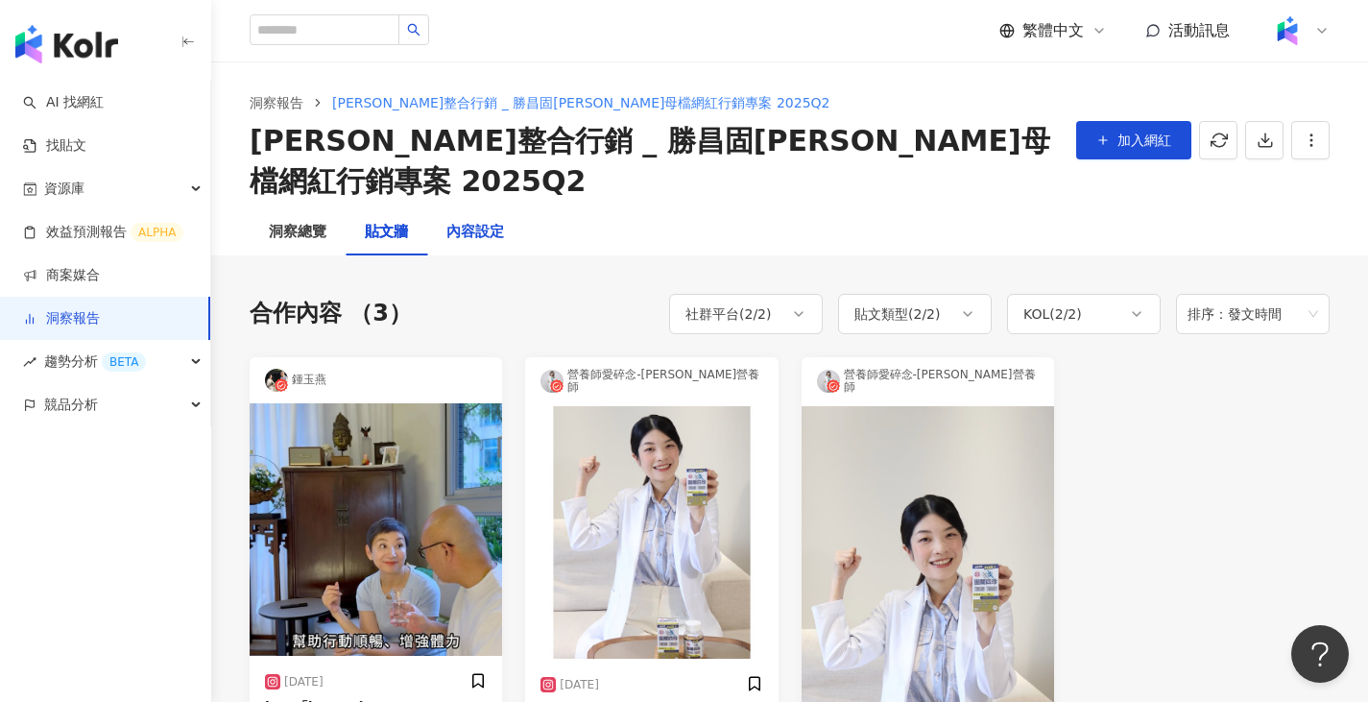
click at [480, 221] on div "內容設定" at bounding box center [475, 232] width 58 height 23
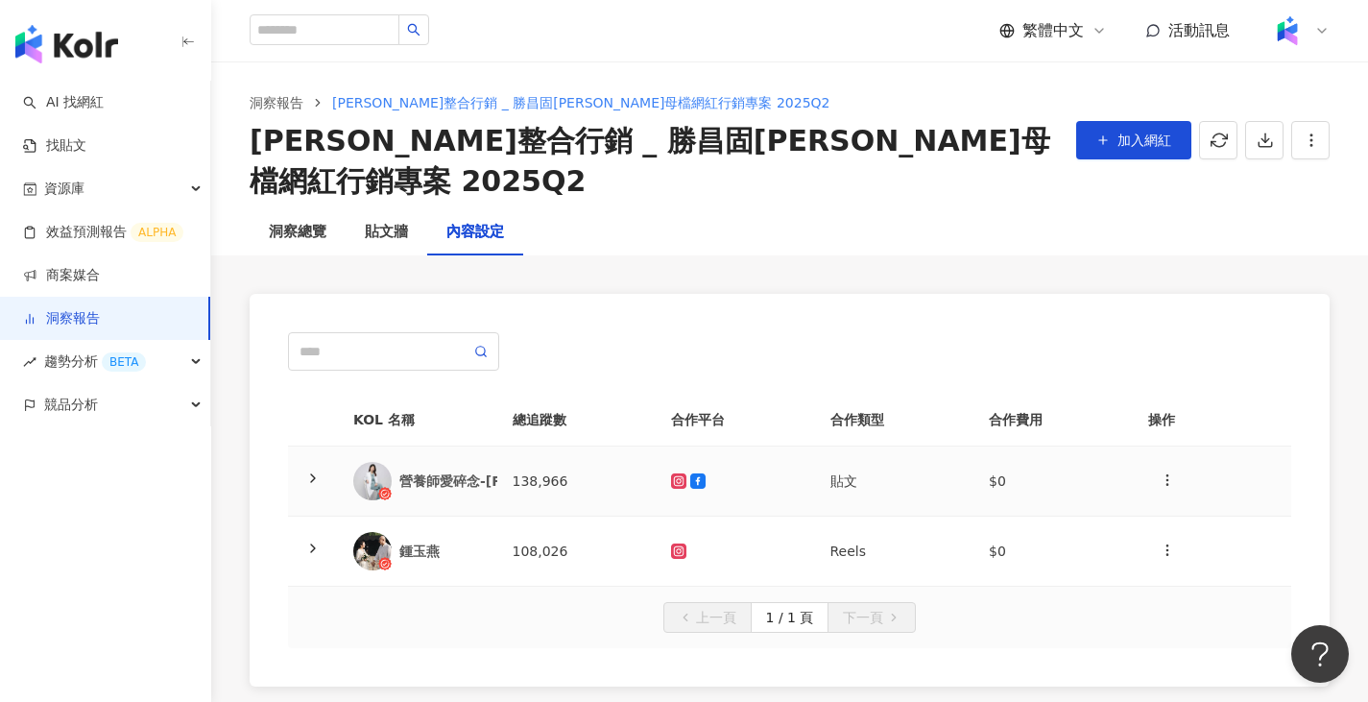
click at [544, 457] on td "138,966" at bounding box center [576, 481] width 159 height 70
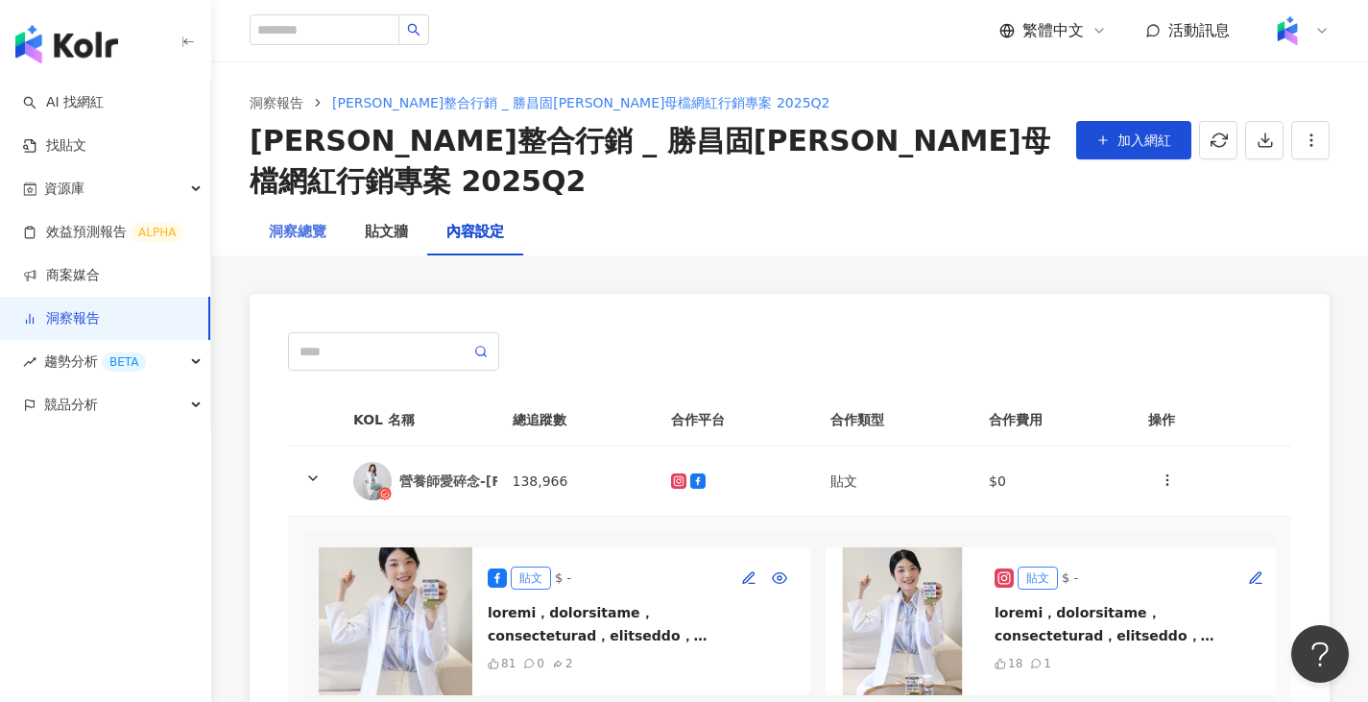
click at [297, 209] on div "洞察總覽" at bounding box center [298, 232] width 96 height 46
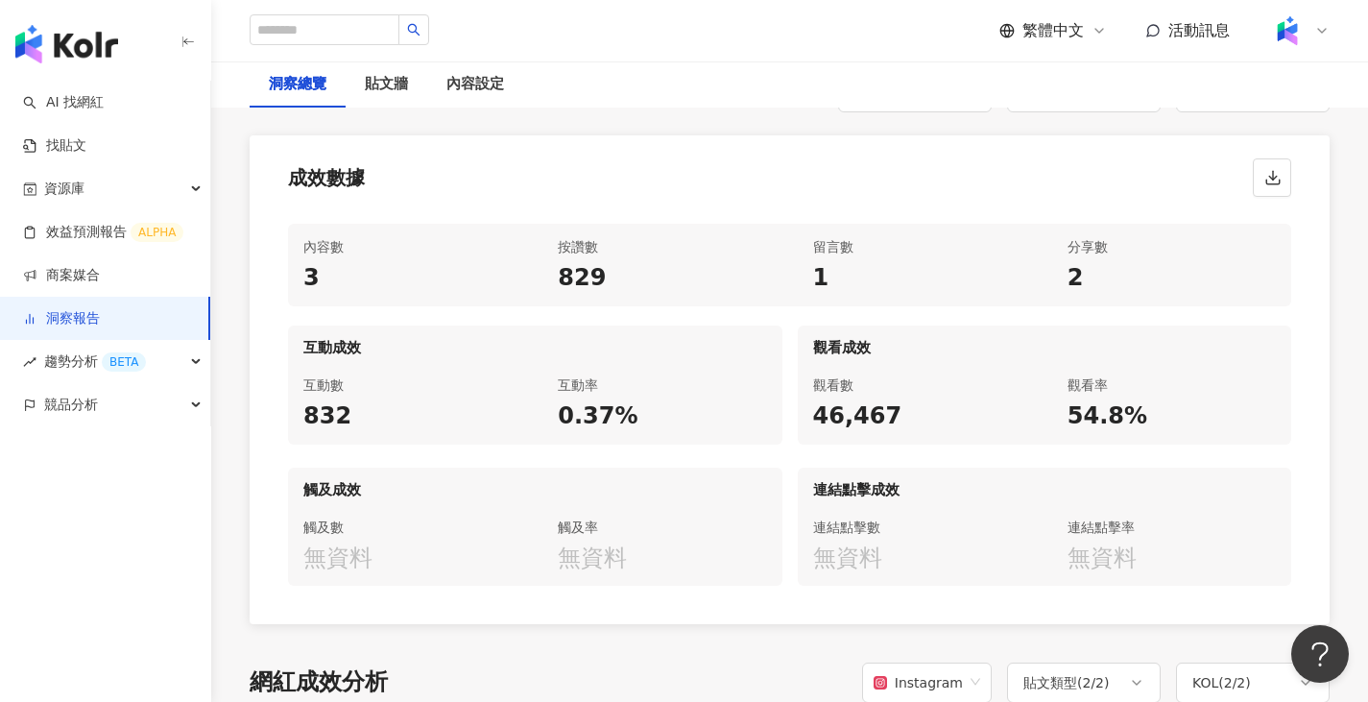
scroll to position [864, 0]
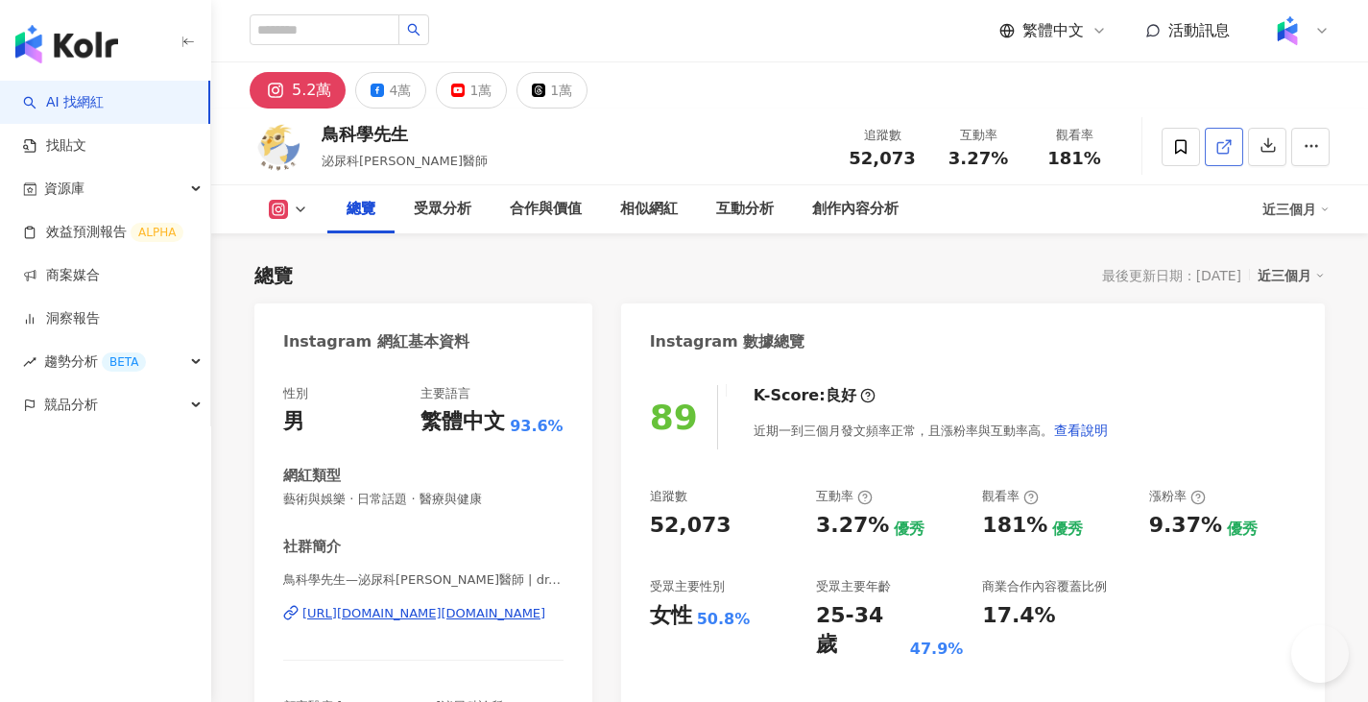
click at [1214, 146] on link at bounding box center [1224, 147] width 38 height 38
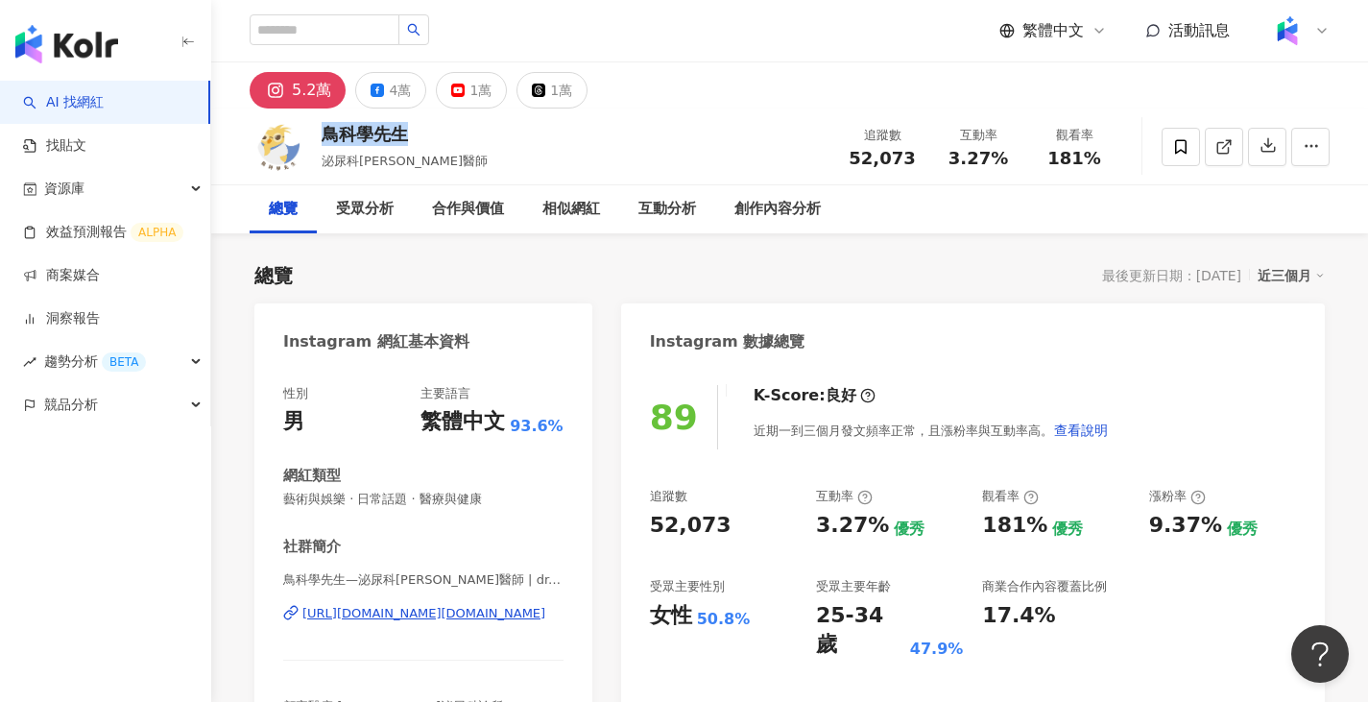
drag, startPoint x: 323, startPoint y: 136, endPoint x: 414, endPoint y: 133, distance: 91.3
click at [414, 133] on div "鳥科學先生" at bounding box center [405, 134] width 166 height 24
click at [397, 163] on span "泌尿科顧芳瑜醫師" at bounding box center [405, 161] width 166 height 14
drag, startPoint x: 321, startPoint y: 161, endPoint x: 373, endPoint y: 157, distance: 53.0
click at [373, 157] on div "鳥科學先生 泌尿科顧芳瑜醫師 追蹤數 52,073 互動率 3.27% 觀看率 181%" at bounding box center [789, 146] width 1157 height 76
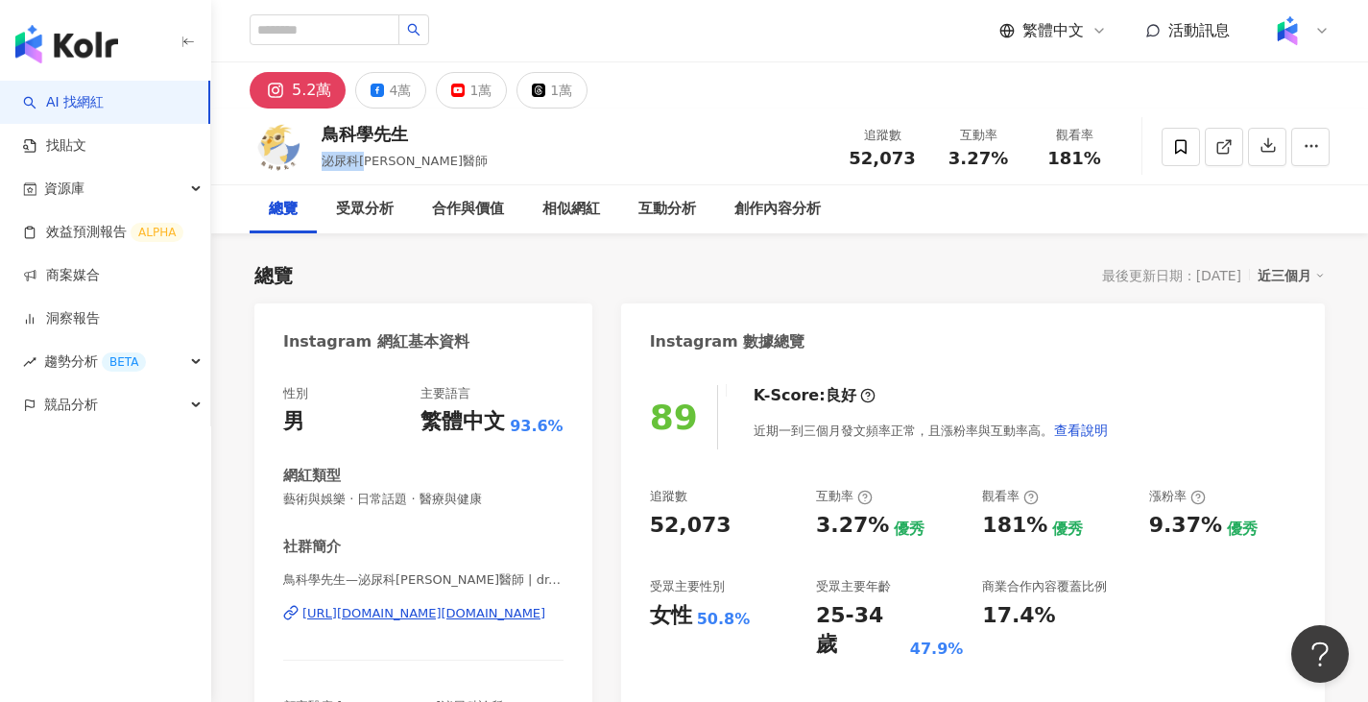
click at [373, 157] on span "泌尿科顧芳瑜醫師" at bounding box center [405, 161] width 166 height 14
drag, startPoint x: 361, startPoint y: 158, endPoint x: 420, endPoint y: 160, distance: 58.6
click at [420, 160] on span "泌尿科顧芳瑜醫師" at bounding box center [405, 161] width 166 height 14
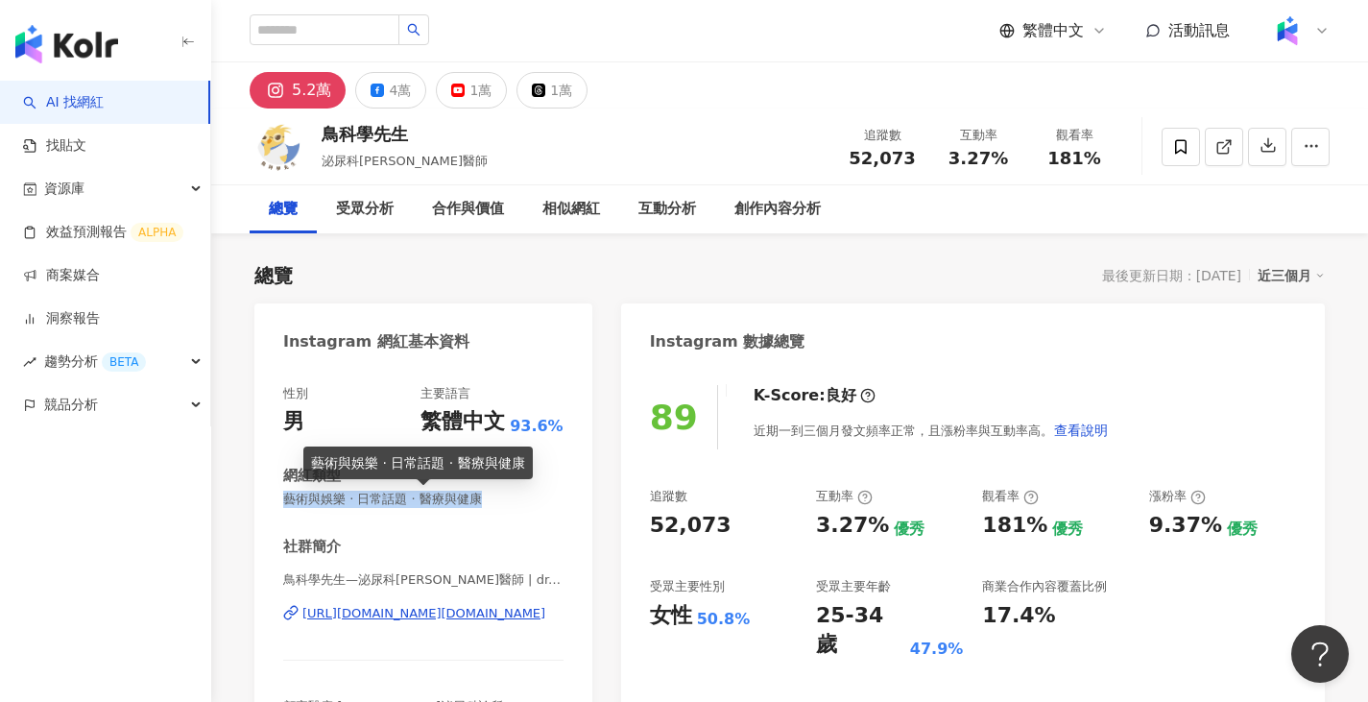
drag, startPoint x: 282, startPoint y: 504, endPoint x: 495, endPoint y: 502, distance: 213.2
click at [495, 502] on div "性別 男 主要語言 繁體中文 93.6% 網紅類型 藝術與娛樂 · 日常話題 · 醫療與健康 社群簡介 鳥科學先生—泌尿科顧芳瑜醫師 | dr.birdsci…" at bounding box center [423, 581] width 338 height 431
copy span "藝術與娛樂 · 日常話題 · 醫療與健康"
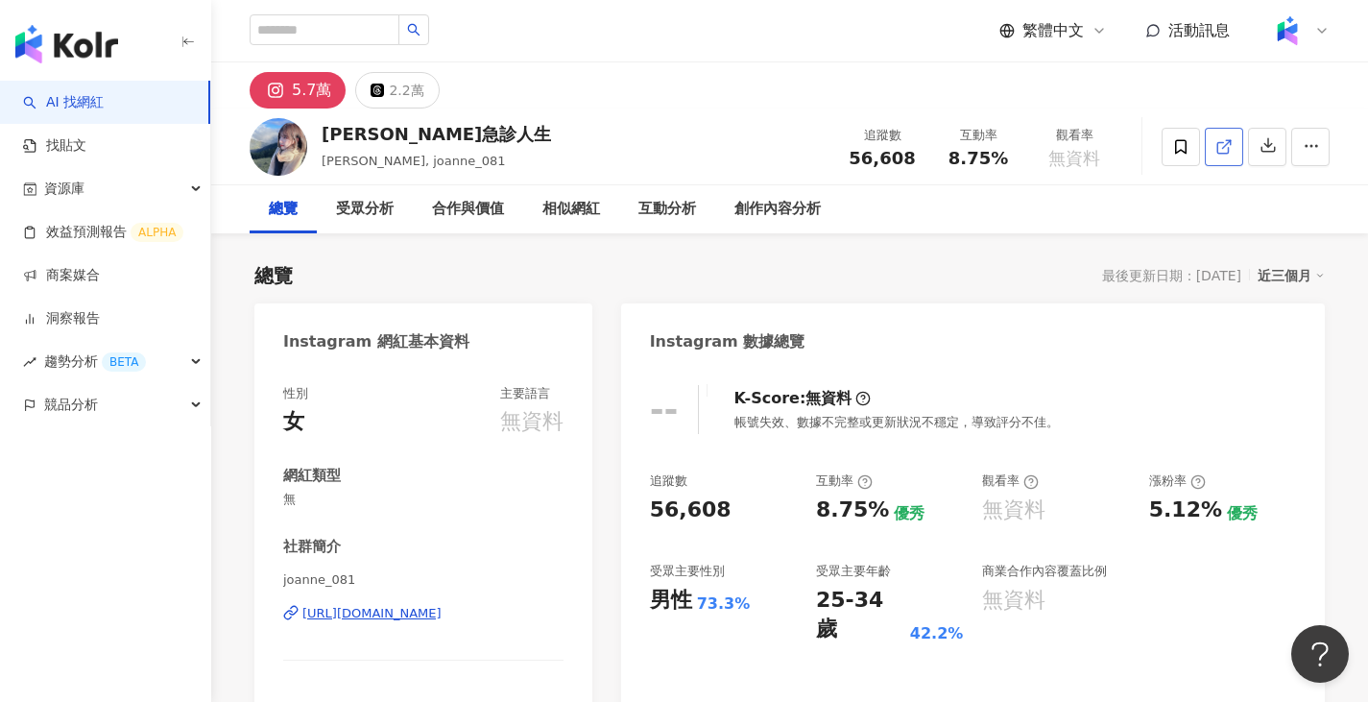
click at [1214, 140] on link at bounding box center [1224, 147] width 38 height 38
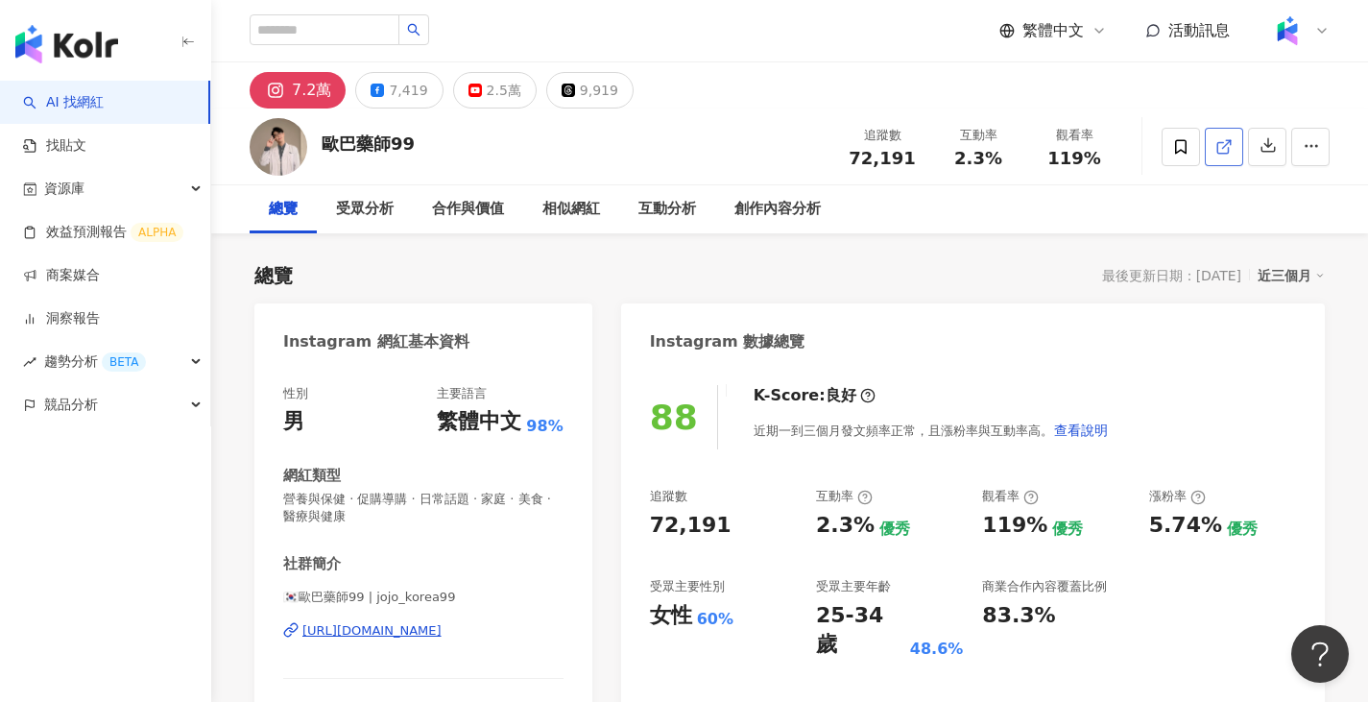
click at [1235, 140] on link at bounding box center [1224, 147] width 38 height 38
drag, startPoint x: 329, startPoint y: 148, endPoint x: 408, endPoint y: 149, distance: 78.7
click at [408, 149] on div "歐巴藥師99" at bounding box center [368, 144] width 93 height 24
copy div "歐巴藥師99"
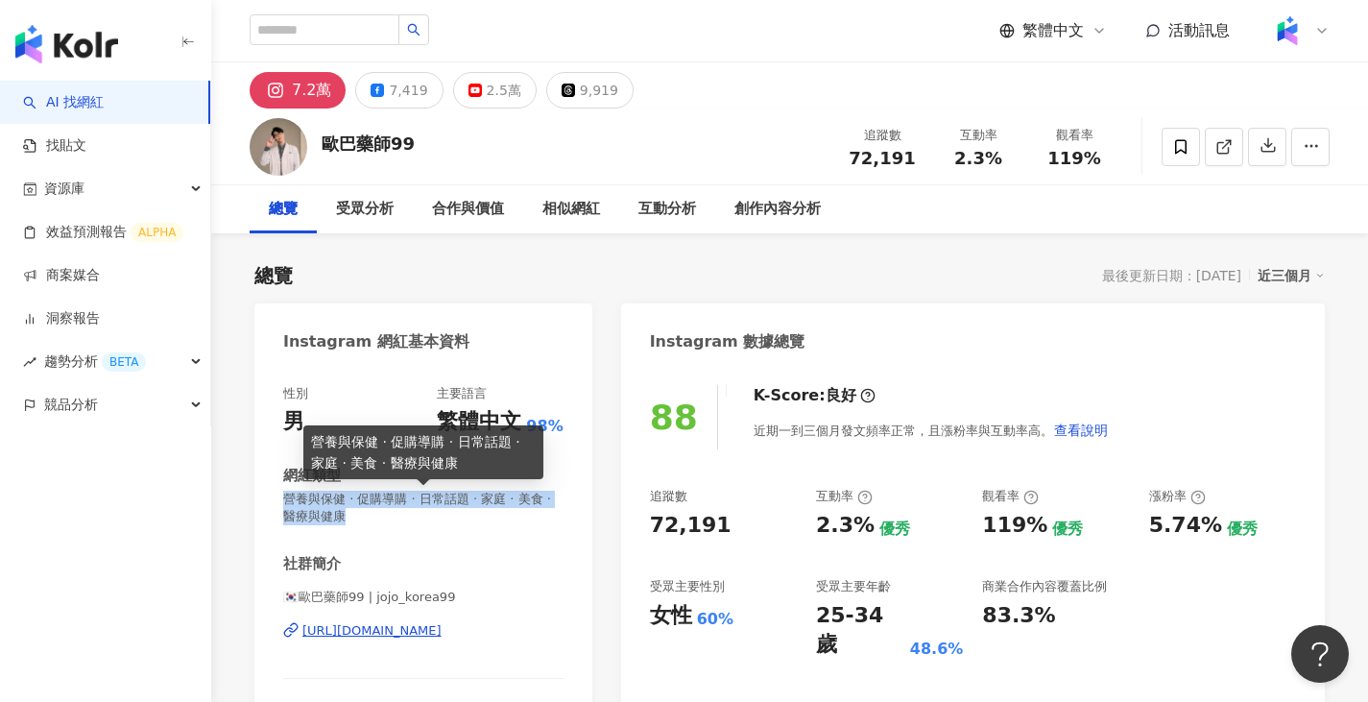
drag, startPoint x: 285, startPoint y: 501, endPoint x: 382, endPoint y: 521, distance: 99.0
click at [382, 521] on span "營養與保健 · 促購導購 · 日常話題 · 家庭 · 美食 · 醫療與健康" at bounding box center [423, 508] width 280 height 35
copy span "營養與保健 · 促購導購 · 日常話題 · 家庭 · 美食 · 醫療與健康"
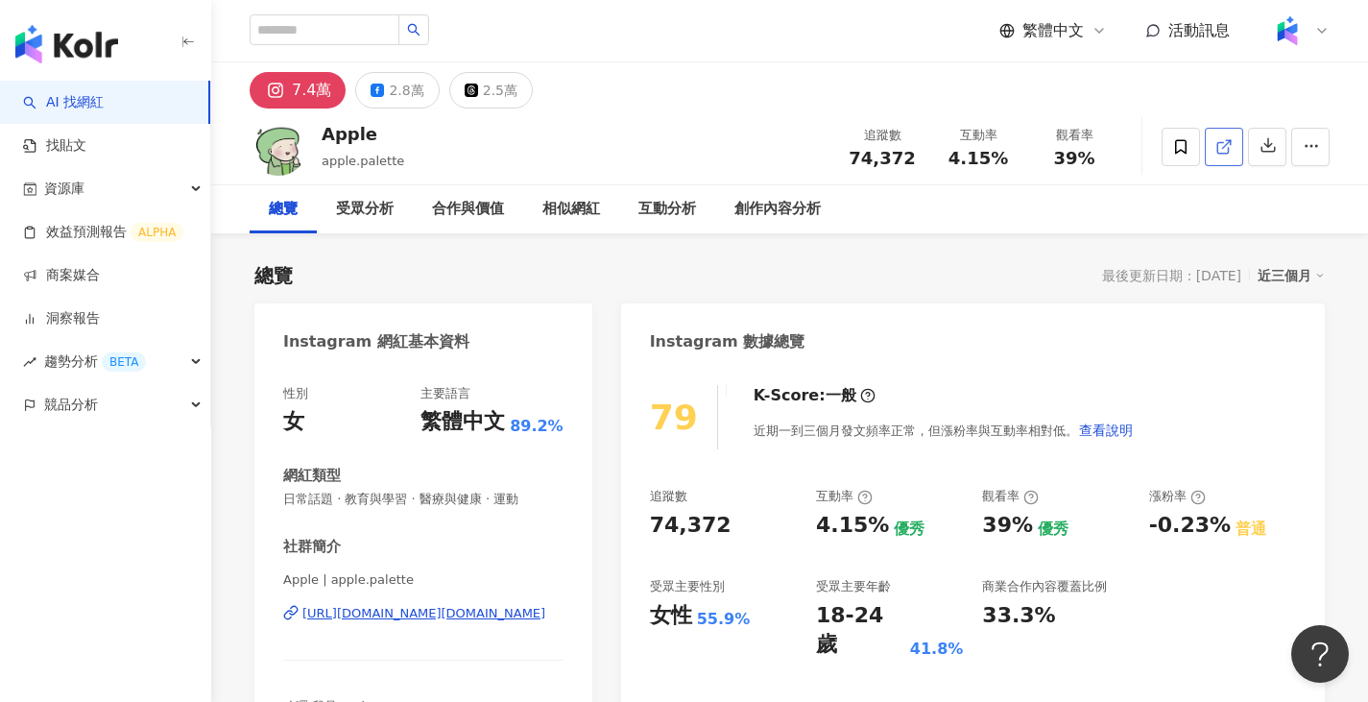
click at [1232, 139] on icon at bounding box center [1224, 146] width 17 height 17
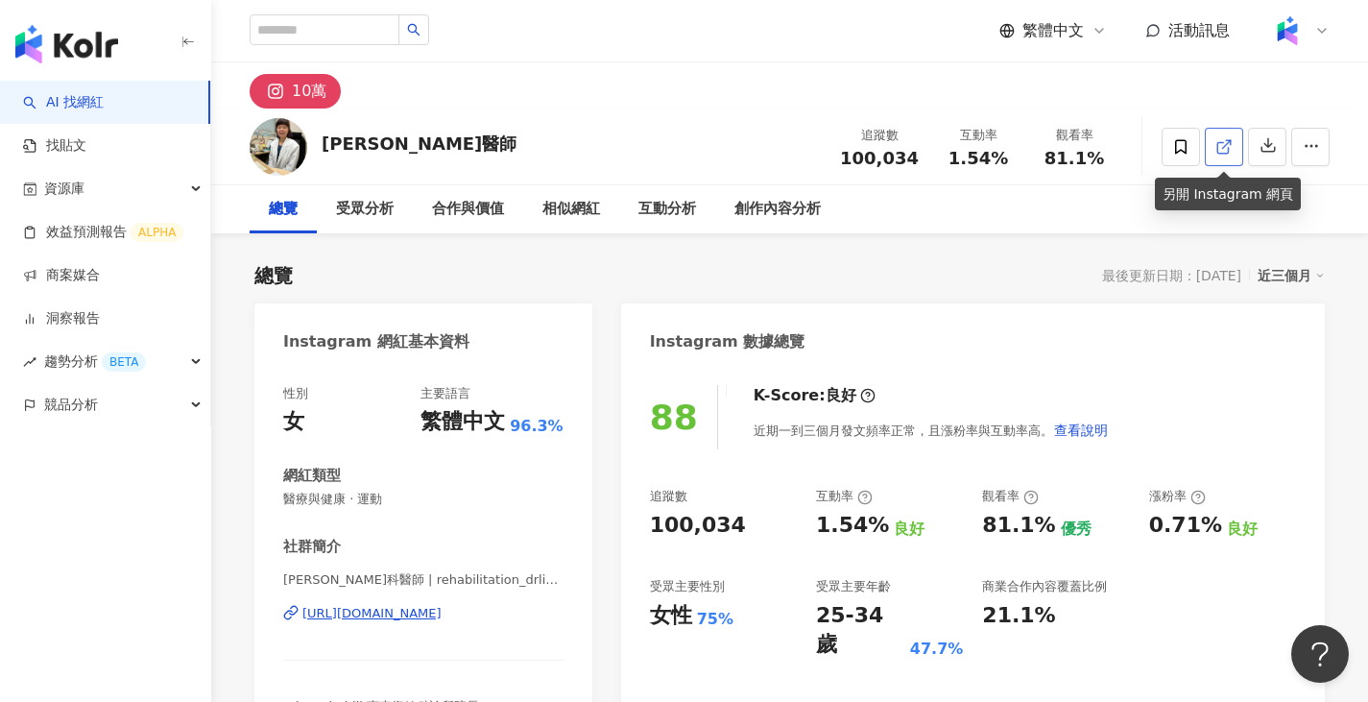
click at [1229, 153] on icon at bounding box center [1224, 146] width 17 height 17
drag, startPoint x: 335, startPoint y: 144, endPoint x: 410, endPoint y: 144, distance: 74.9
click at [410, 144] on div "梁瑋真醫師 追蹤數 100,034 互動率 1.54% 觀看率 81.1%" at bounding box center [789, 146] width 1157 height 76
copy div "梁瑋真醫師"
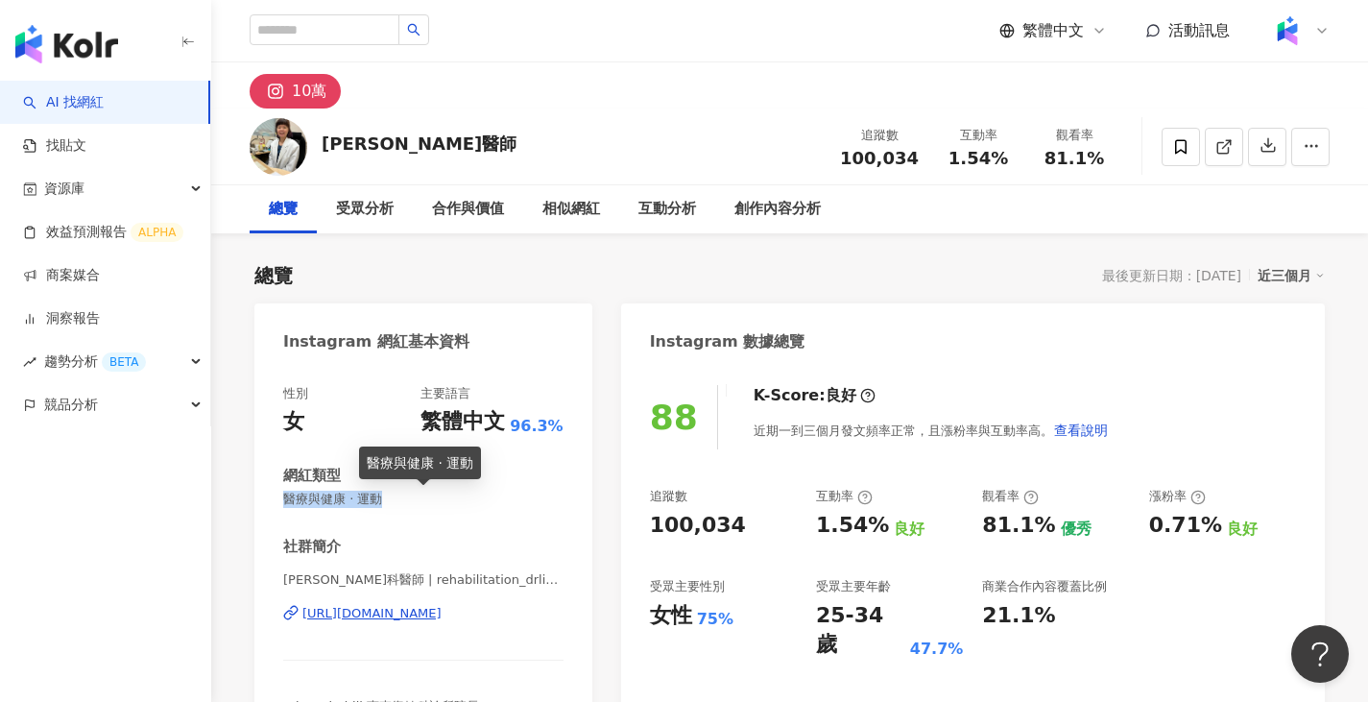
drag, startPoint x: 285, startPoint y: 500, endPoint x: 393, endPoint y: 500, distance: 107.5
click at [393, 500] on span "醫療與健康 · 運動" at bounding box center [423, 499] width 280 height 17
copy span "醫療與健康 · 運動"
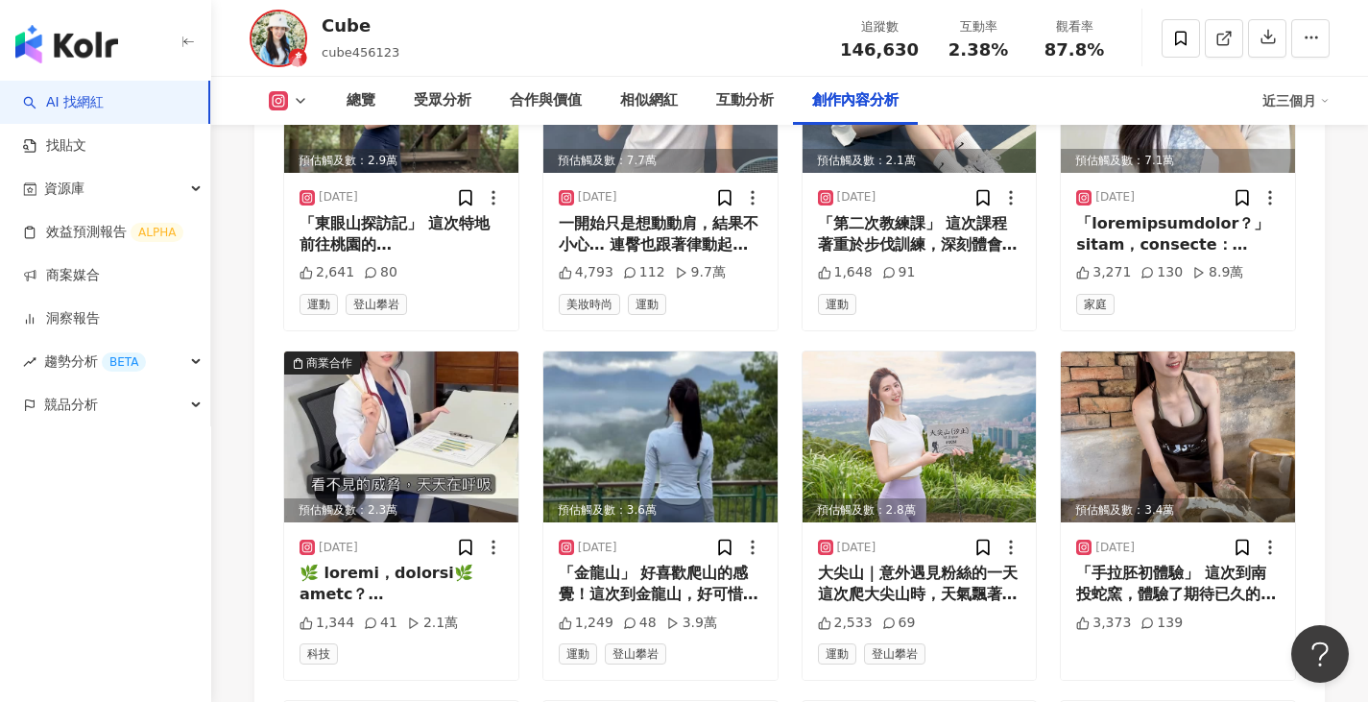
scroll to position [6257, 0]
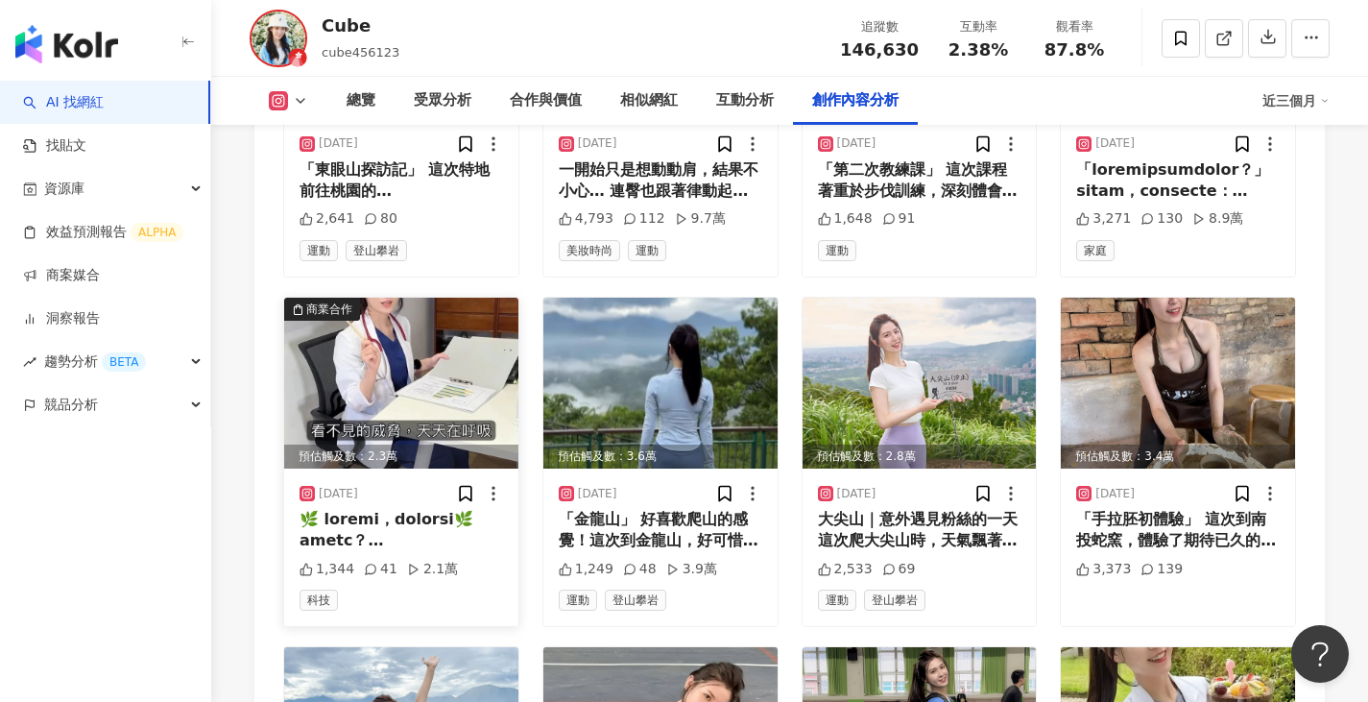
click at [433, 334] on img at bounding box center [401, 383] width 234 height 171
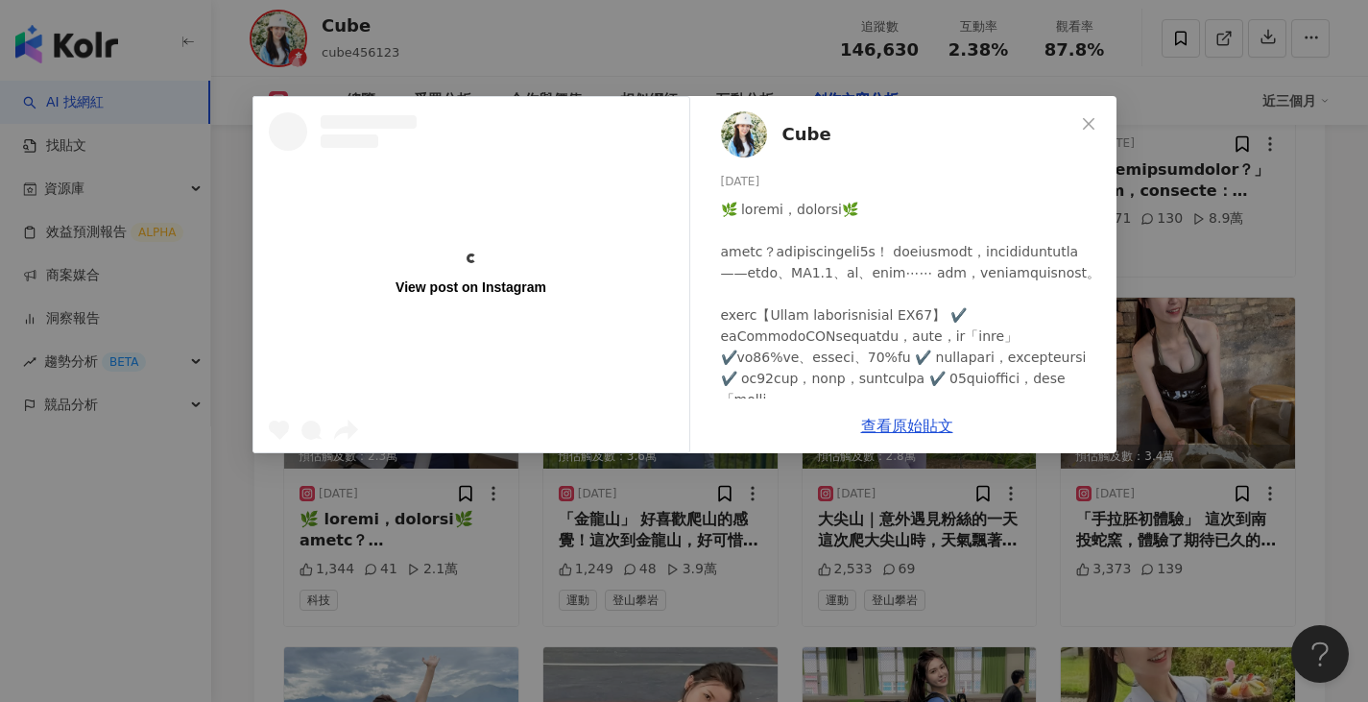
click at [1304, 244] on div "View post on Instagram Cube [DATE] 1,344 41 2.1萬 查看原始貼文" at bounding box center [684, 351] width 1368 height 702
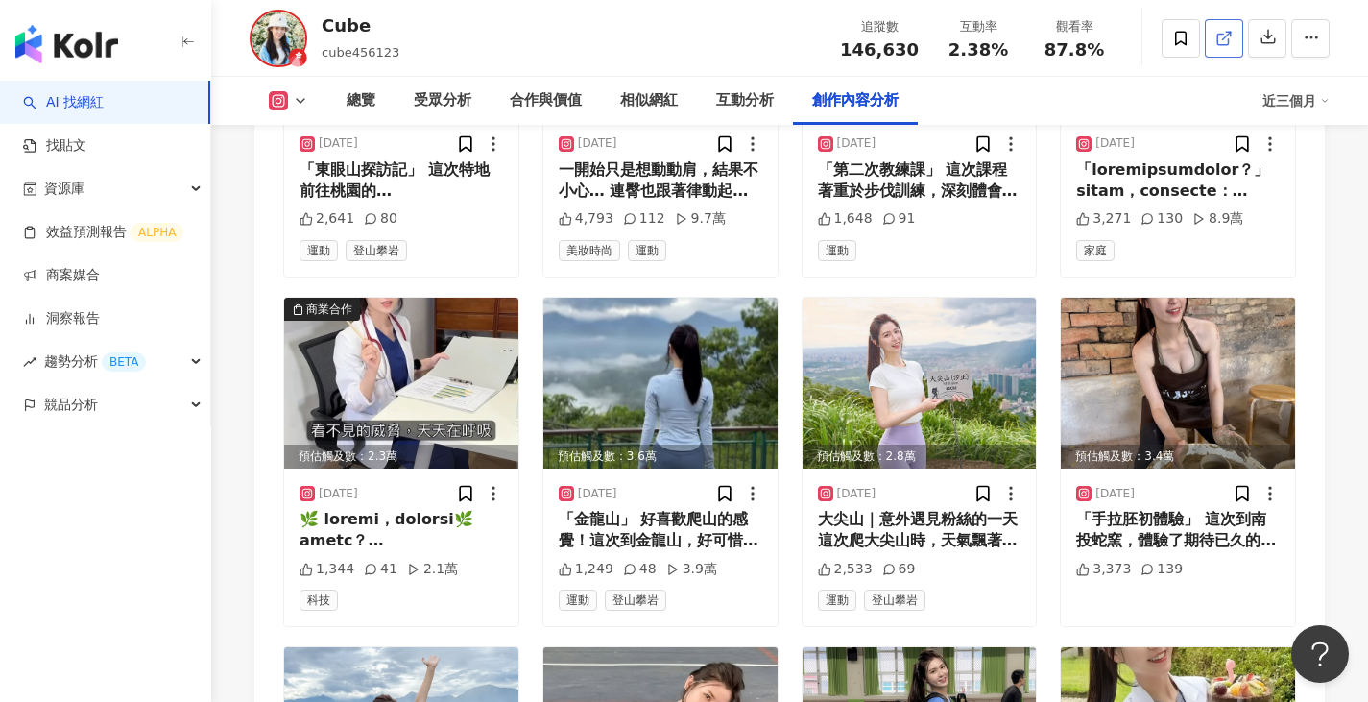
click at [1218, 36] on icon at bounding box center [1224, 38] width 17 height 17
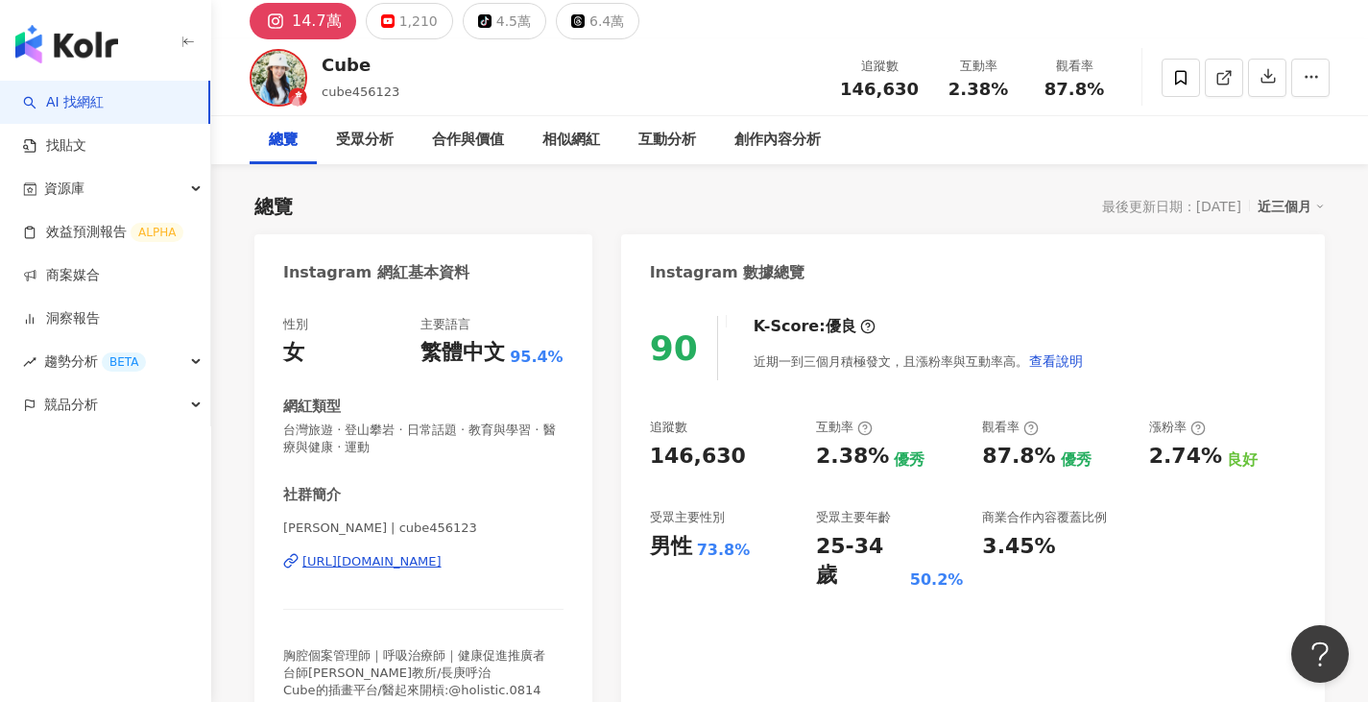
scroll to position [0, 0]
